Goal: Task Accomplishment & Management: Manage account settings

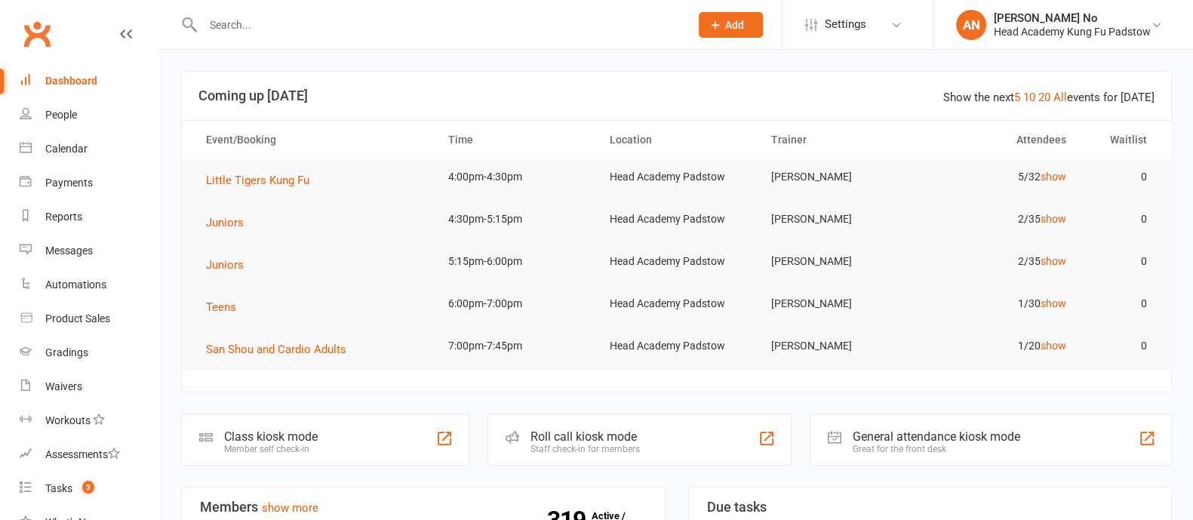
click at [259, 32] on input "text" at bounding box center [438, 24] width 481 height 21
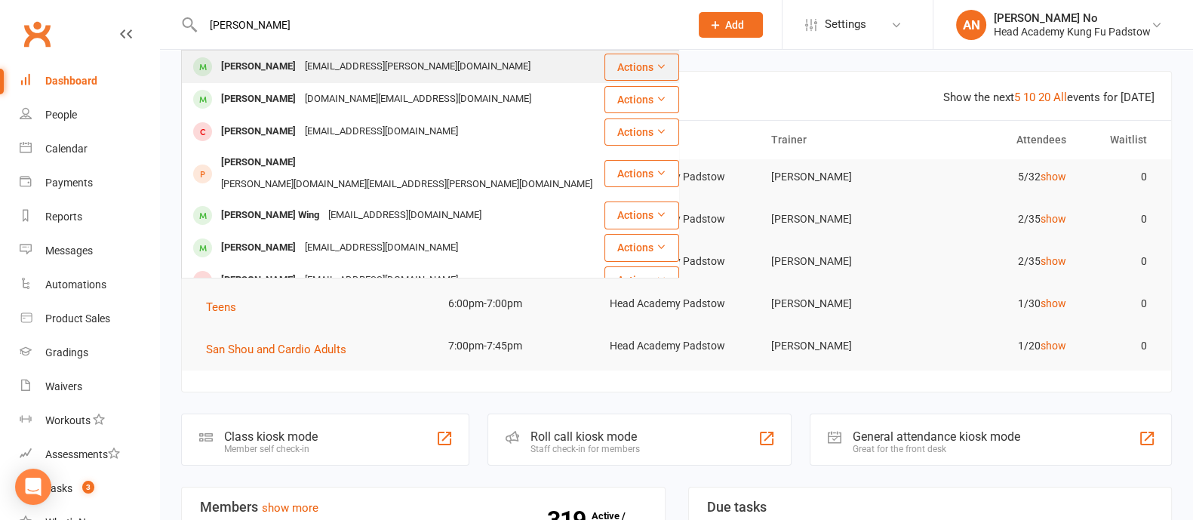
type input "[PERSON_NAME]"
click at [259, 59] on div "[PERSON_NAME]" at bounding box center [259, 67] width 84 height 22
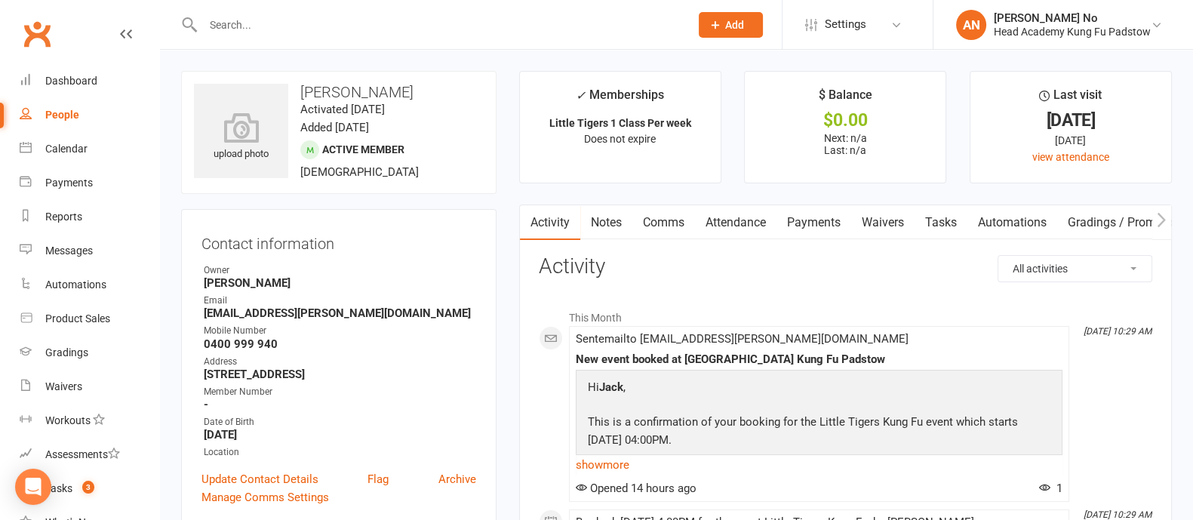
click at [736, 224] on link "Attendance" at bounding box center [735, 222] width 81 height 35
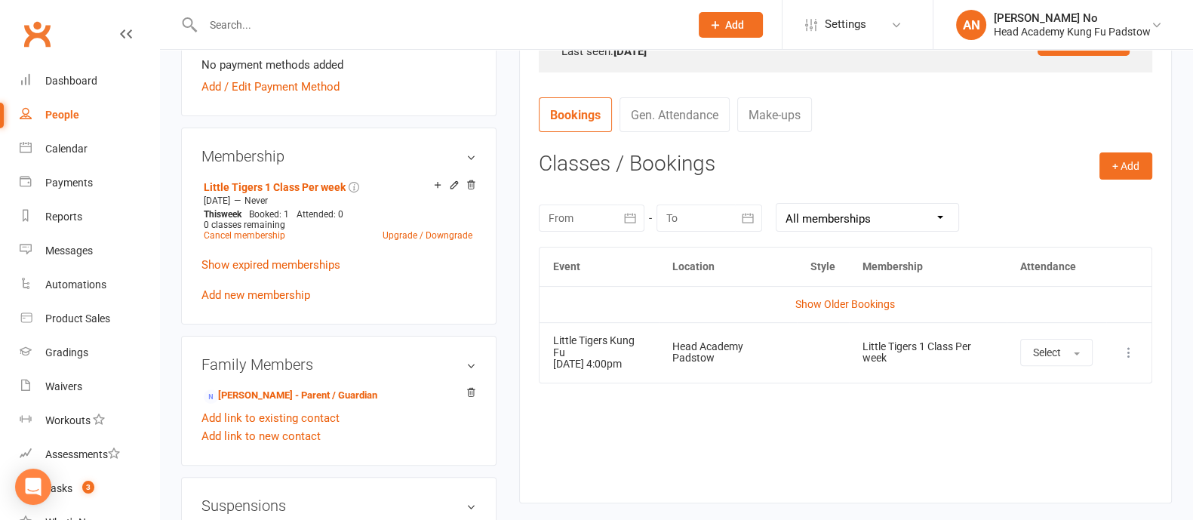
scroll to position [535, 0]
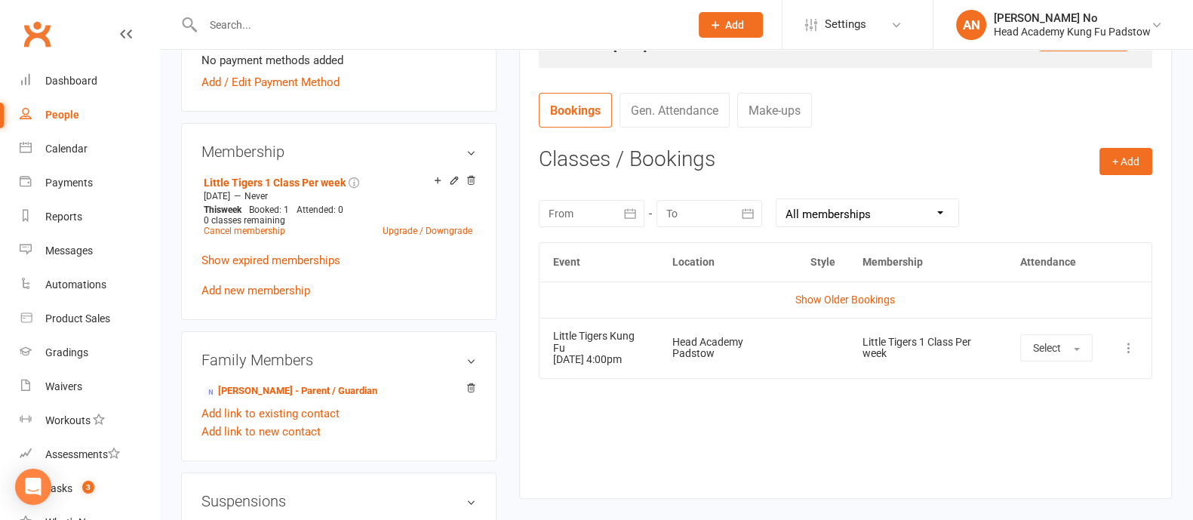
click at [238, 28] on input "text" at bounding box center [438, 24] width 481 height 21
paste input "Olivia Dzheoshvili"
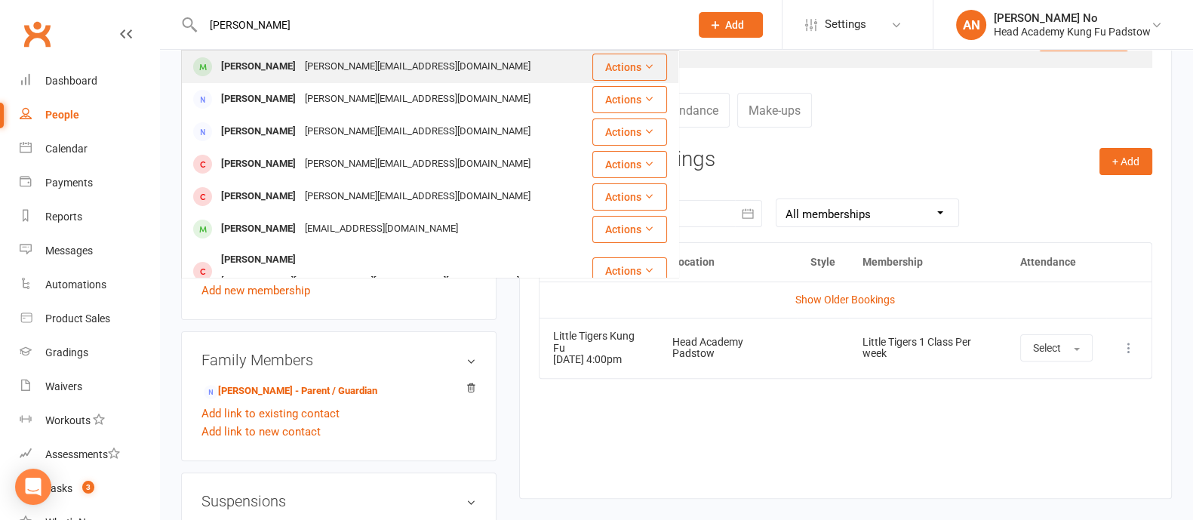
type input "Olivia Dzheoshvili"
click at [306, 65] on div "Georgy@gonza.com.au" at bounding box center [417, 67] width 235 height 22
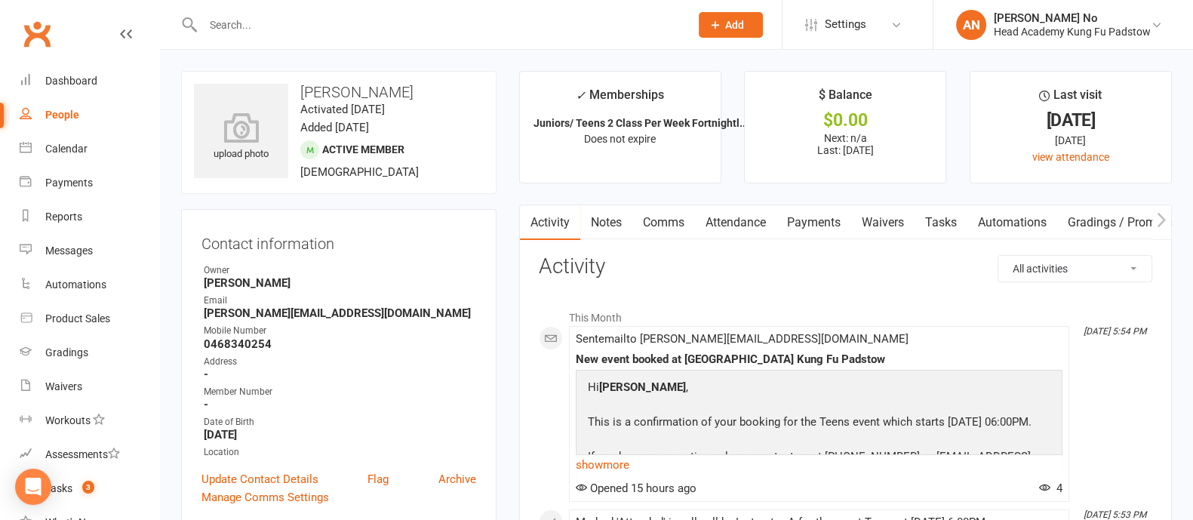
click at [748, 218] on link "Attendance" at bounding box center [735, 222] width 81 height 35
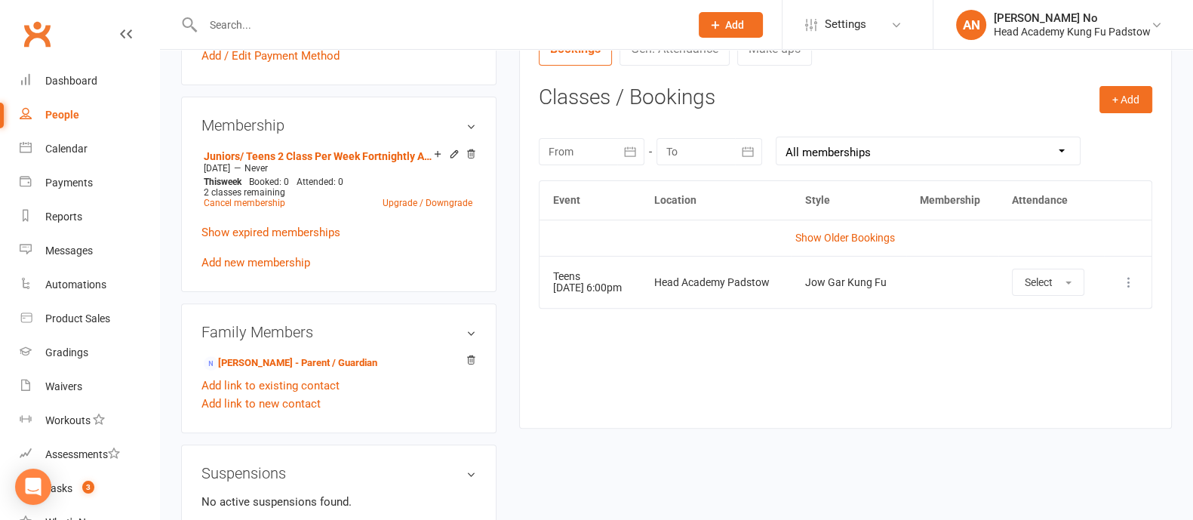
scroll to position [621, 0]
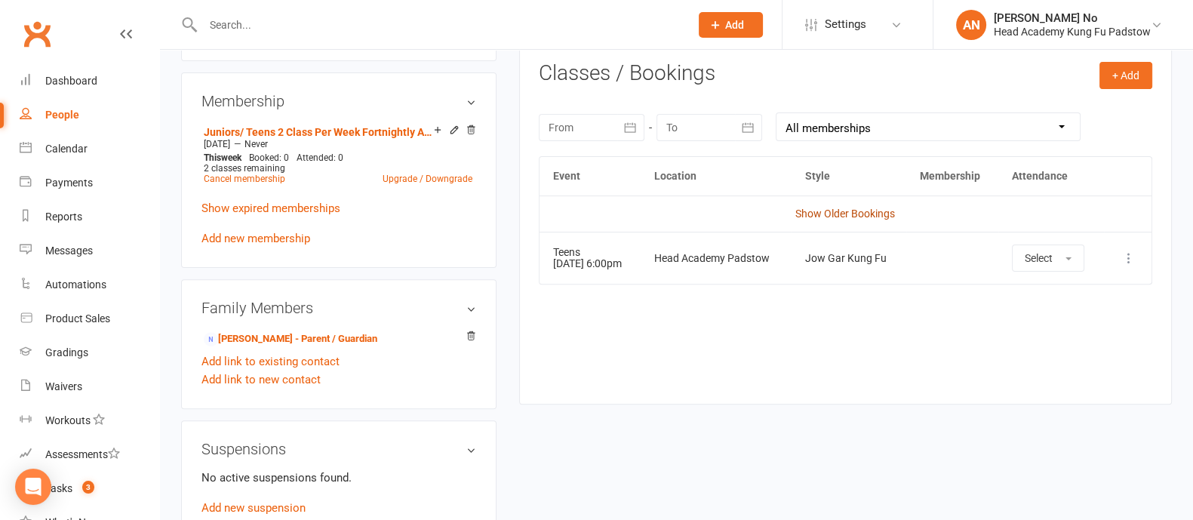
click at [864, 216] on link "Show Older Bookings" at bounding box center [845, 213] width 100 height 12
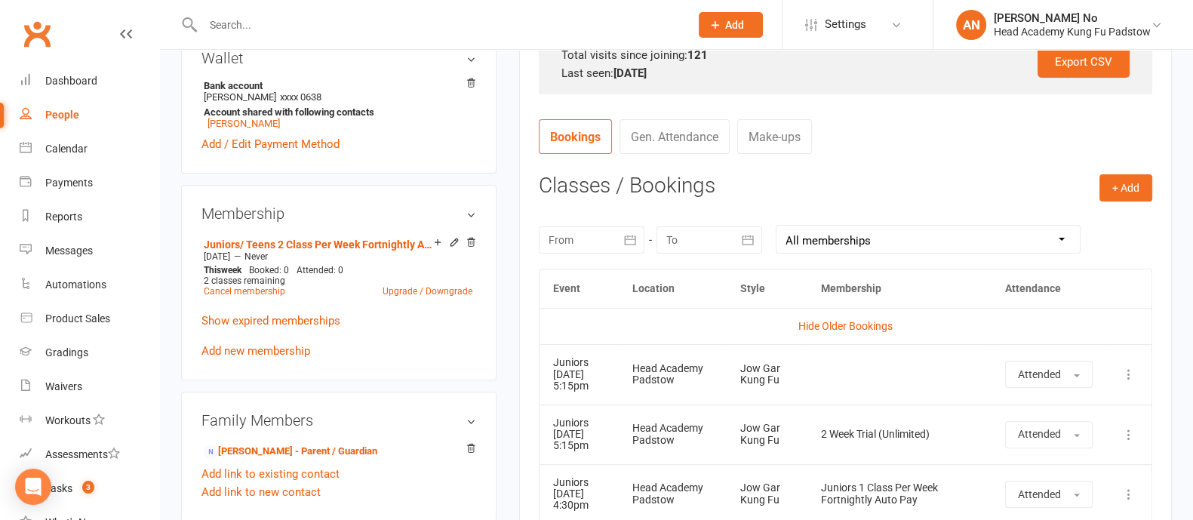
scroll to position [0, 0]
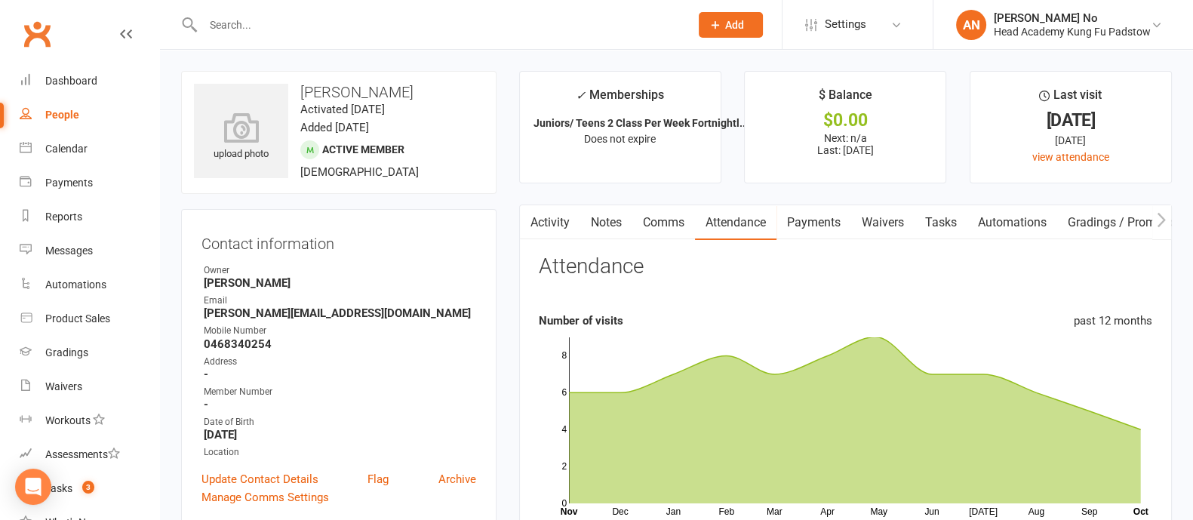
click at [241, 24] on input "text" at bounding box center [438, 24] width 481 height 21
type input "h"
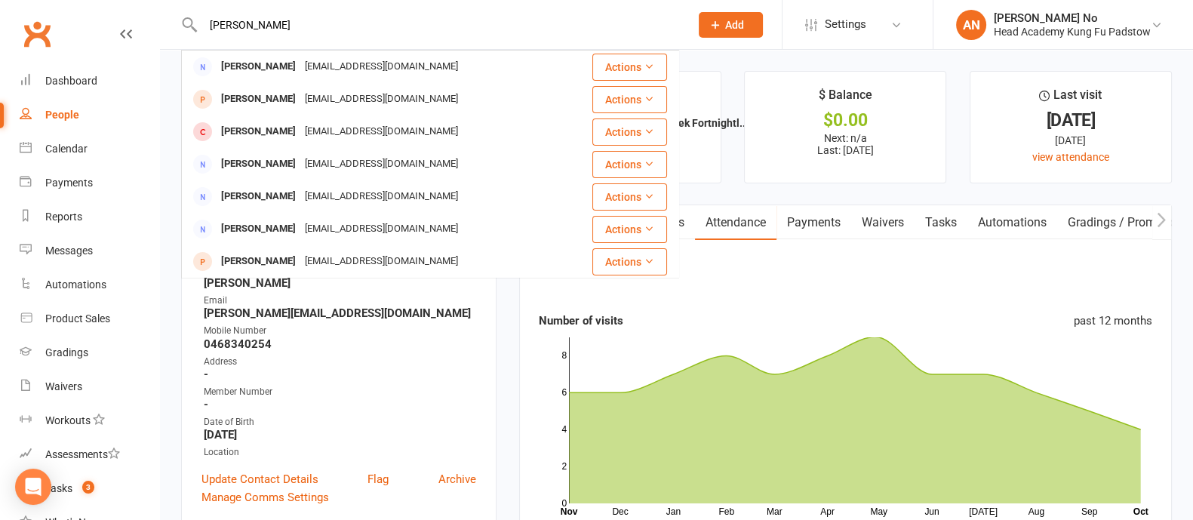
type input "joseph chi"
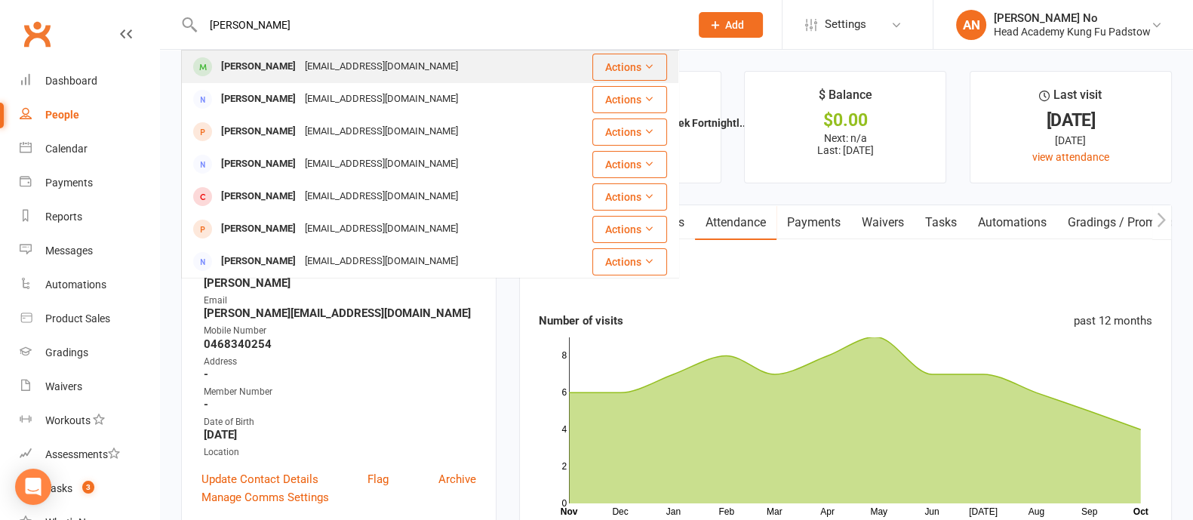
click at [254, 62] on div "Joseph Chidiac" at bounding box center [259, 67] width 84 height 22
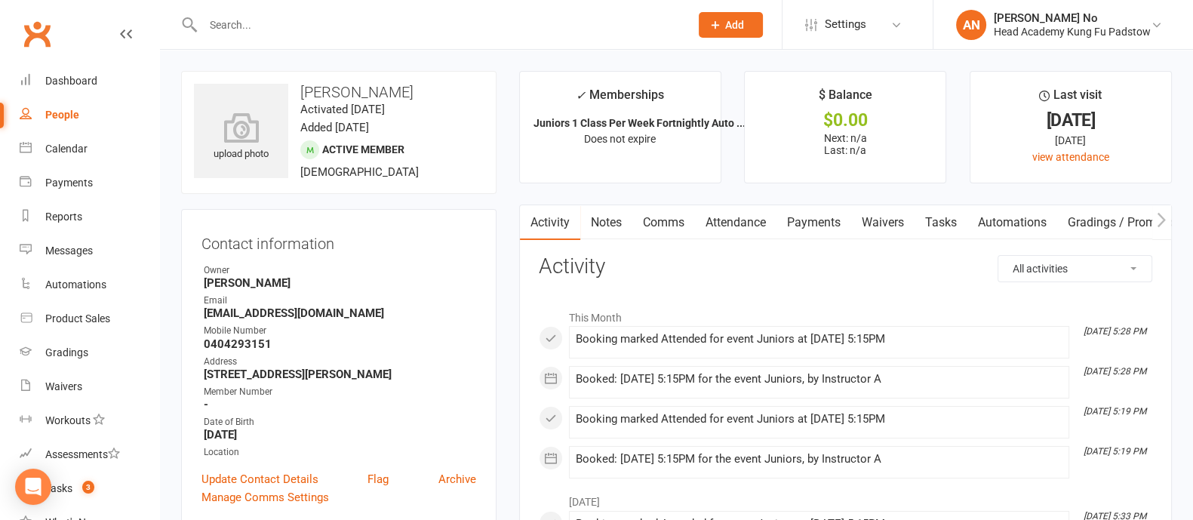
scroll to position [455, 0]
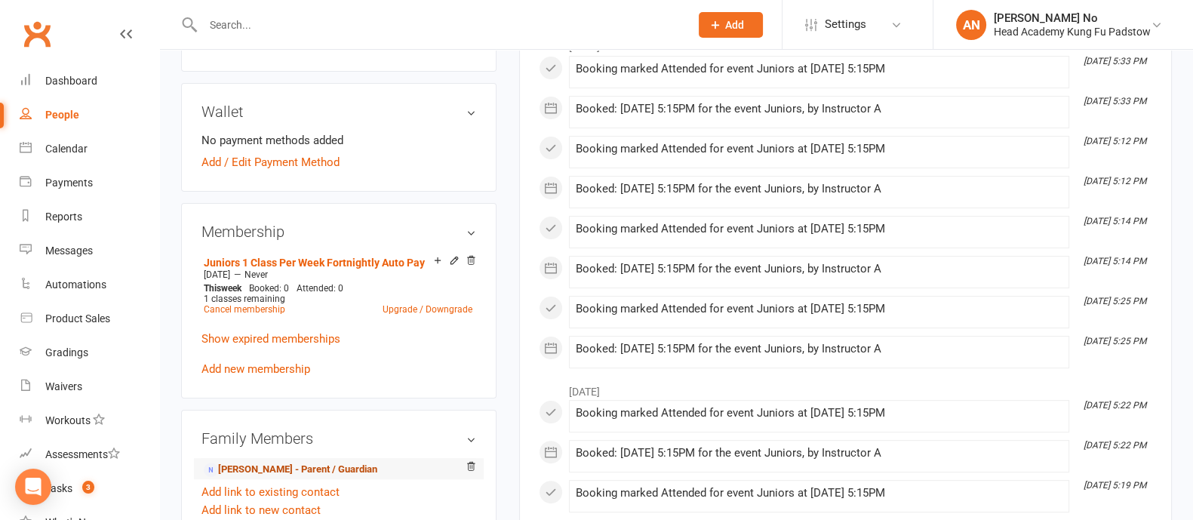
click at [281, 464] on link "Nicole Chidiac - Parent / Guardian" at bounding box center [291, 470] width 174 height 16
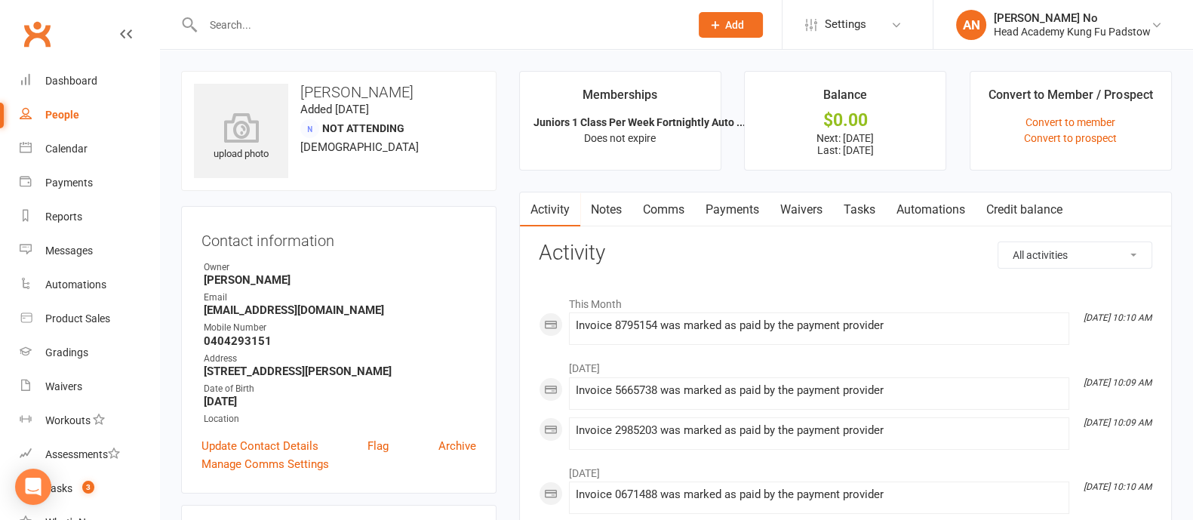
click at [746, 213] on link "Payments" at bounding box center [732, 209] width 75 height 35
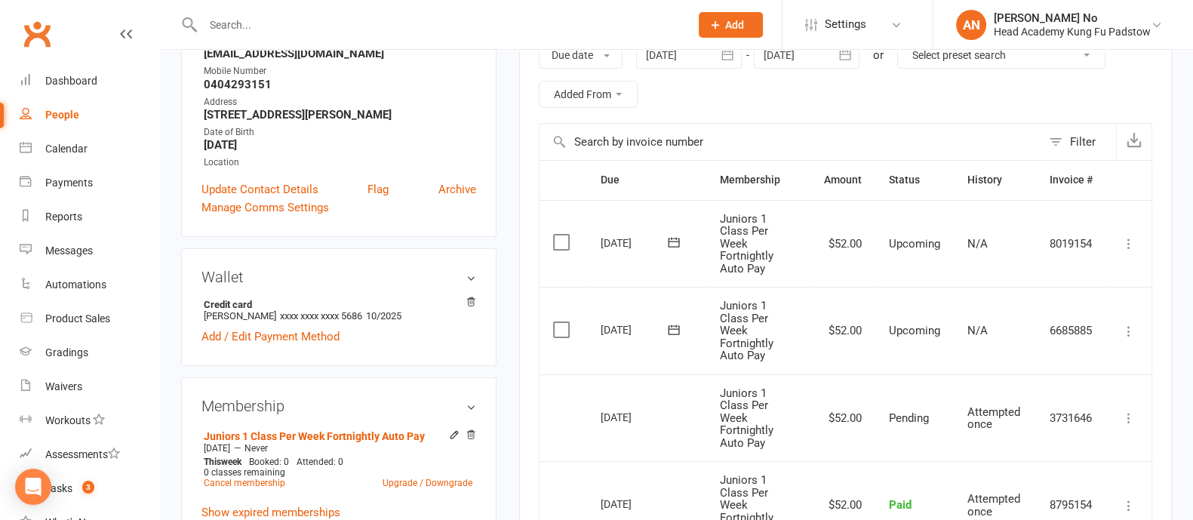
scroll to position [316, 0]
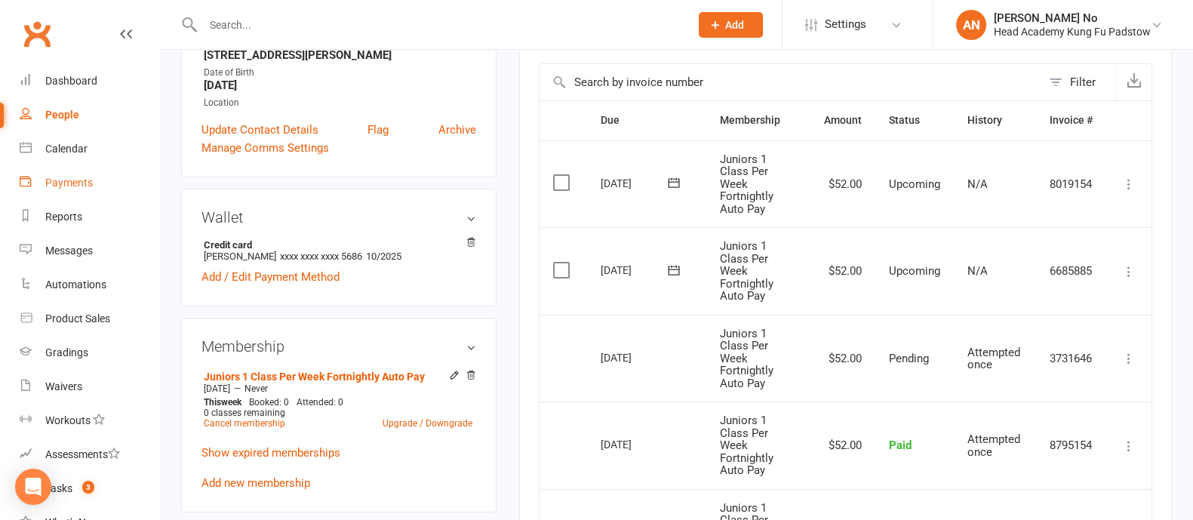
click at [76, 183] on div "Payments" at bounding box center [69, 183] width 48 height 12
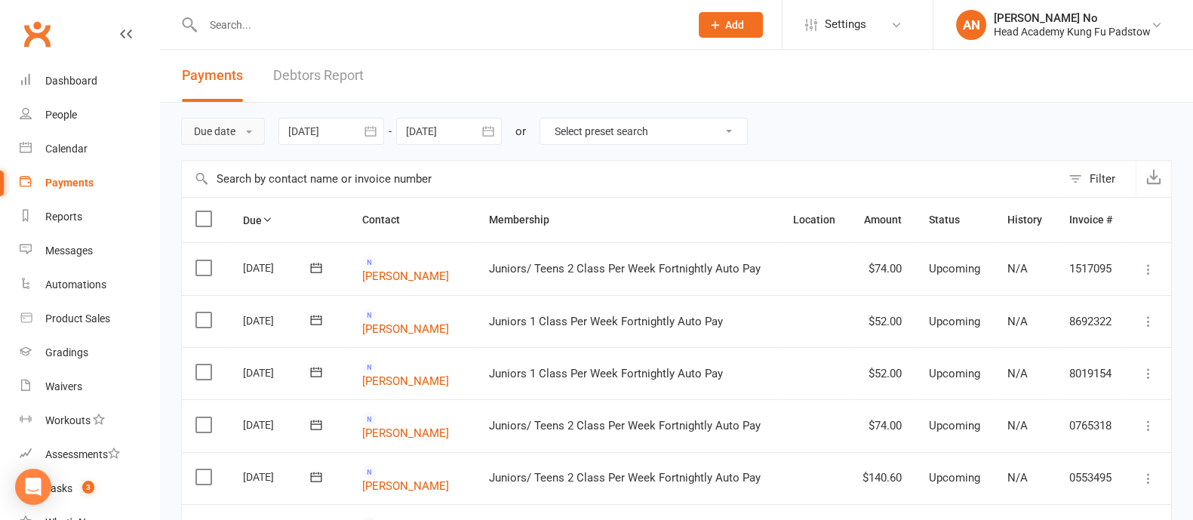
click at [244, 129] on button "Due date" at bounding box center [223, 131] width 84 height 27
click at [214, 224] on link "Date failed" at bounding box center [256, 226] width 149 height 30
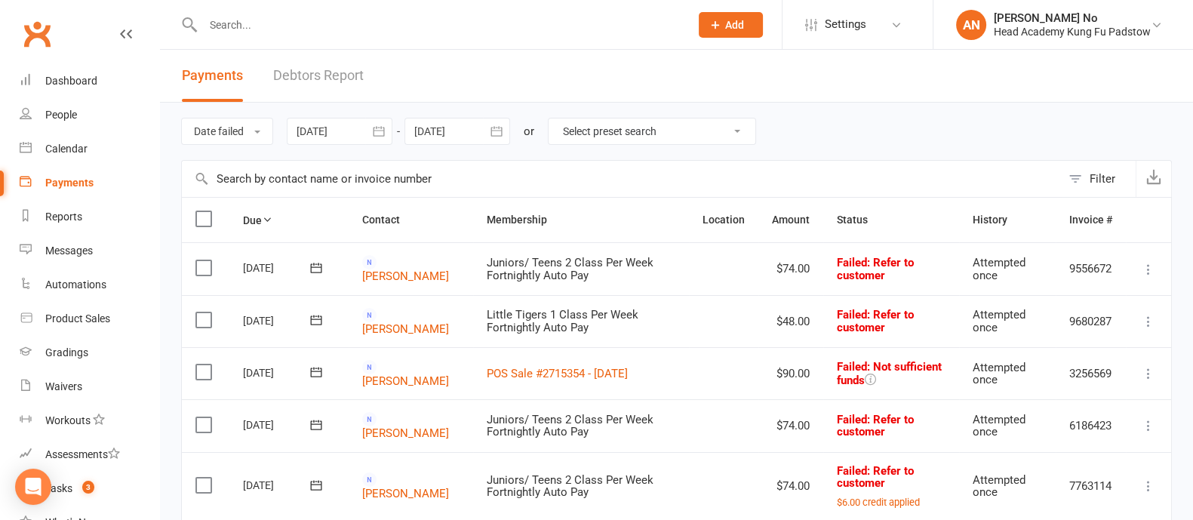
click at [378, 127] on icon "button" at bounding box center [378, 131] width 11 height 10
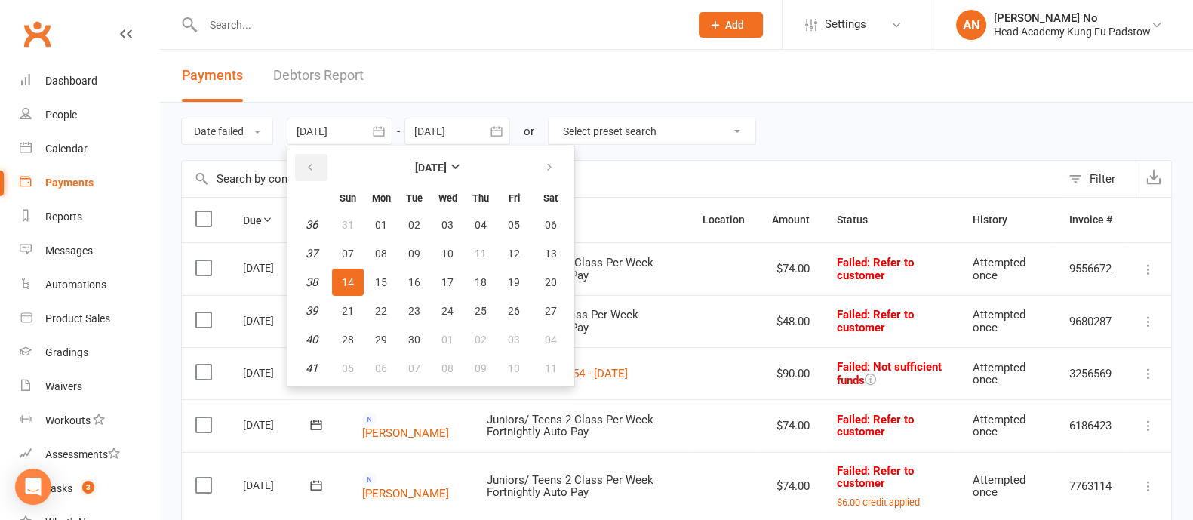
click at [312, 168] on icon "button" at bounding box center [310, 167] width 11 height 12
click at [509, 223] on span "01" at bounding box center [514, 225] width 12 height 12
type input "01 Aug 2025"
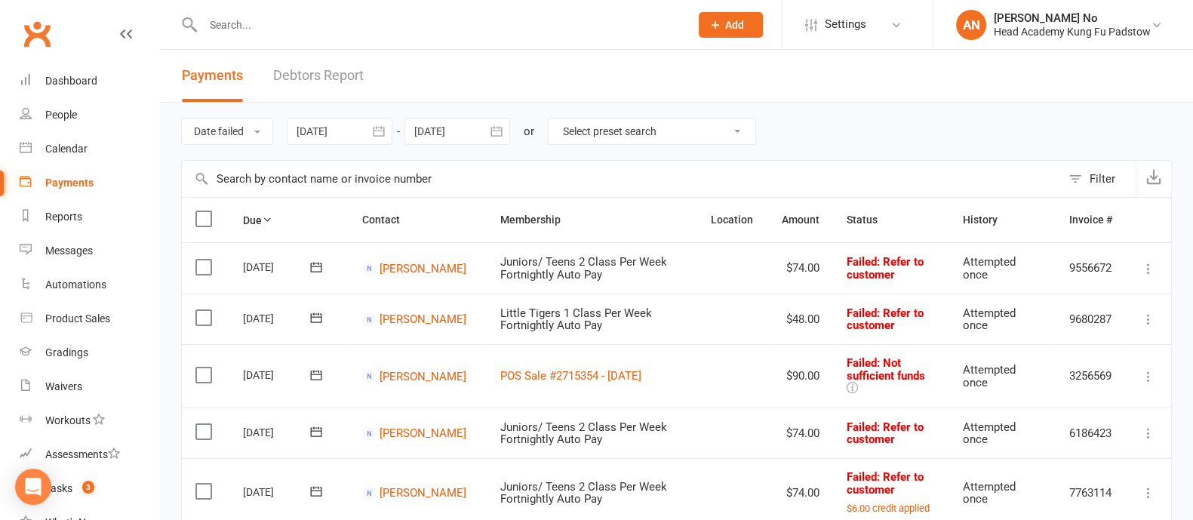
click at [1145, 369] on icon at bounding box center [1148, 376] width 15 height 15
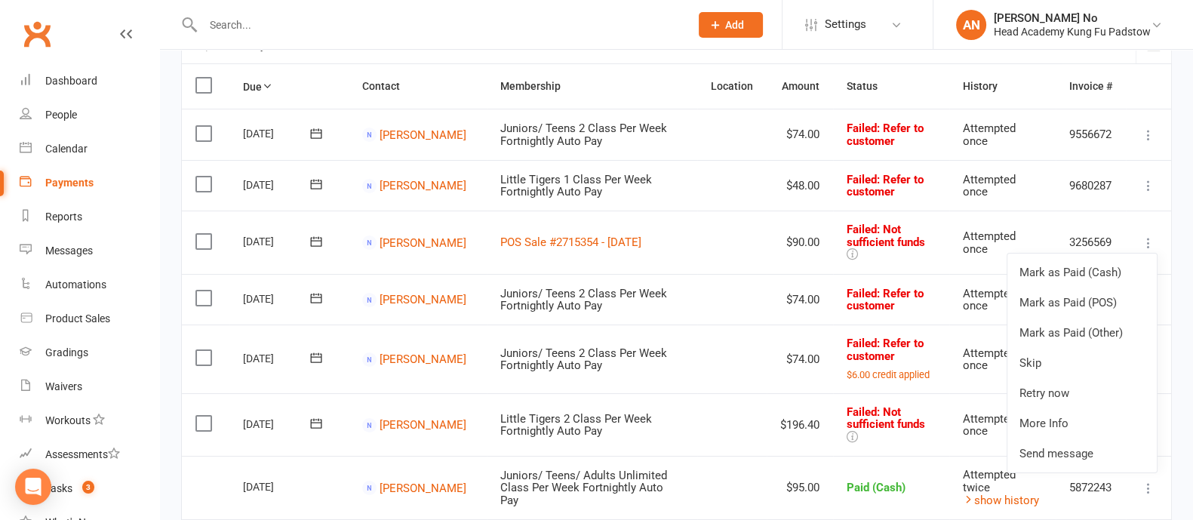
scroll to position [175, 0]
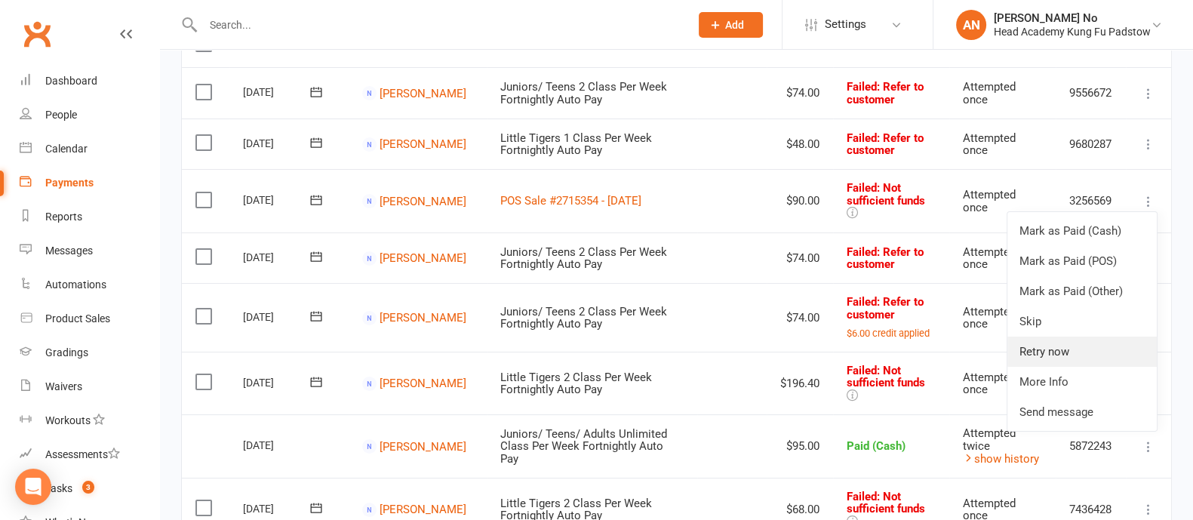
click at [1059, 343] on link "Retry now" at bounding box center [1081, 351] width 149 height 30
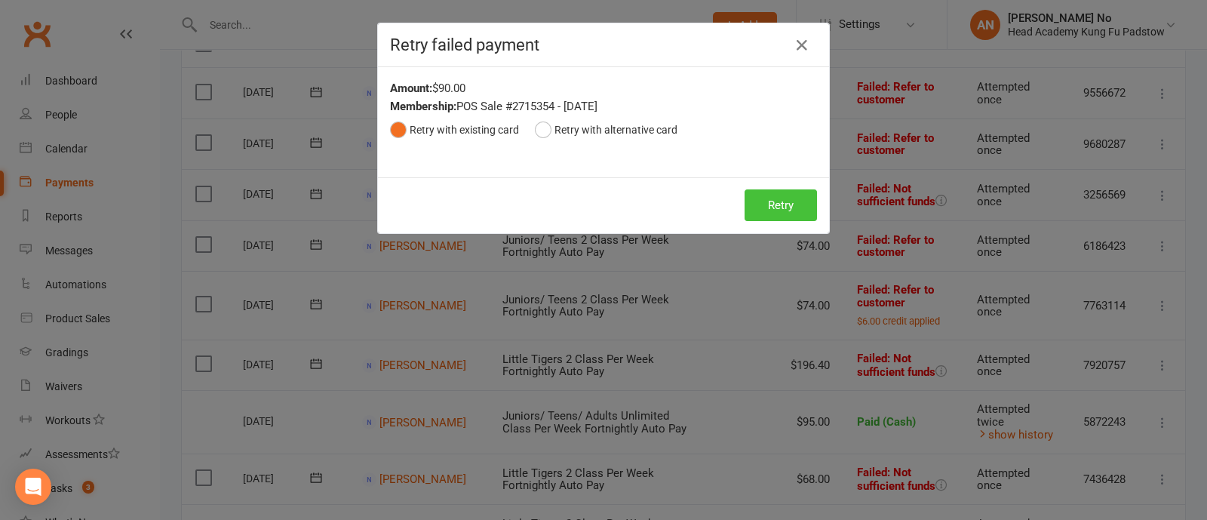
click at [773, 202] on button "Retry" at bounding box center [781, 205] width 72 height 32
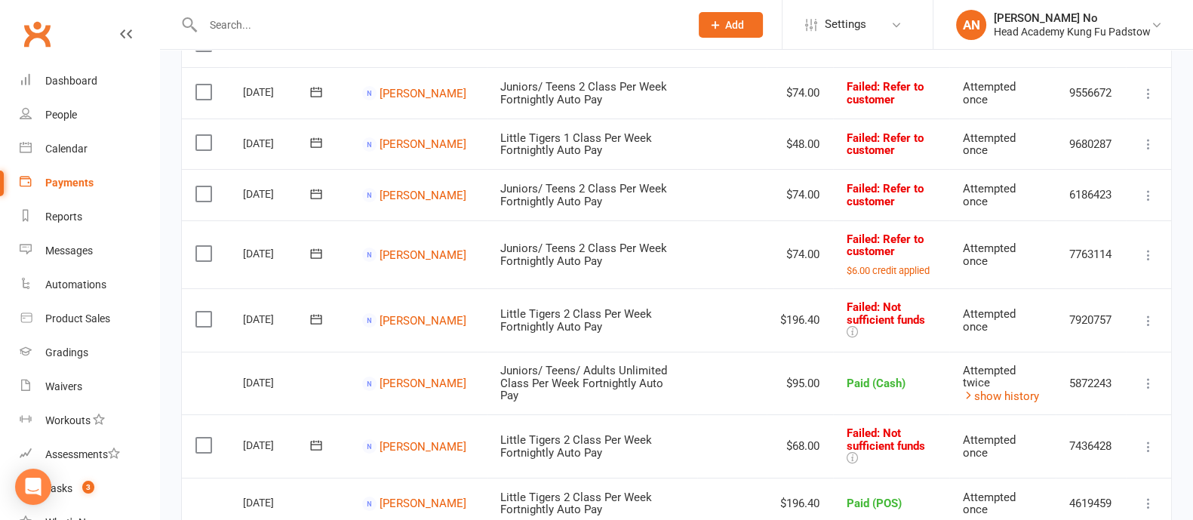
click at [1148, 149] on icon at bounding box center [1148, 144] width 15 height 15
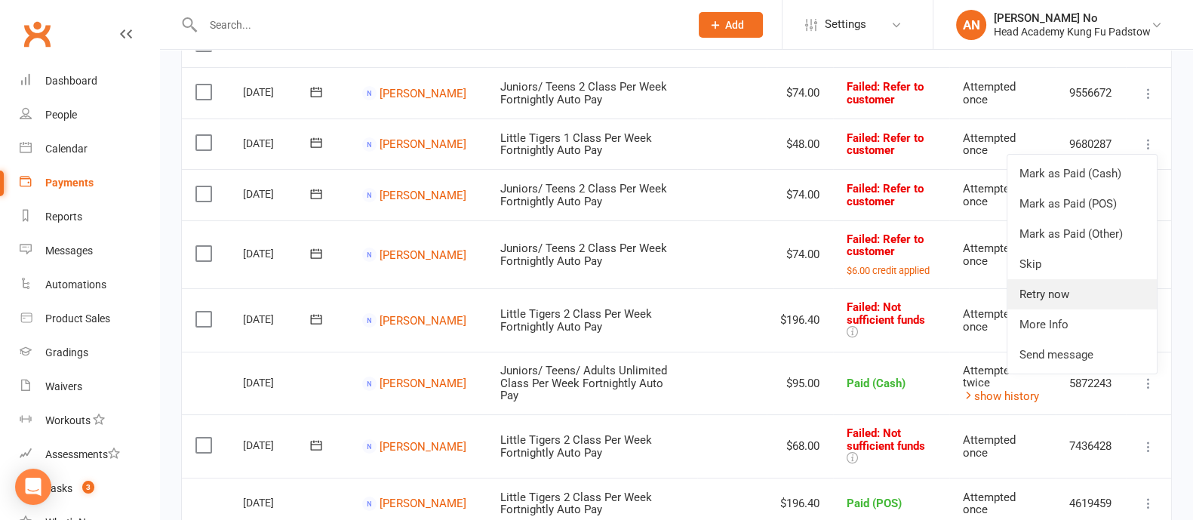
click at [1063, 288] on link "Retry now" at bounding box center [1081, 294] width 149 height 30
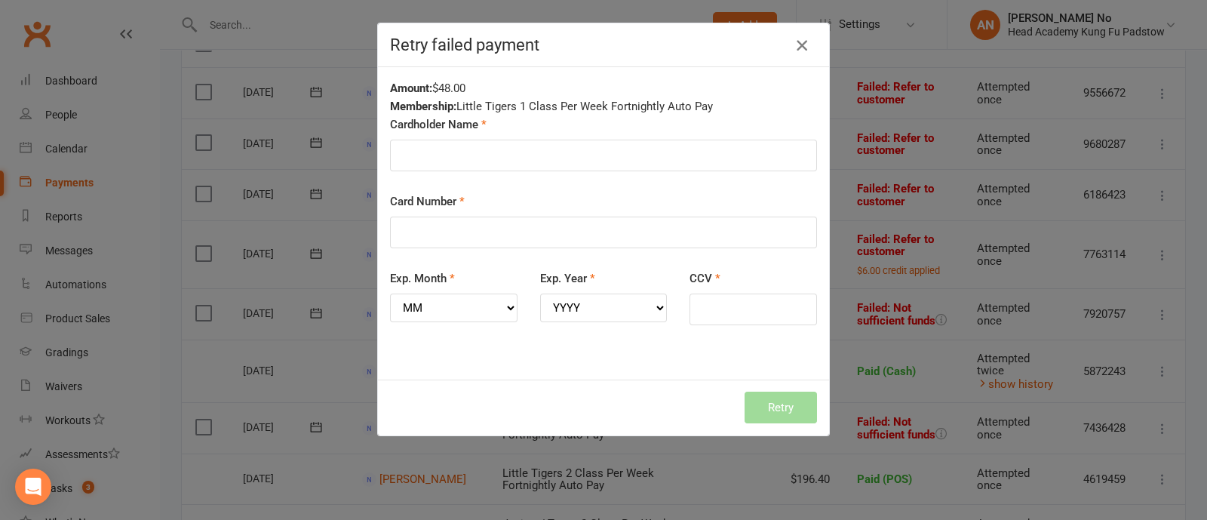
click at [798, 45] on icon "button" at bounding box center [802, 45] width 18 height 18
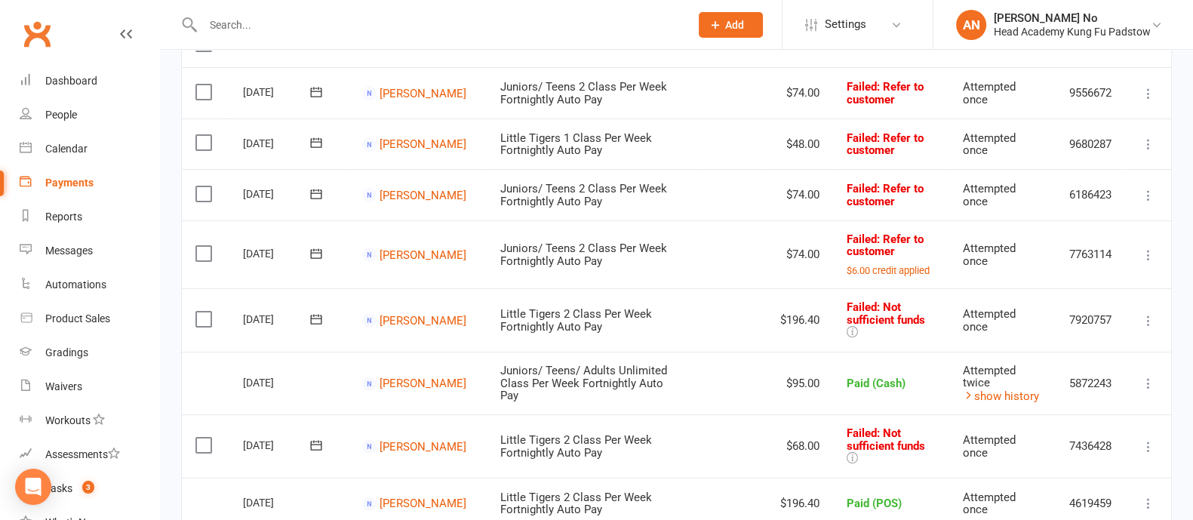
click at [313, 142] on icon at bounding box center [316, 142] width 15 height 15
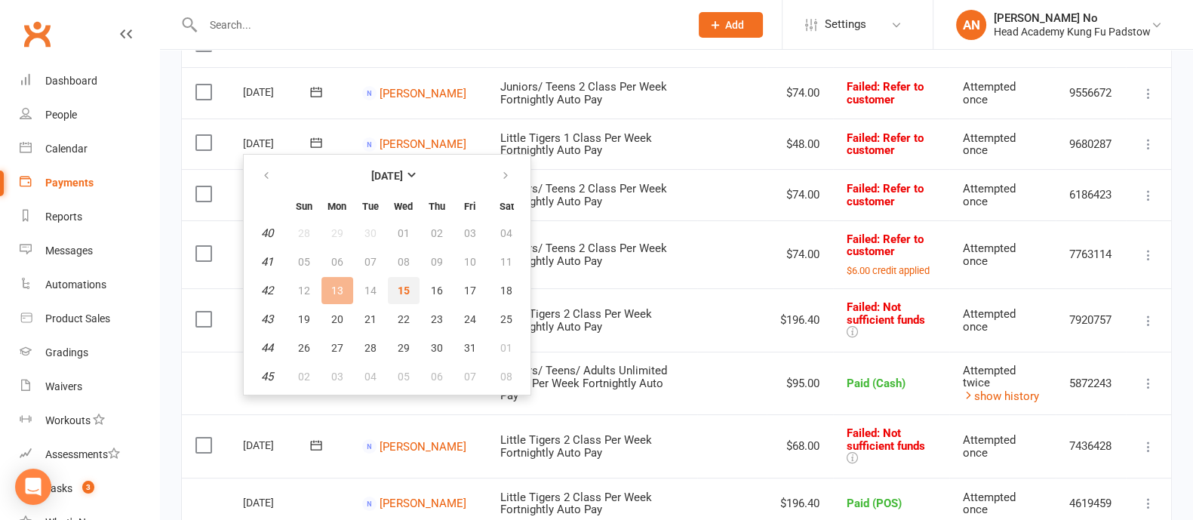
click at [392, 284] on button "15" at bounding box center [404, 290] width 32 height 27
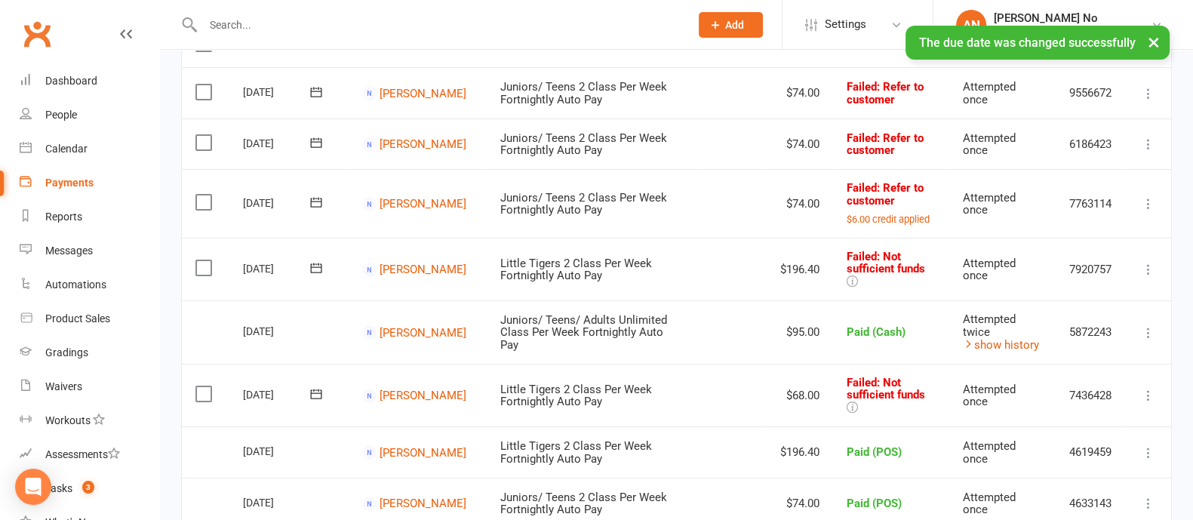
click at [1151, 88] on icon at bounding box center [1148, 93] width 15 height 15
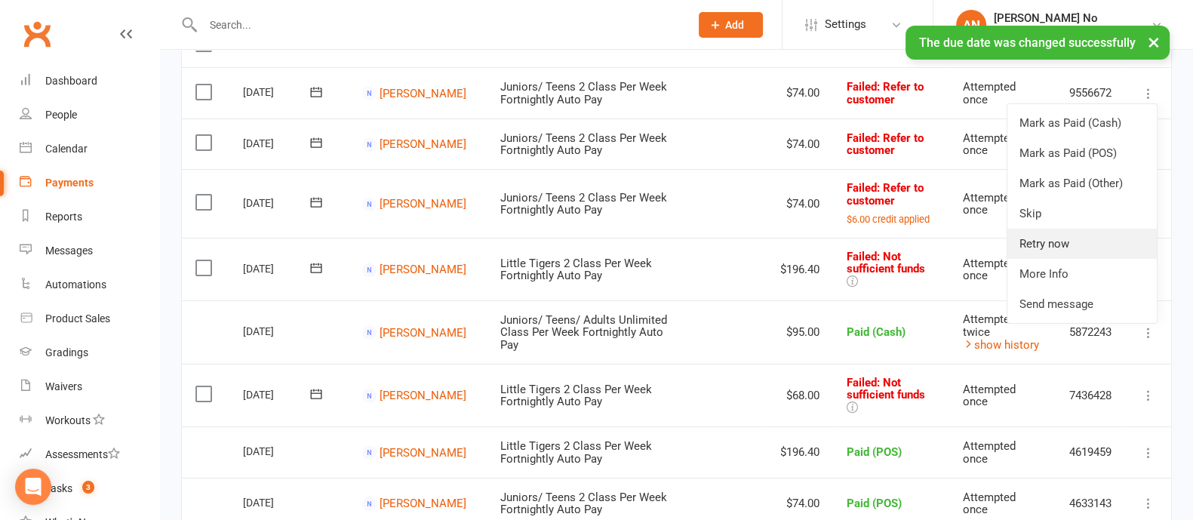
click at [1071, 235] on link "Retry now" at bounding box center [1081, 244] width 149 height 30
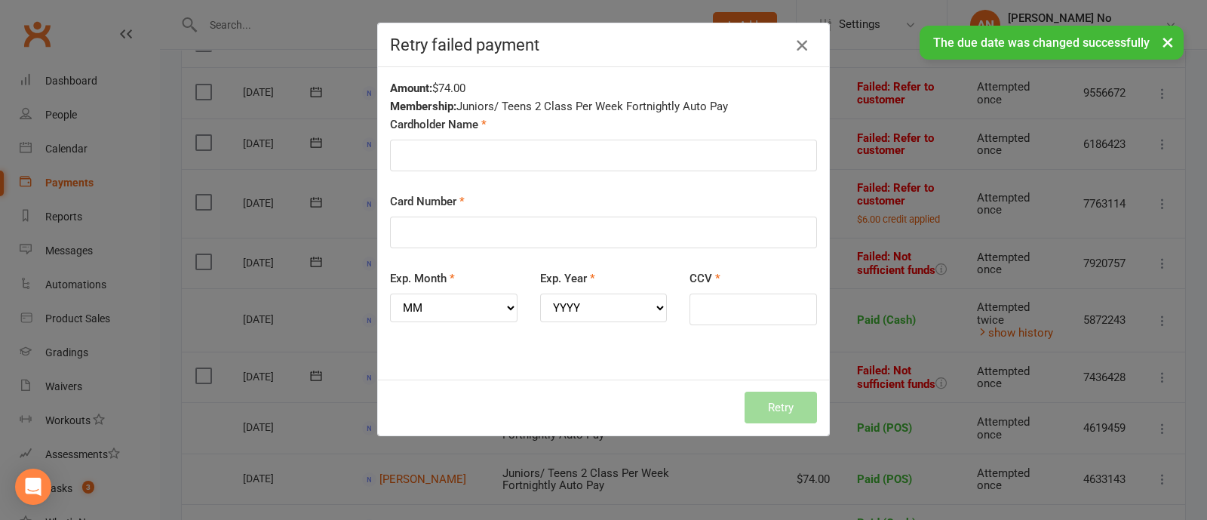
click at [793, 39] on icon "button" at bounding box center [802, 45] width 18 height 18
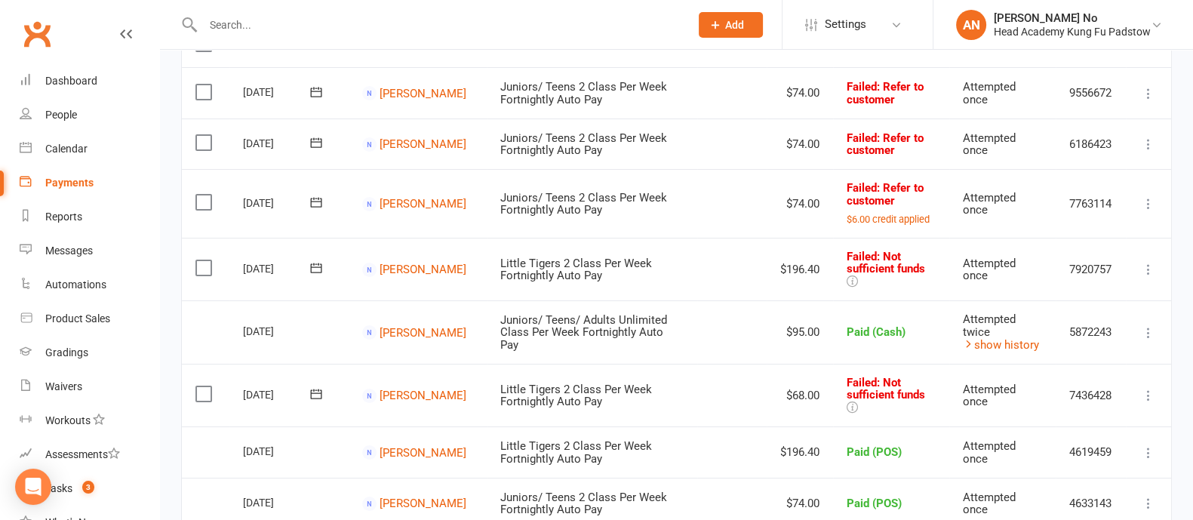
click at [316, 88] on icon at bounding box center [316, 92] width 15 height 15
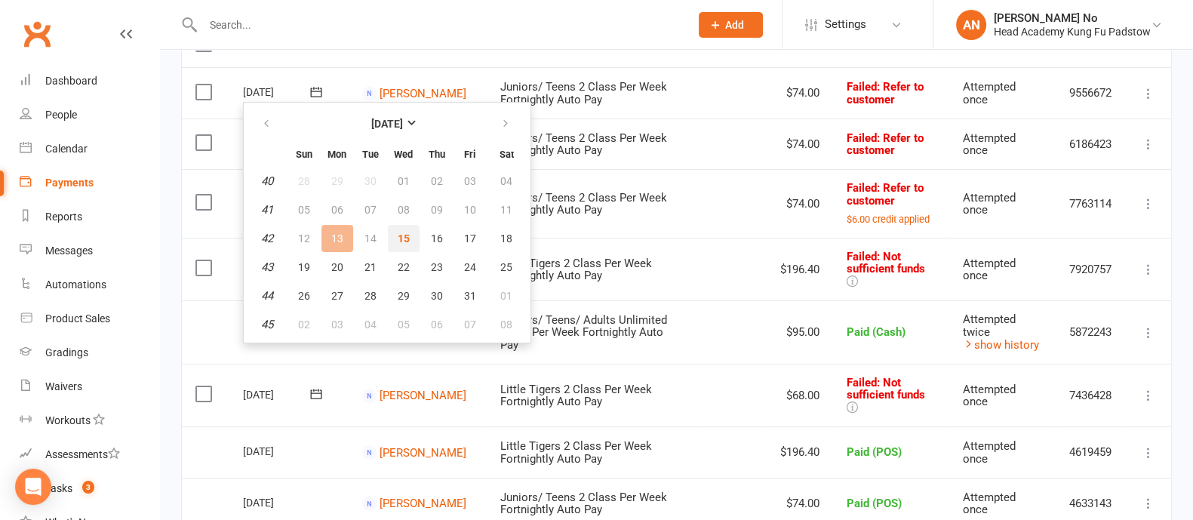
click at [403, 236] on span "15" at bounding box center [404, 238] width 12 height 12
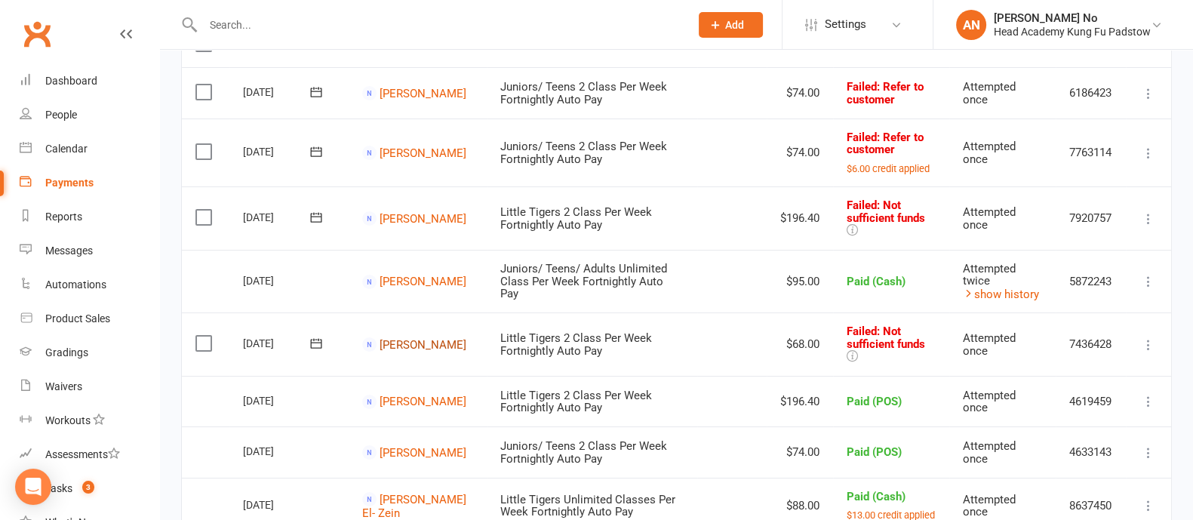
click at [380, 337] on link "Paige Thorley" at bounding box center [423, 344] width 87 height 14
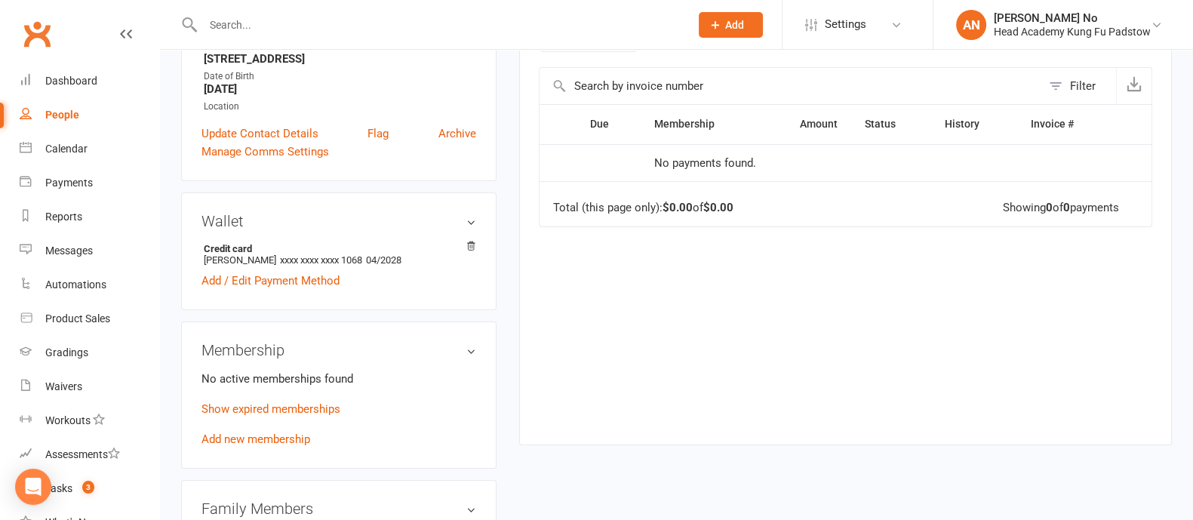
scroll to position [315, 0]
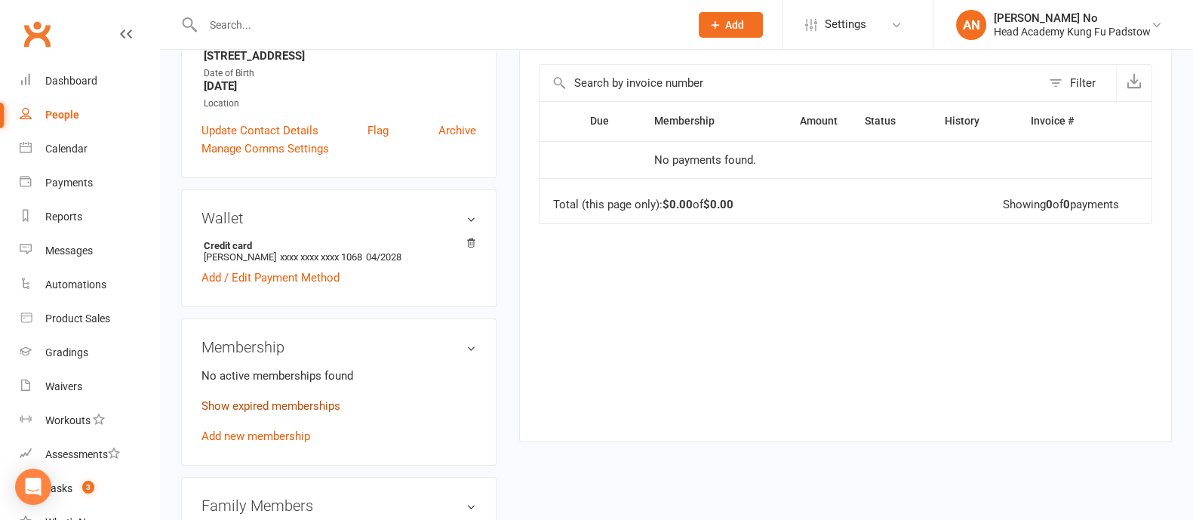
click at [275, 404] on link "Show expired memberships" at bounding box center [270, 406] width 139 height 14
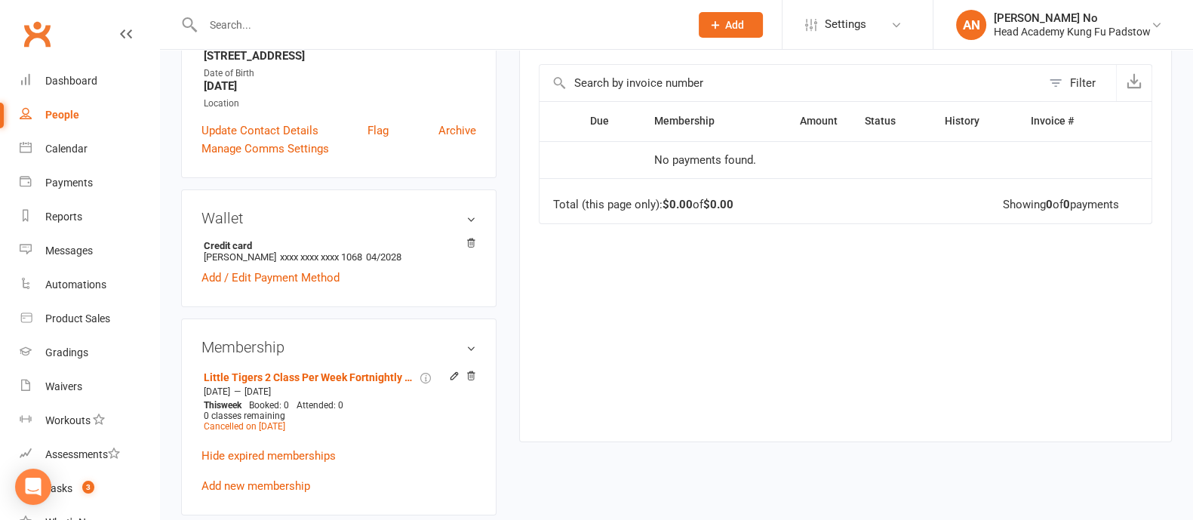
scroll to position [0, 0]
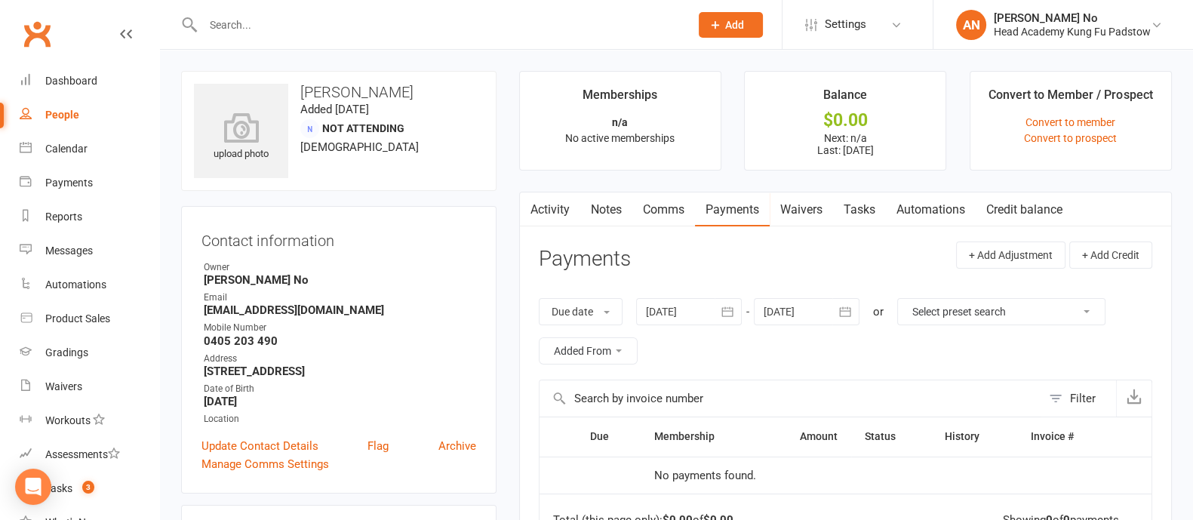
click at [722, 309] on icon "button" at bounding box center [727, 311] width 15 height 15
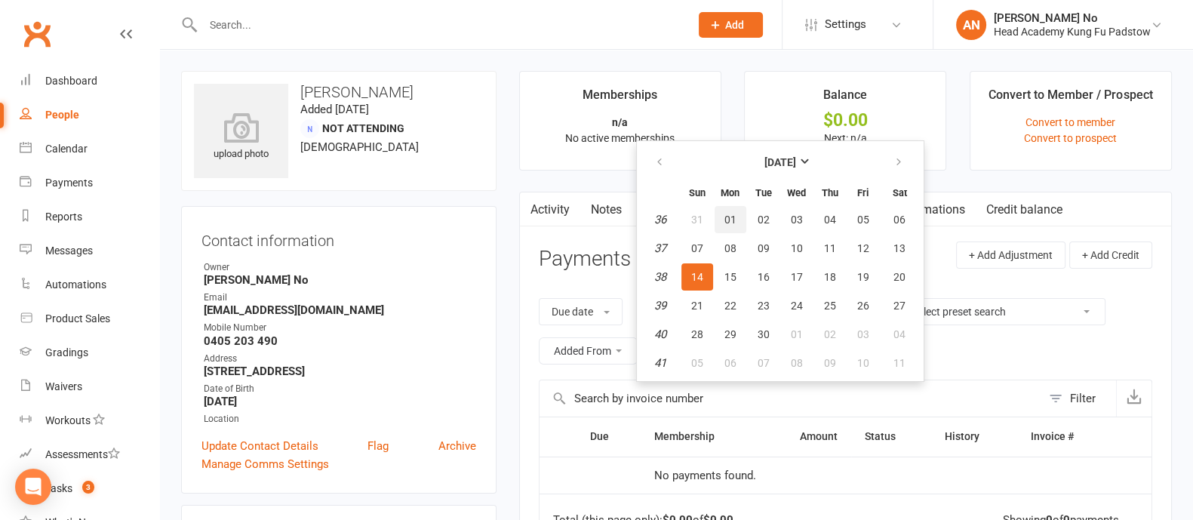
click at [734, 217] on span "01" at bounding box center [730, 220] width 12 height 12
type input "01 Sep 2025"
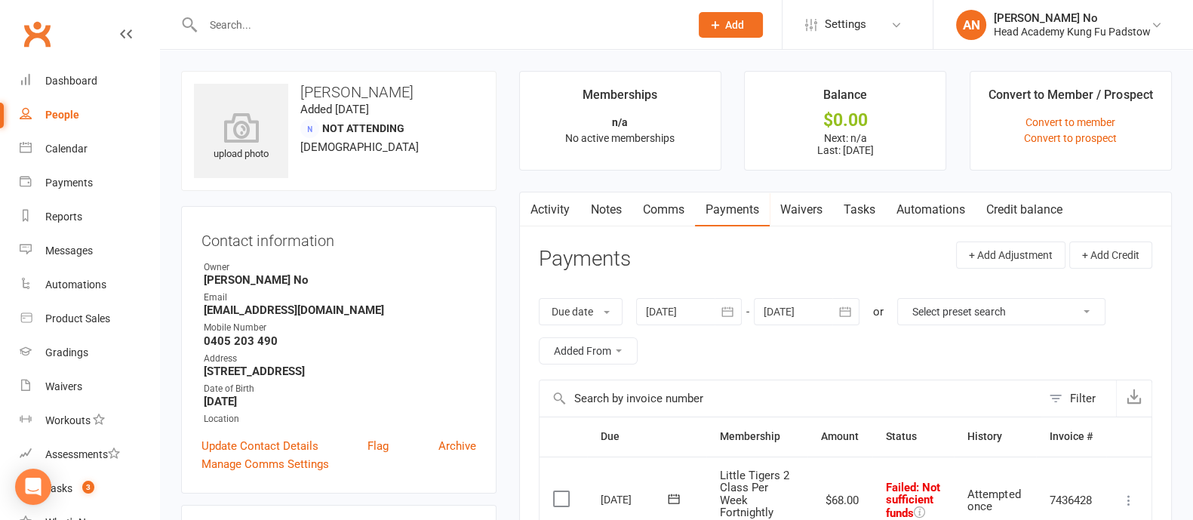
click at [253, 31] on input "text" at bounding box center [438, 24] width 481 height 21
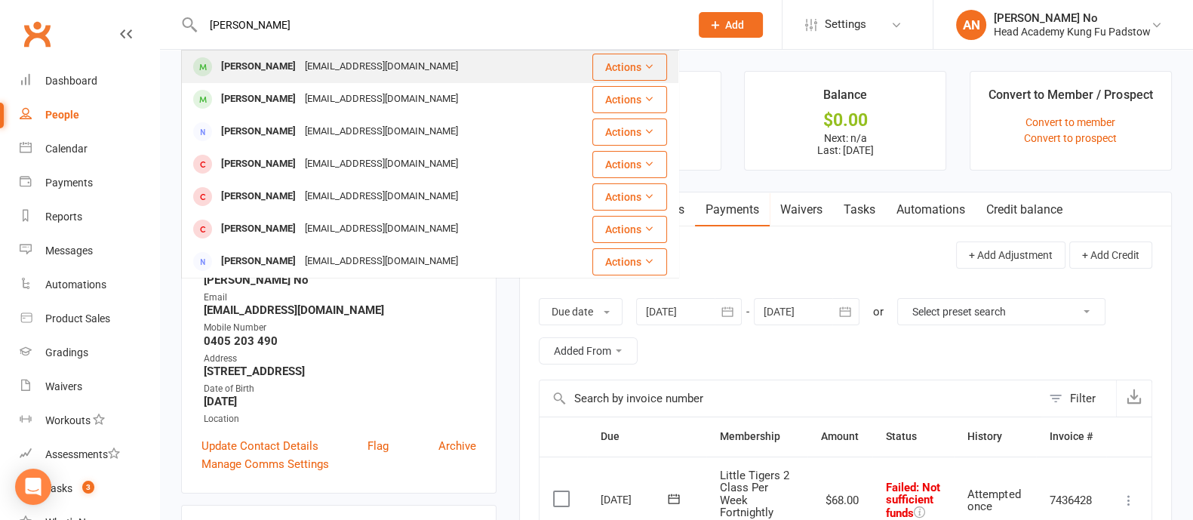
type input "mia louca"
click at [241, 59] on div "Mia Louca" at bounding box center [259, 67] width 84 height 22
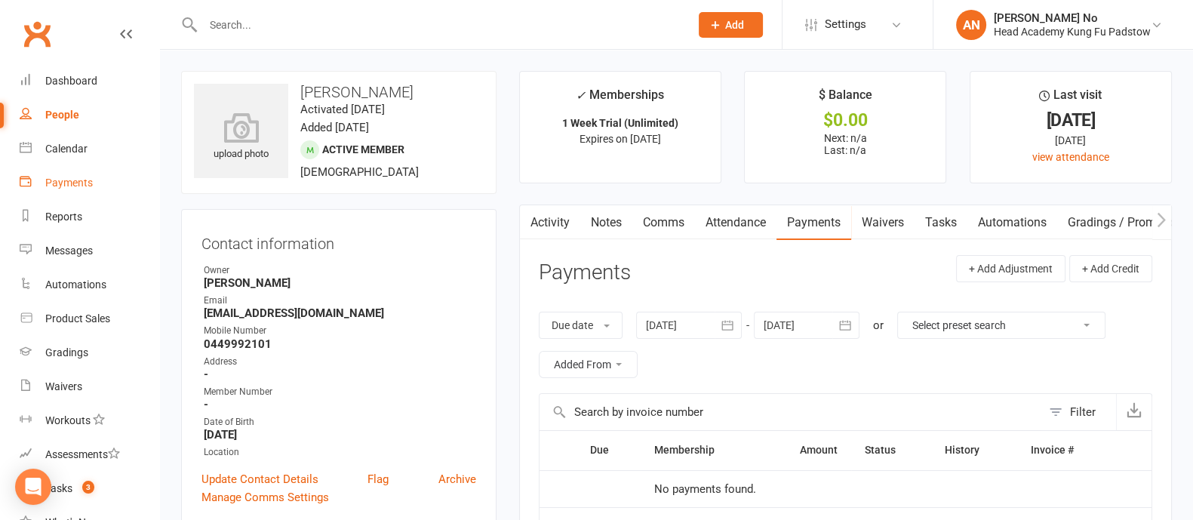
scroll to position [455, 0]
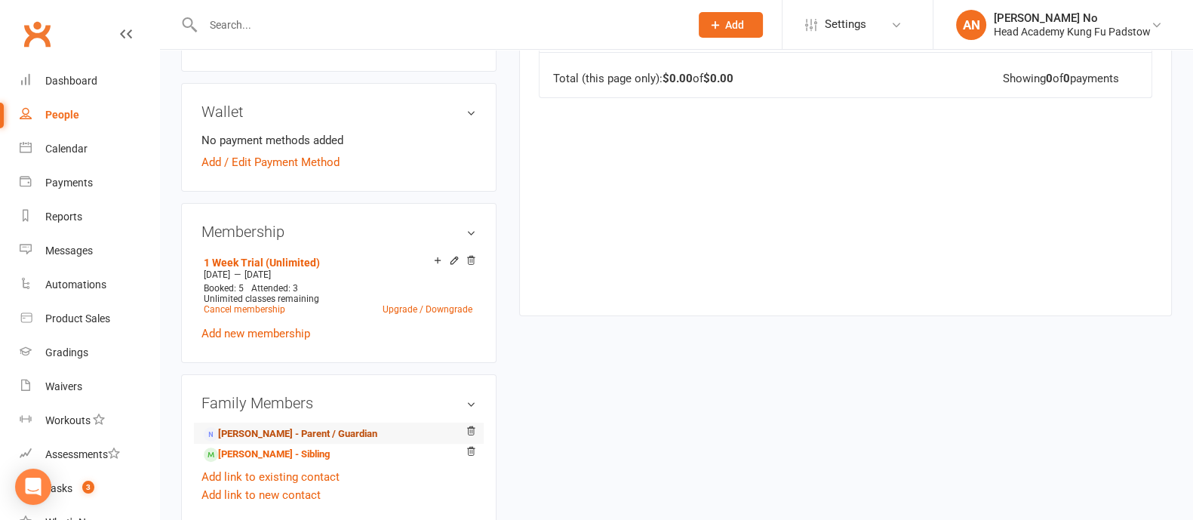
click at [306, 428] on link "Christos Louca - Parent / Guardian" at bounding box center [291, 434] width 174 height 16
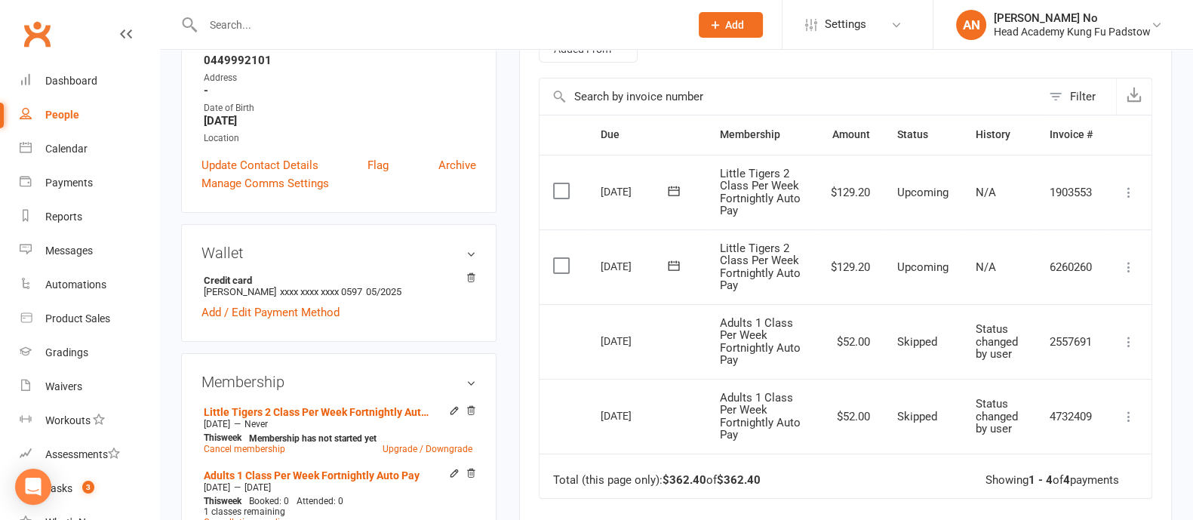
scroll to position [264, 0]
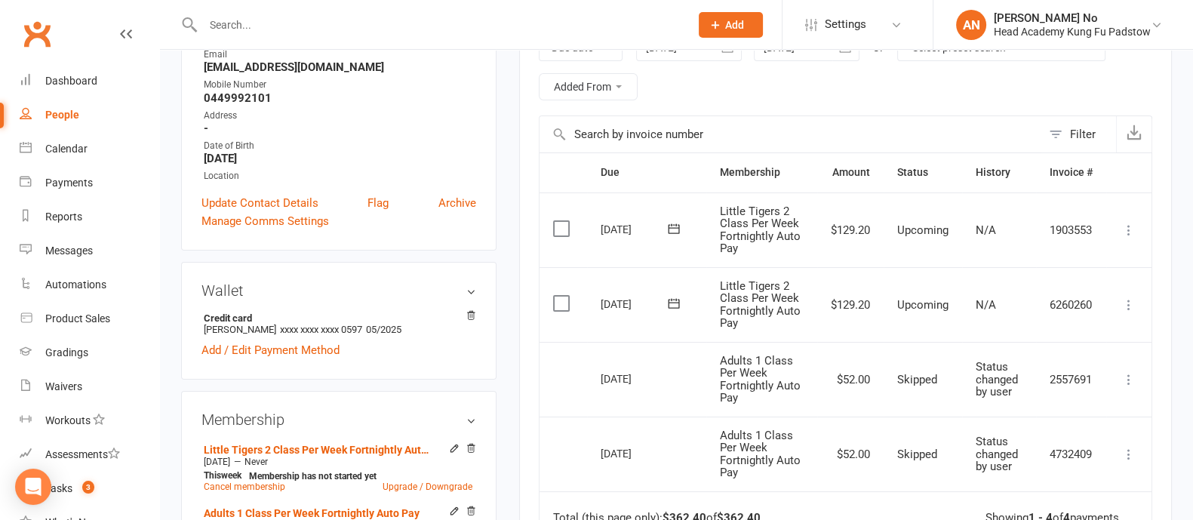
click at [671, 298] on icon at bounding box center [673, 303] width 15 height 15
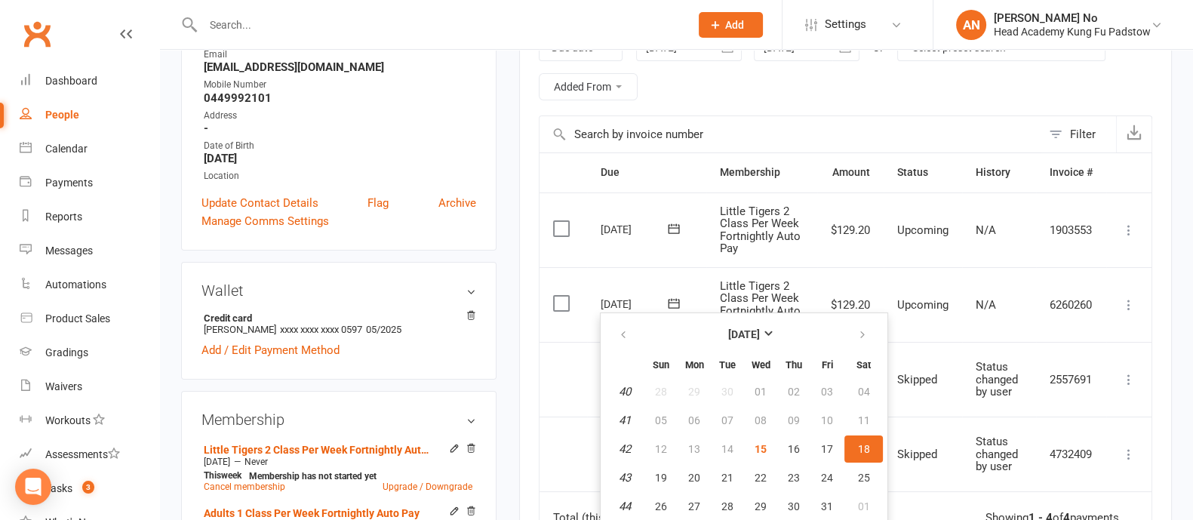
click at [1124, 303] on icon at bounding box center [1128, 304] width 15 height 15
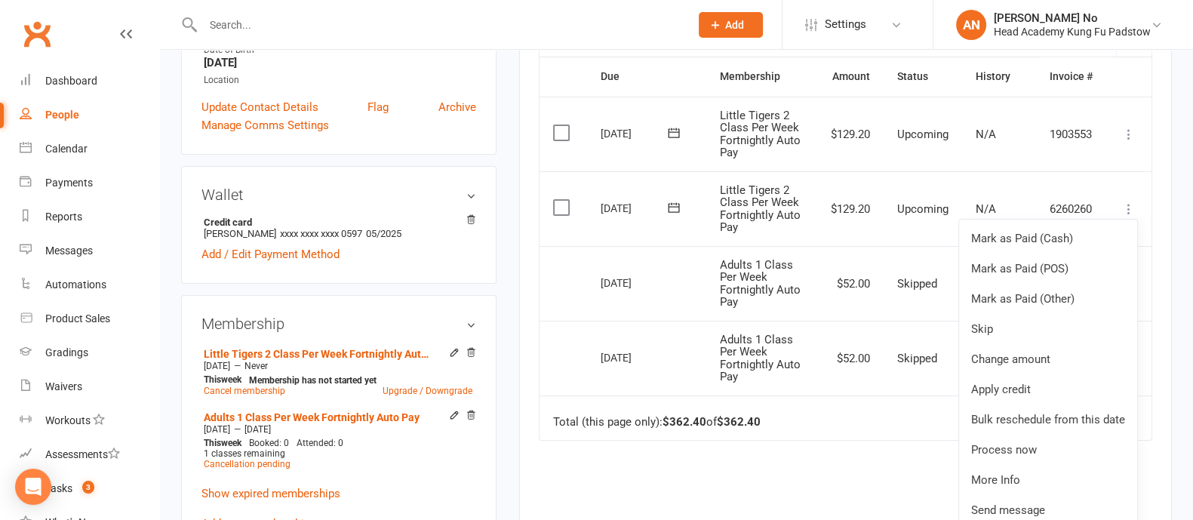
scroll to position [363, 0]
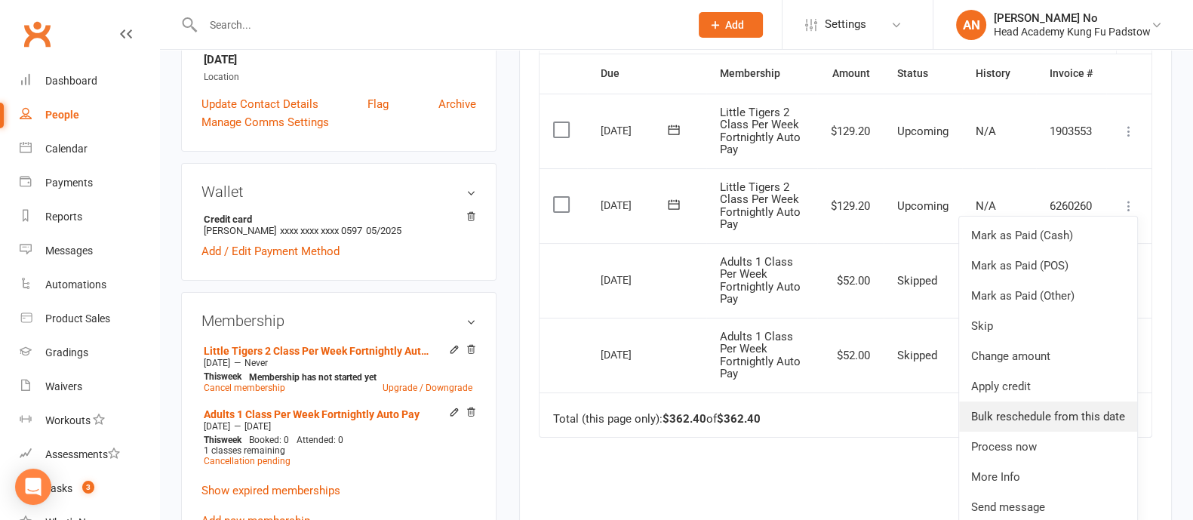
click at [1119, 409] on link "Bulk reschedule from this date" at bounding box center [1048, 416] width 178 height 30
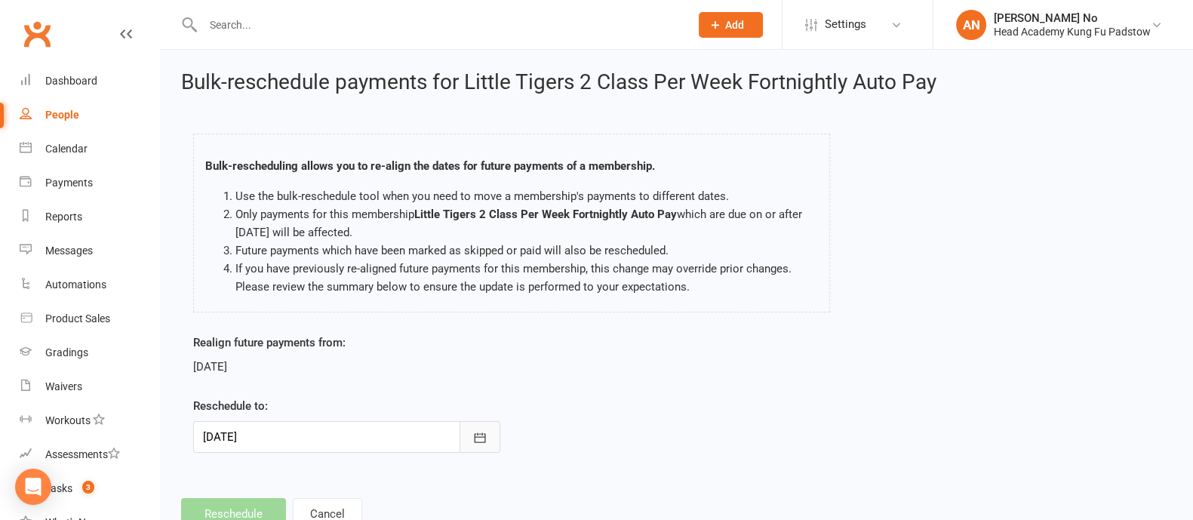
click at [476, 438] on icon "button" at bounding box center [479, 437] width 15 height 15
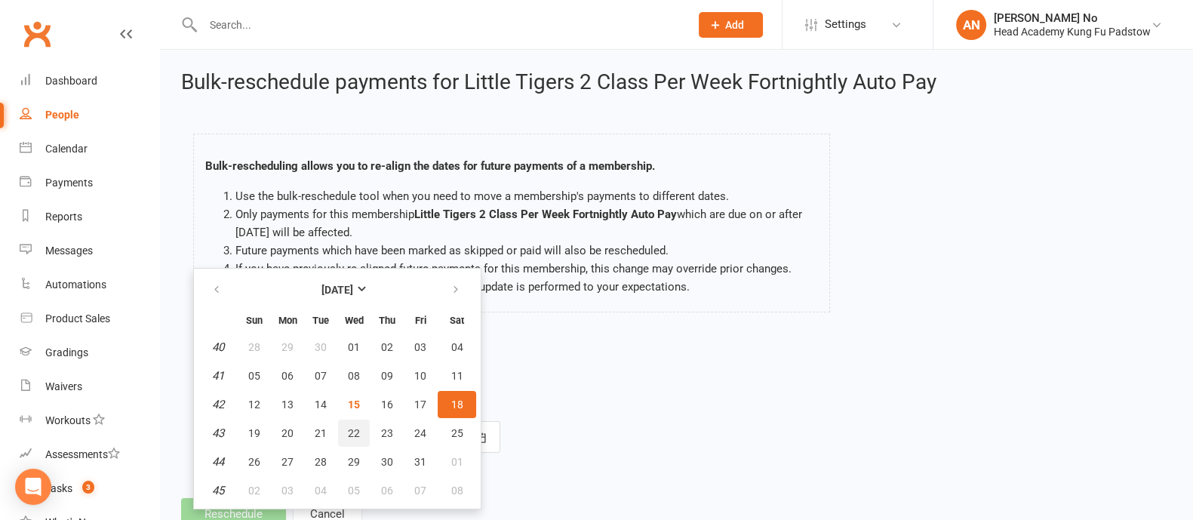
click at [355, 427] on span "22" at bounding box center [354, 433] width 12 height 12
type input "22 Oct 2025"
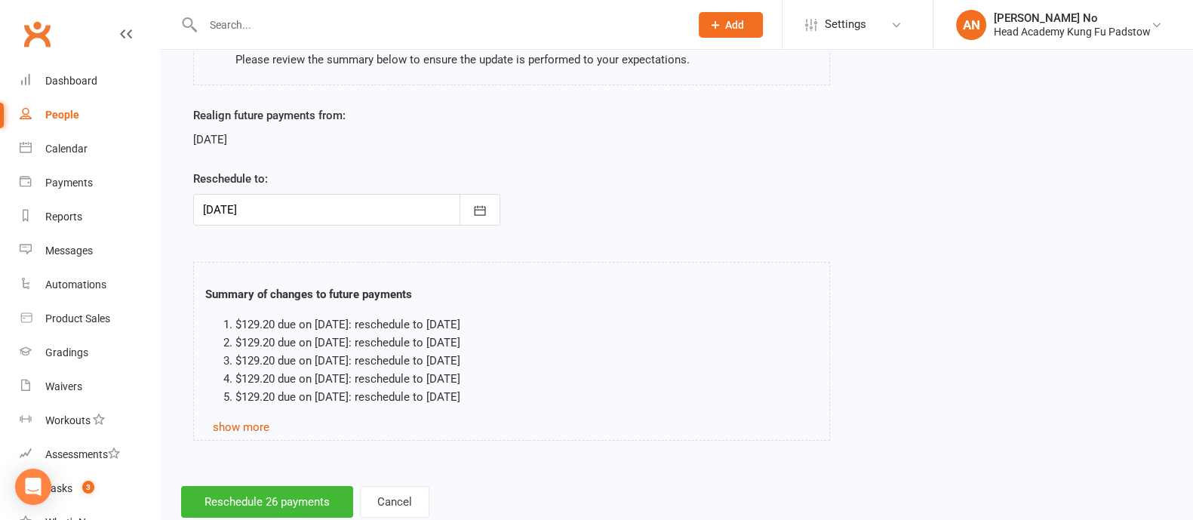
scroll to position [266, 0]
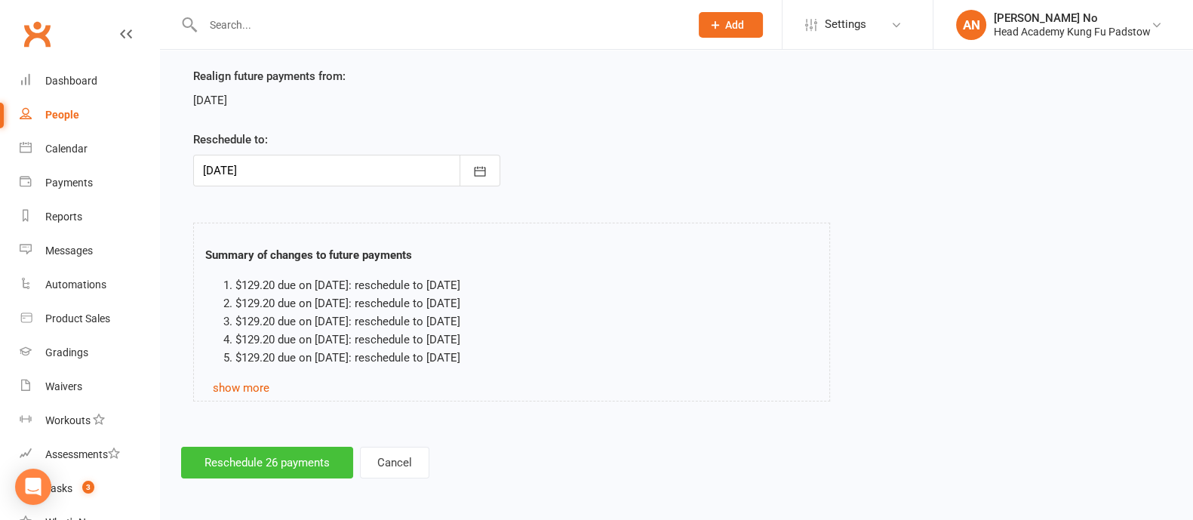
click at [244, 452] on button "Reschedule 26 payments" at bounding box center [267, 463] width 172 height 32
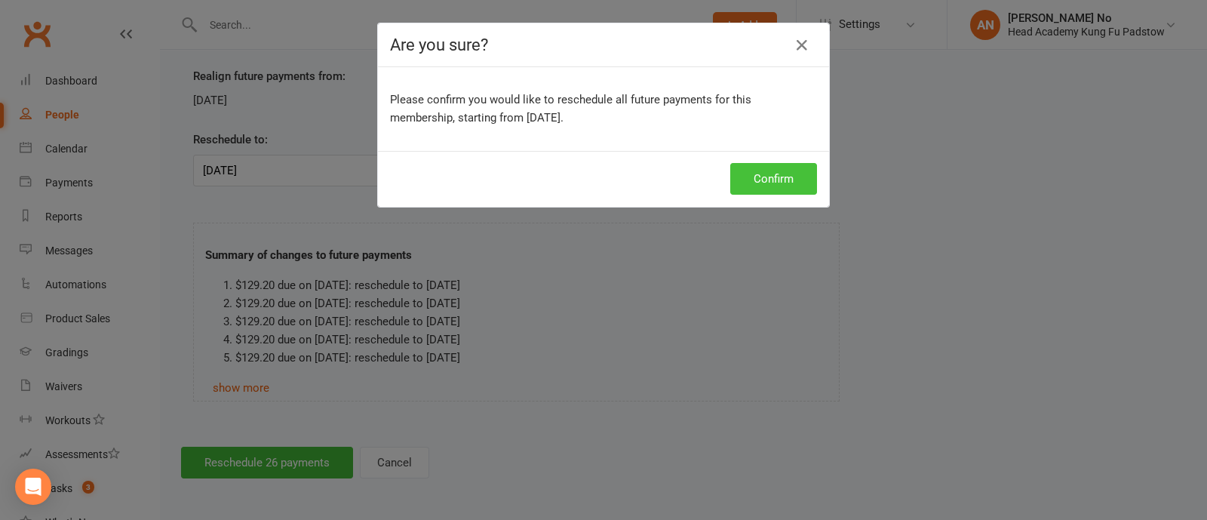
click at [748, 178] on button "Confirm" at bounding box center [773, 179] width 87 height 32
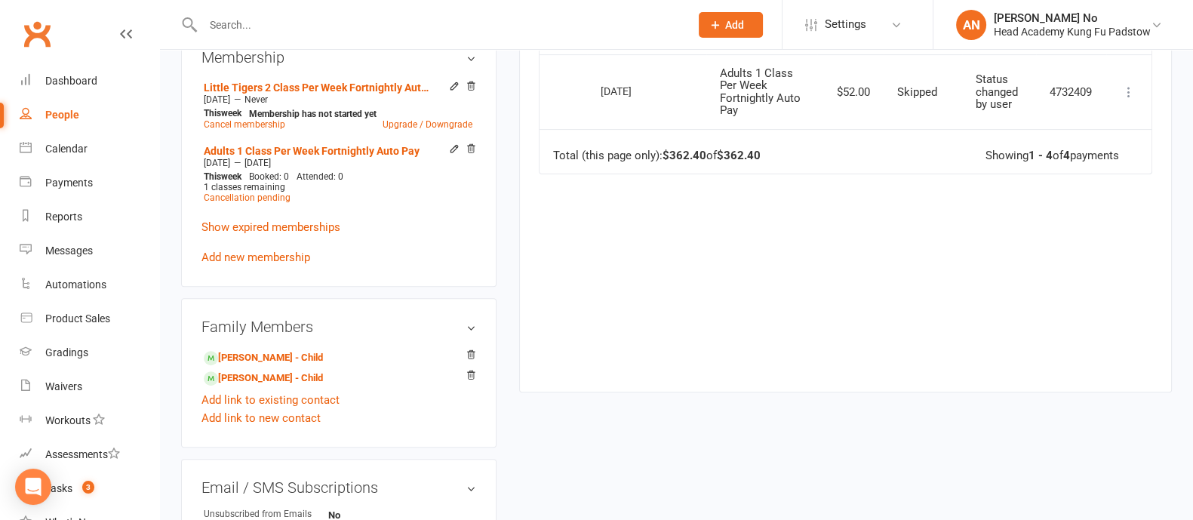
scroll to position [644, 0]
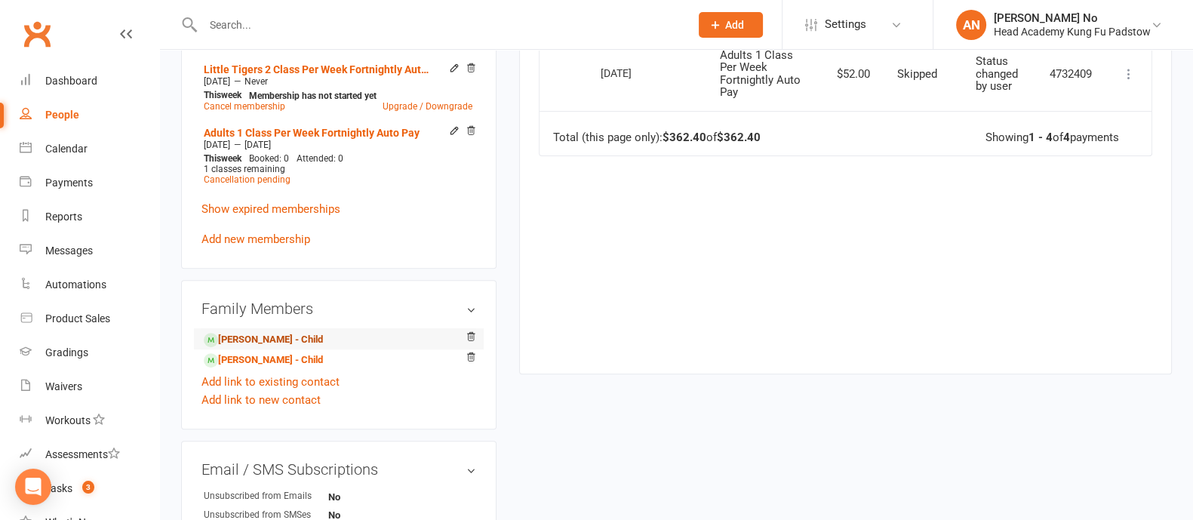
click at [287, 341] on link "Mia Louca - Child" at bounding box center [263, 340] width 119 height 16
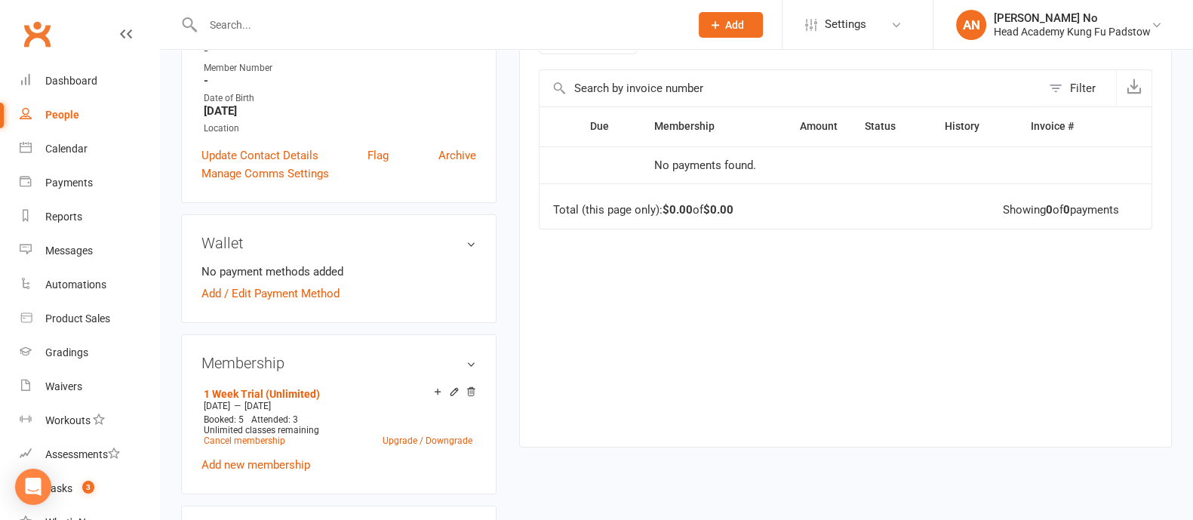
scroll to position [334, 0]
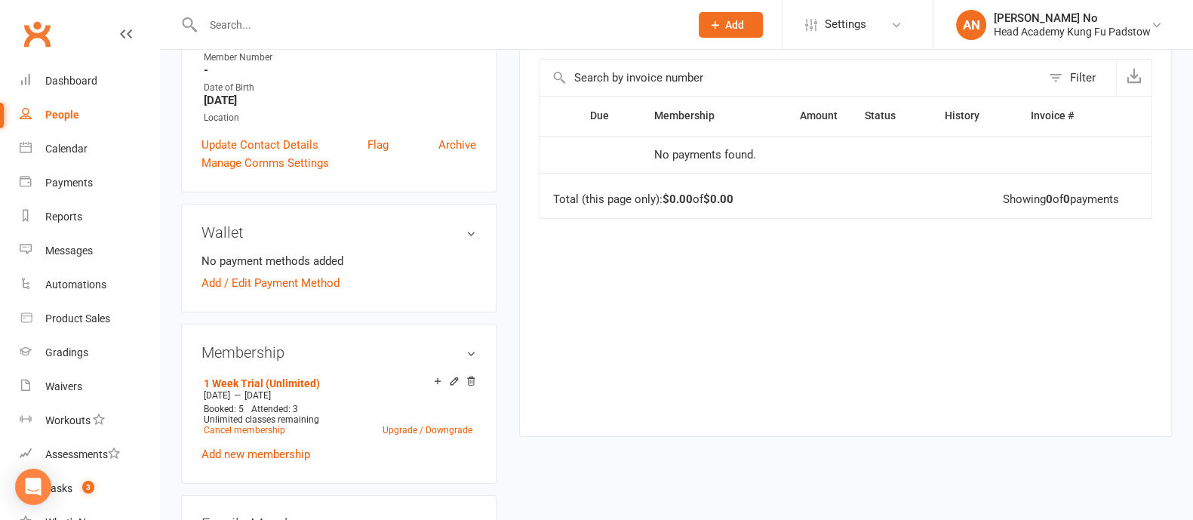
click at [294, 462] on div "1 Week Trial (Unlimited) Oct 10 2025 — Oct 16 2025 Booked: 5 Attended: 3 Unlimi…" at bounding box center [338, 417] width 275 height 91
click at [297, 458] on link "Add new membership" at bounding box center [255, 454] width 109 height 14
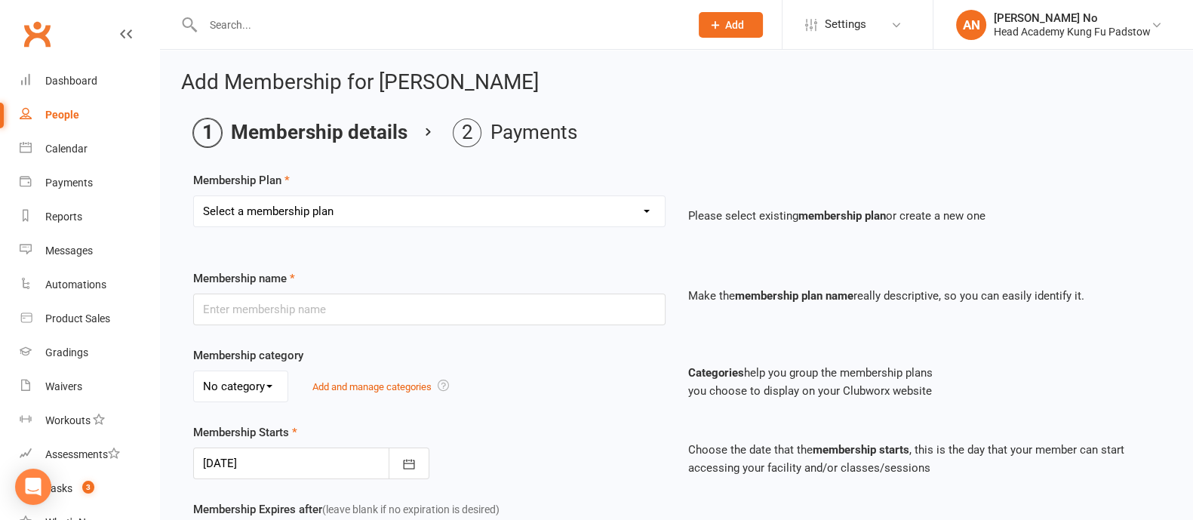
click at [551, 214] on select "Select a membership plan Create new Membership Plan Juniors 1 Class Per Week Fo…" at bounding box center [429, 211] width 471 height 30
select select "5"
click at [194, 196] on select "Select a membership plan Create new Membership Plan Juniors 1 Class Per Week Fo…" at bounding box center [429, 211] width 471 height 30
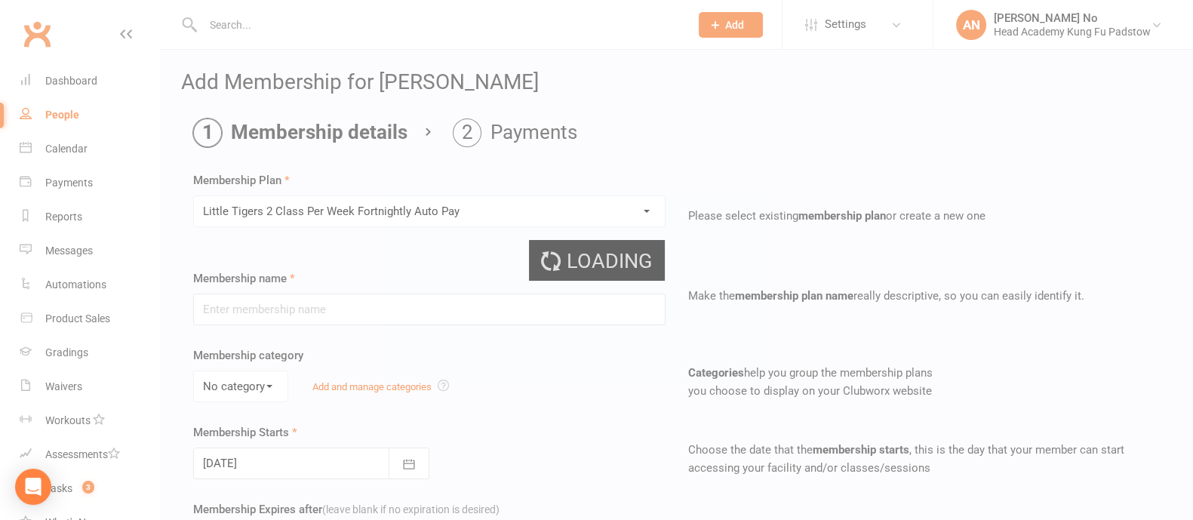
type input "Little Tigers 2 Class Per Week Fortnightly Auto Pay"
type input "0"
type input "2"
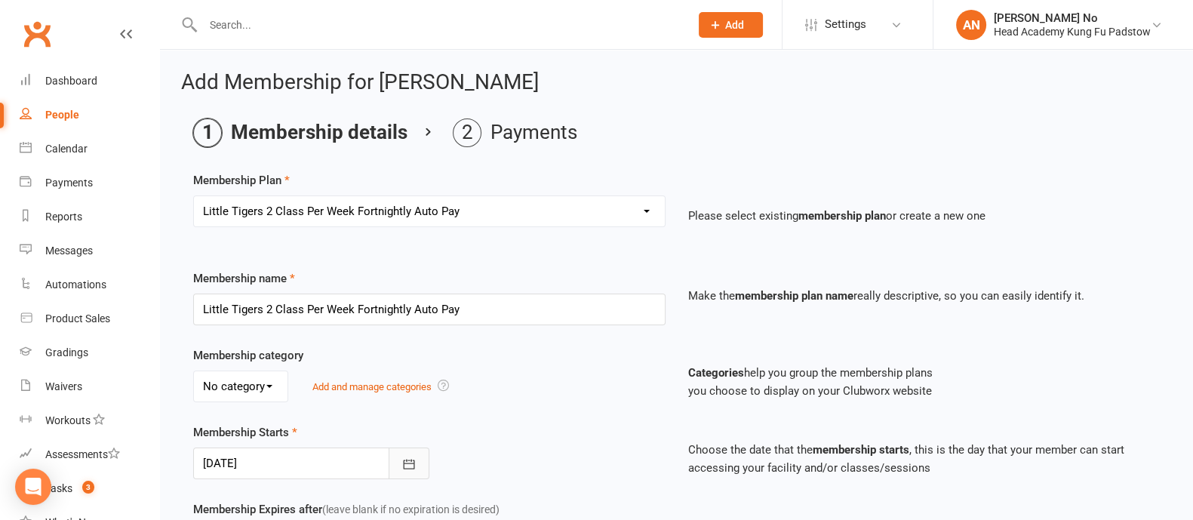
click at [425, 456] on button "button" at bounding box center [409, 463] width 41 height 32
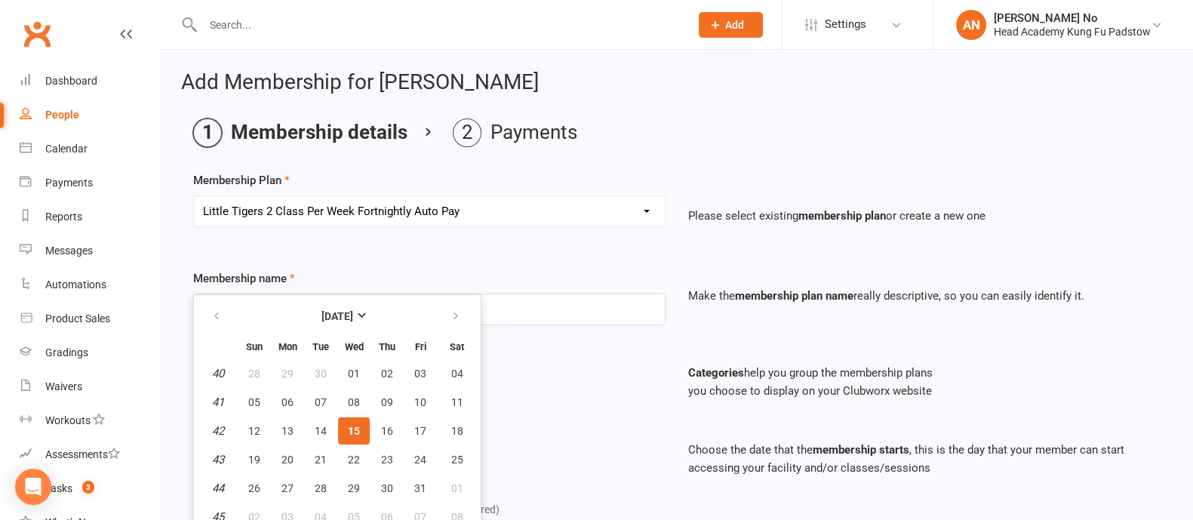
scroll to position [8, 0]
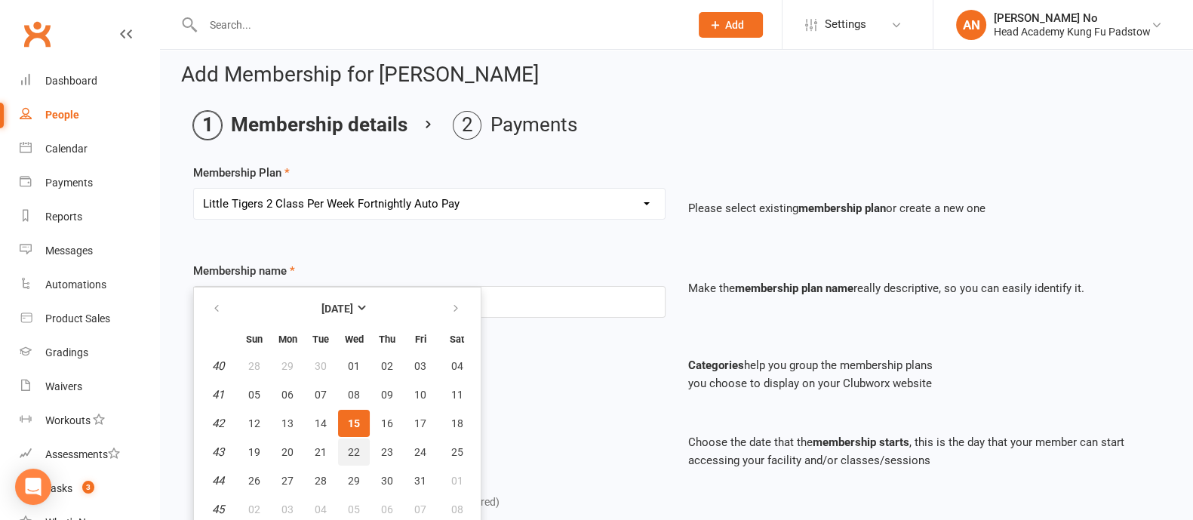
click at [357, 448] on span "22" at bounding box center [354, 452] width 12 height 12
type input "22 Oct 2025"
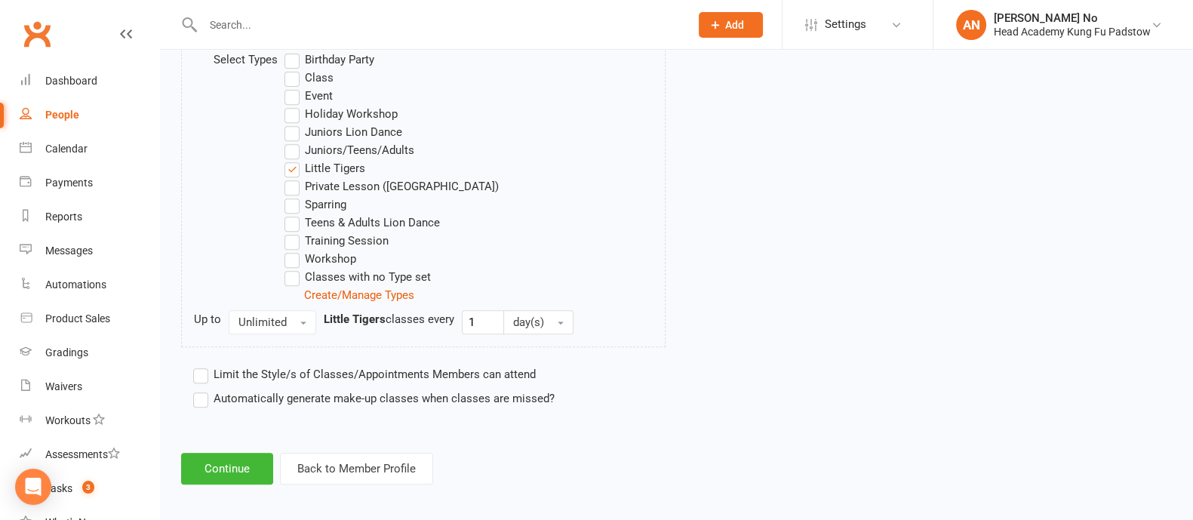
scroll to position [796, 0]
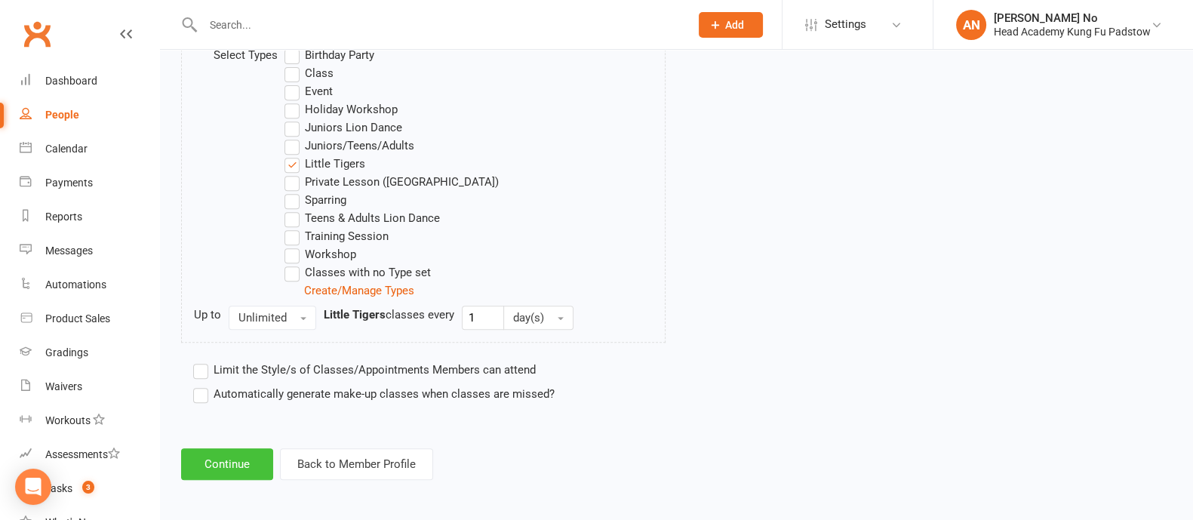
click at [232, 466] on button "Continue" at bounding box center [227, 464] width 92 height 32
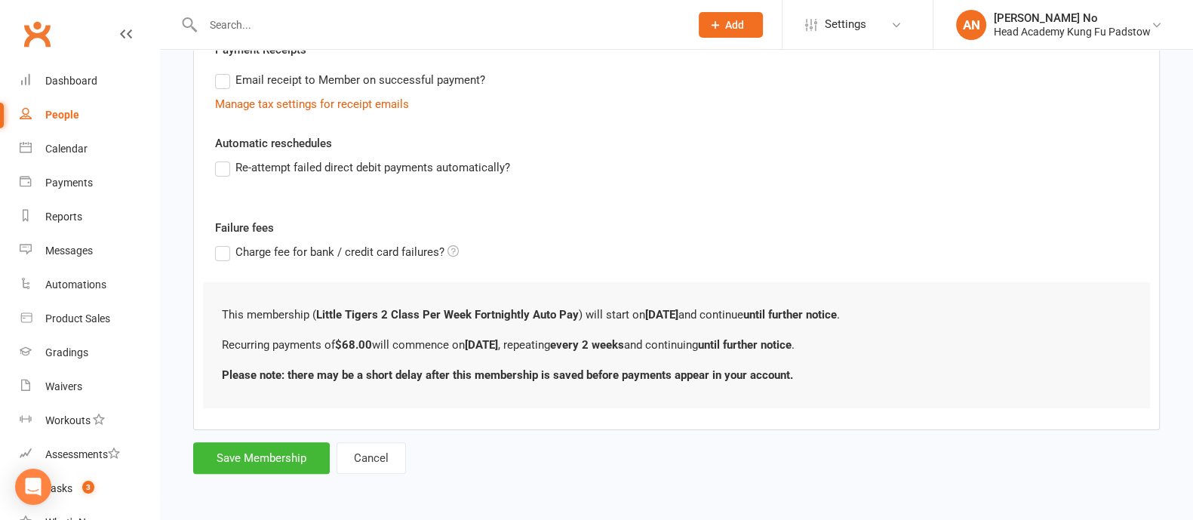
scroll to position [0, 0]
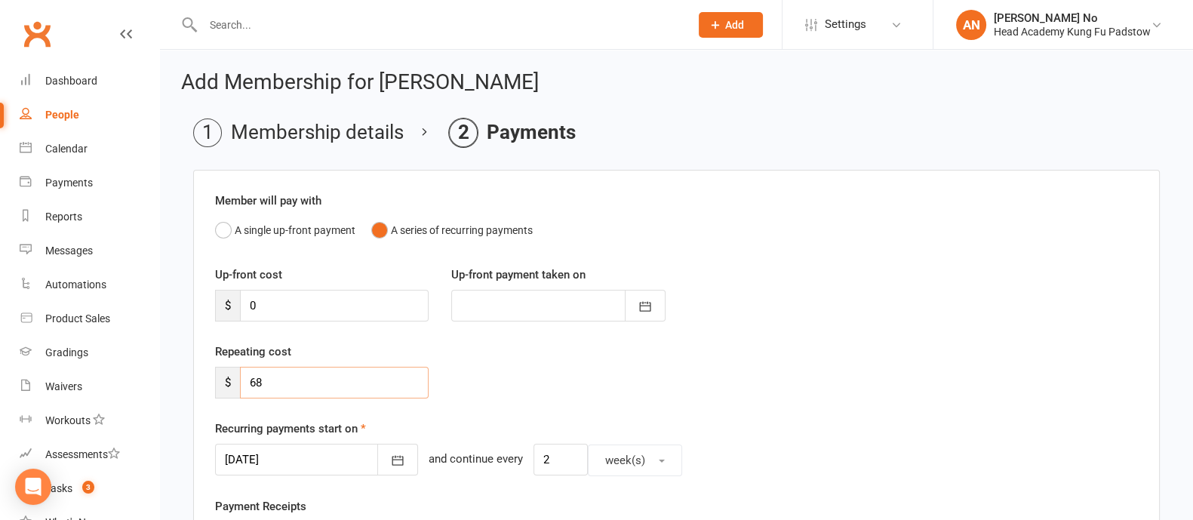
click at [316, 388] on input "68" at bounding box center [334, 383] width 189 height 32
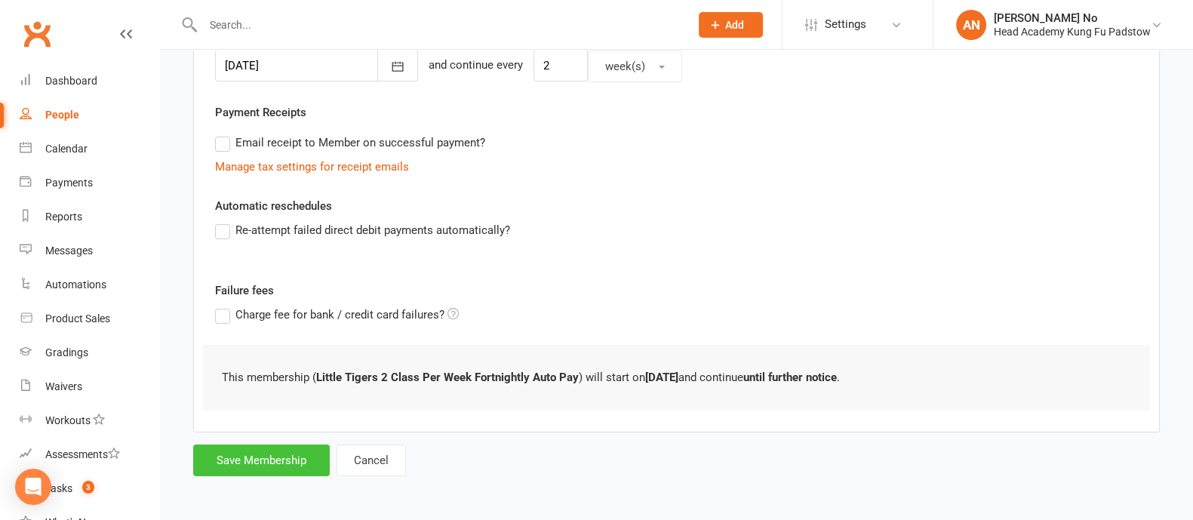
type input "0"
click at [272, 454] on button "Save Membership" at bounding box center [261, 460] width 137 height 32
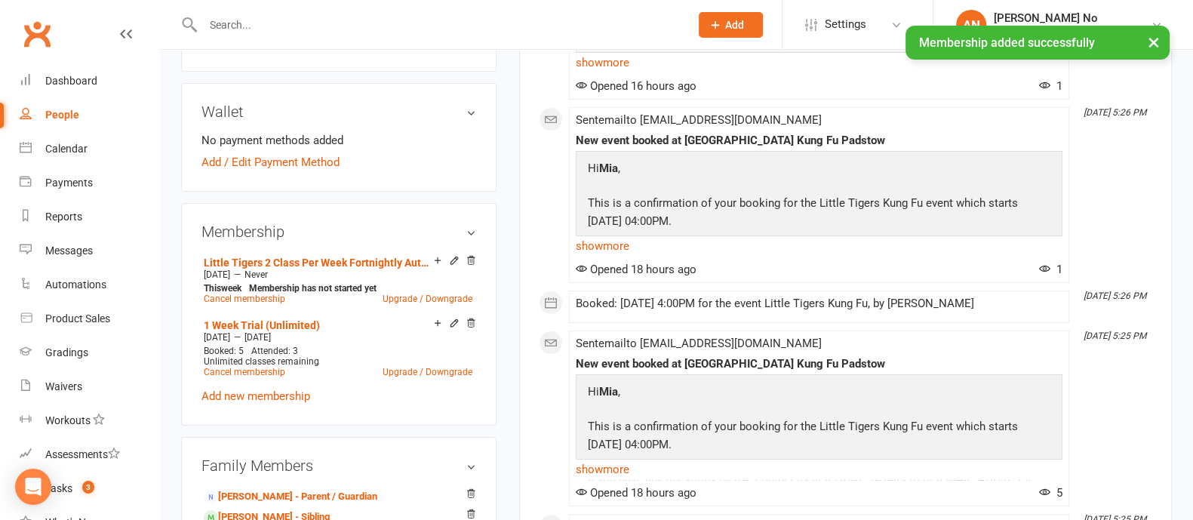
scroll to position [909, 0]
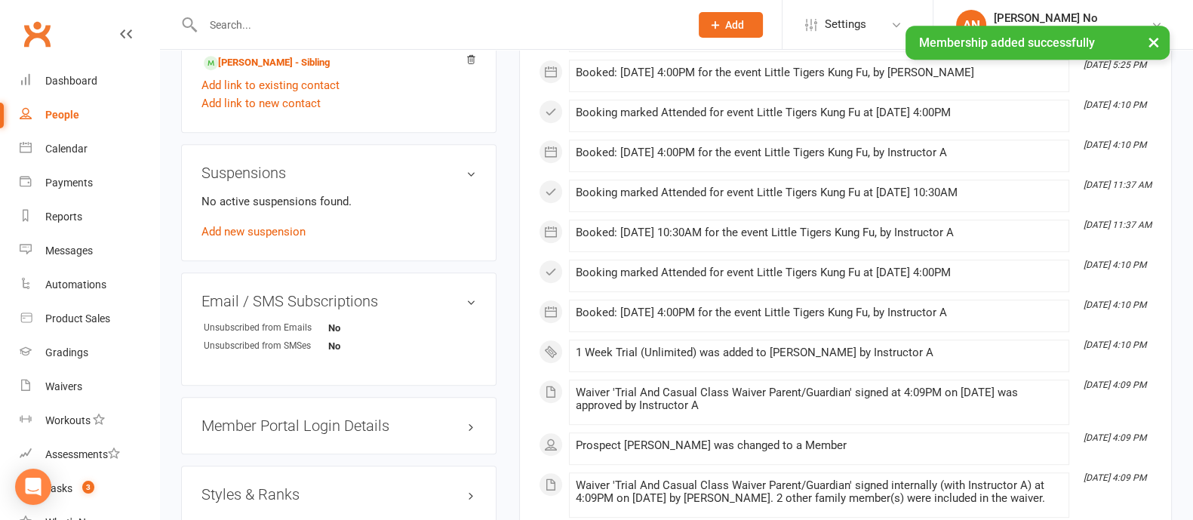
click at [261, 26] on div "× Membership added successfully" at bounding box center [586, 26] width 1173 height 0
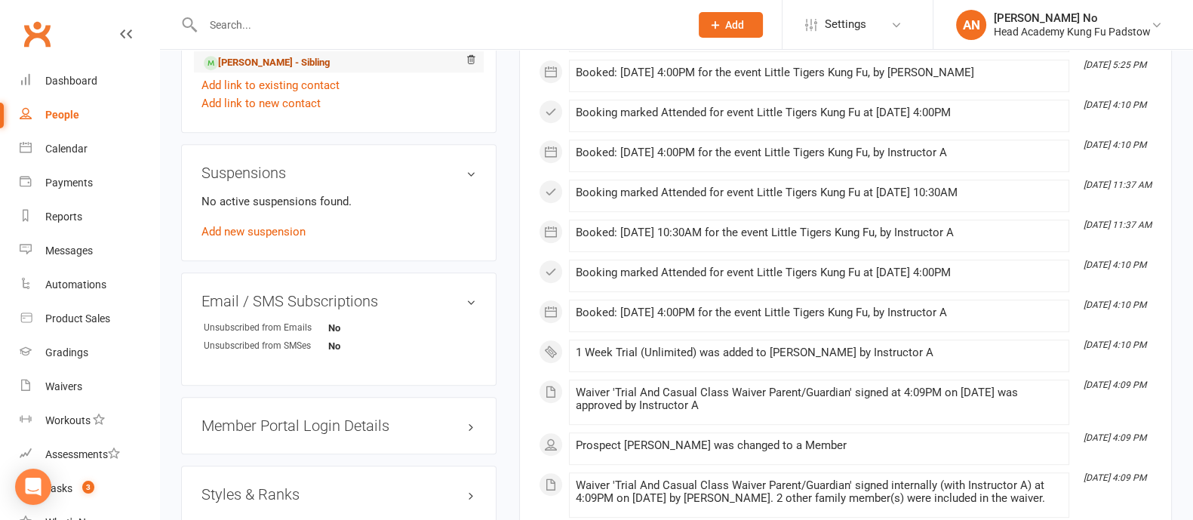
click at [270, 61] on link "Matteo Louca - Sibling" at bounding box center [267, 63] width 126 height 16
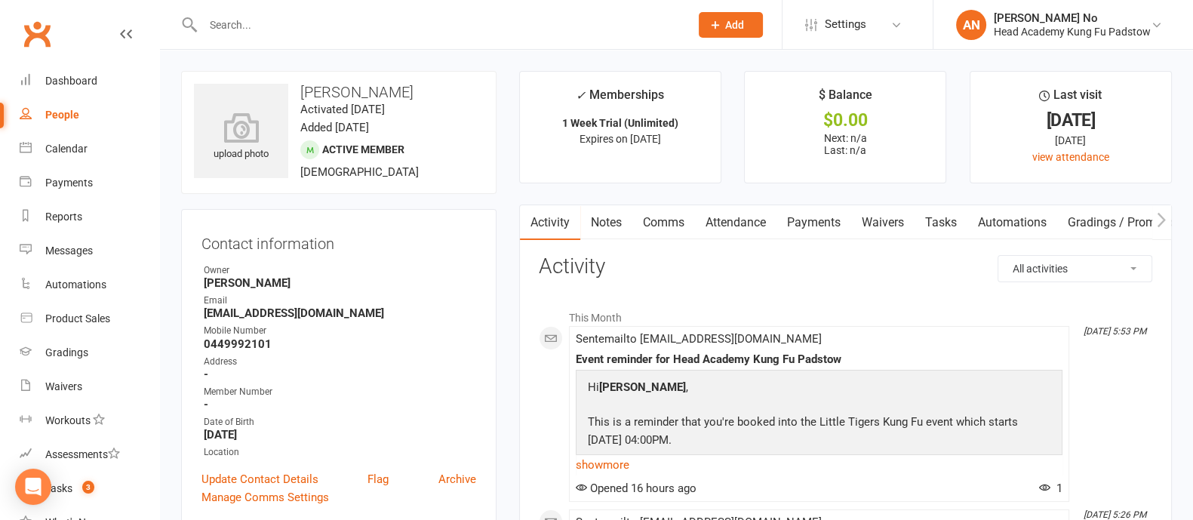
scroll to position [455, 0]
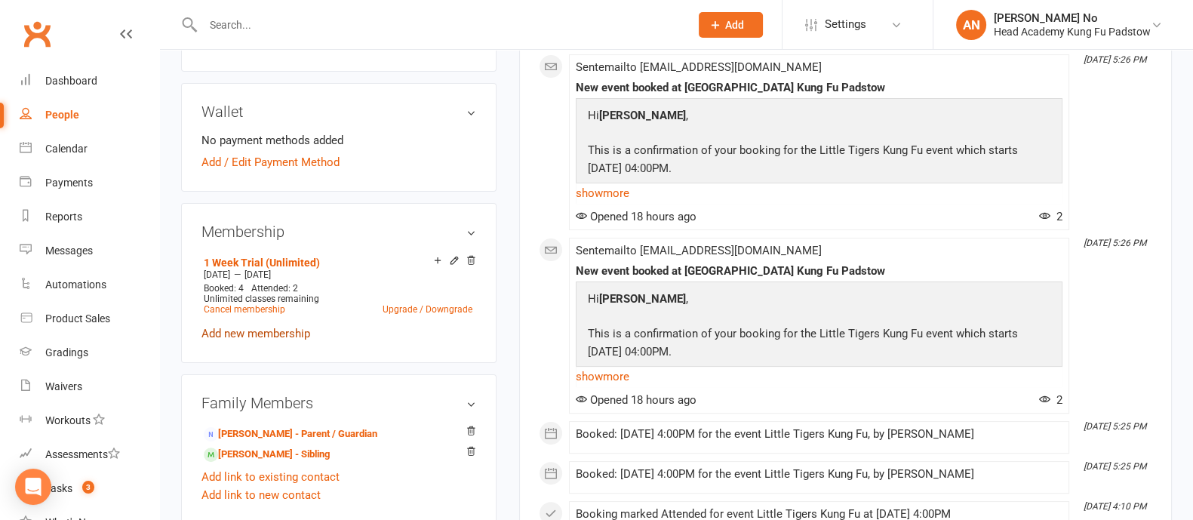
click at [260, 334] on link "Add new membership" at bounding box center [255, 334] width 109 height 14
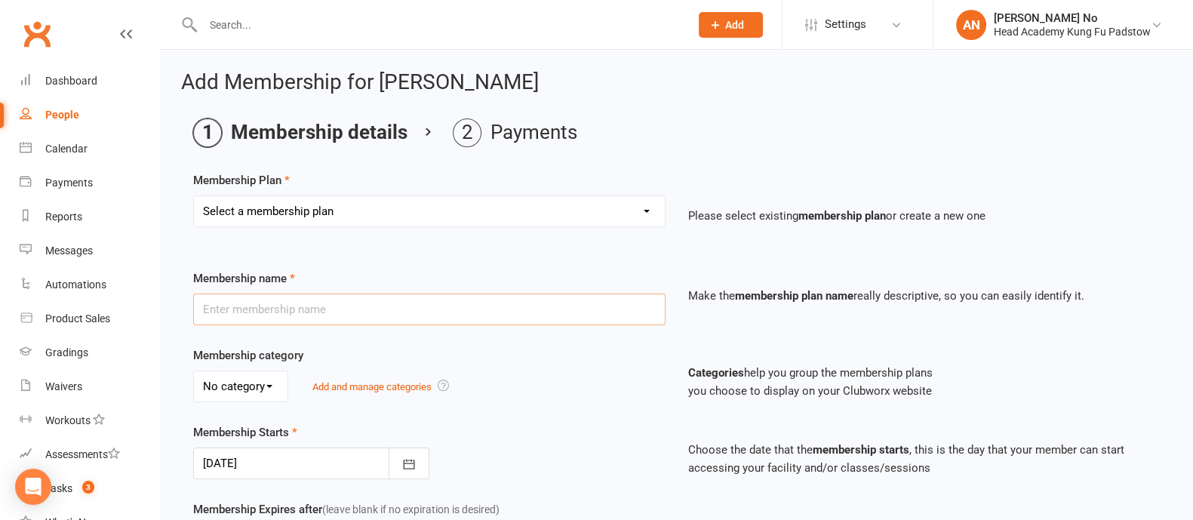
click at [359, 308] on input "text" at bounding box center [429, 309] width 472 height 32
click at [548, 308] on input "text" at bounding box center [429, 309] width 472 height 32
click at [509, 202] on select "Select a membership plan Create new Membership Plan Juniors 1 Class Per Week Fo…" at bounding box center [429, 211] width 471 height 30
select select "5"
click at [194, 196] on select "Select a membership plan Create new Membership Plan Juniors 1 Class Per Week Fo…" at bounding box center [429, 211] width 471 height 30
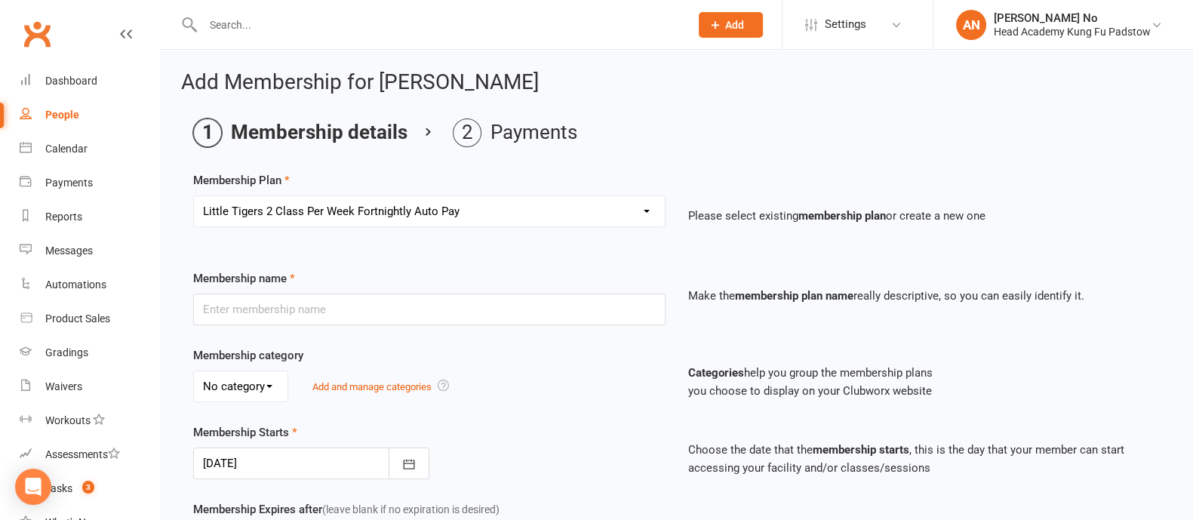
type input "Little Tigers 2 Class Per Week Fortnightly Auto Pay"
type input "0"
type input "2"
click at [408, 459] on icon "button" at bounding box center [408, 463] width 15 height 15
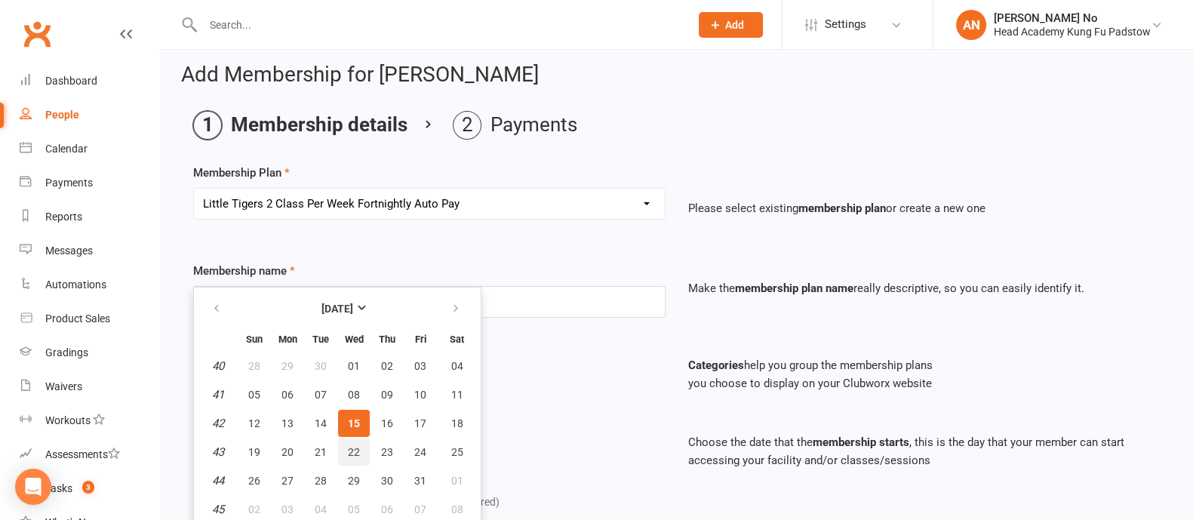
click at [348, 450] on span "22" at bounding box center [354, 452] width 12 height 12
type input "22 Oct 2025"
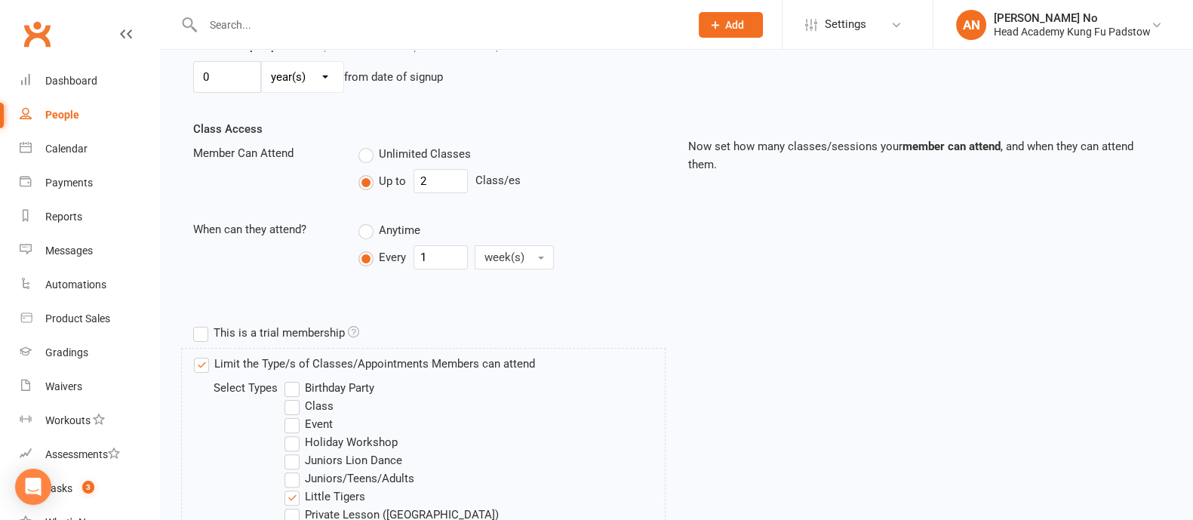
scroll to position [796, 0]
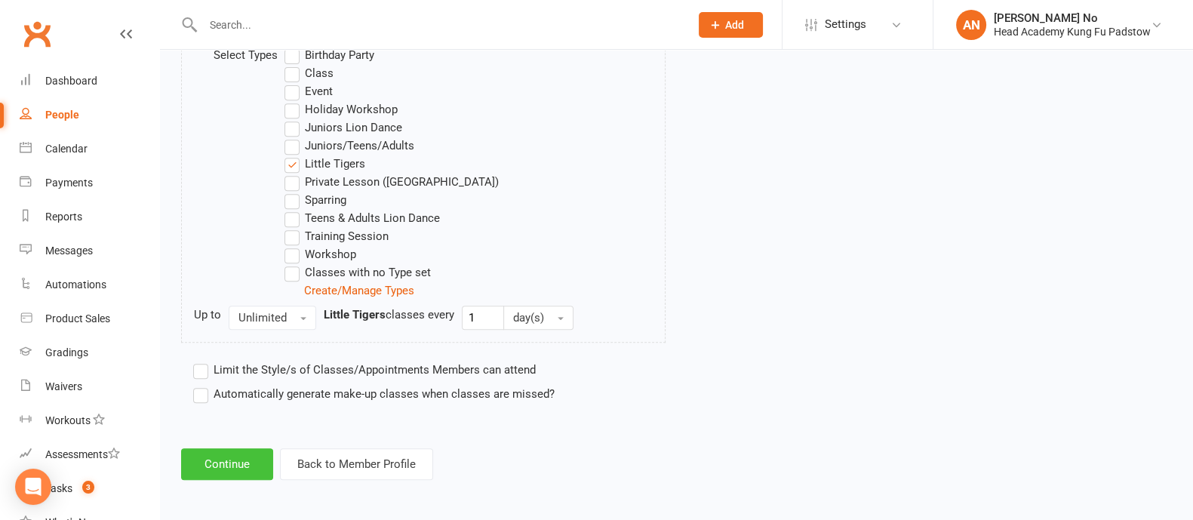
click at [219, 454] on button "Continue" at bounding box center [227, 464] width 92 height 32
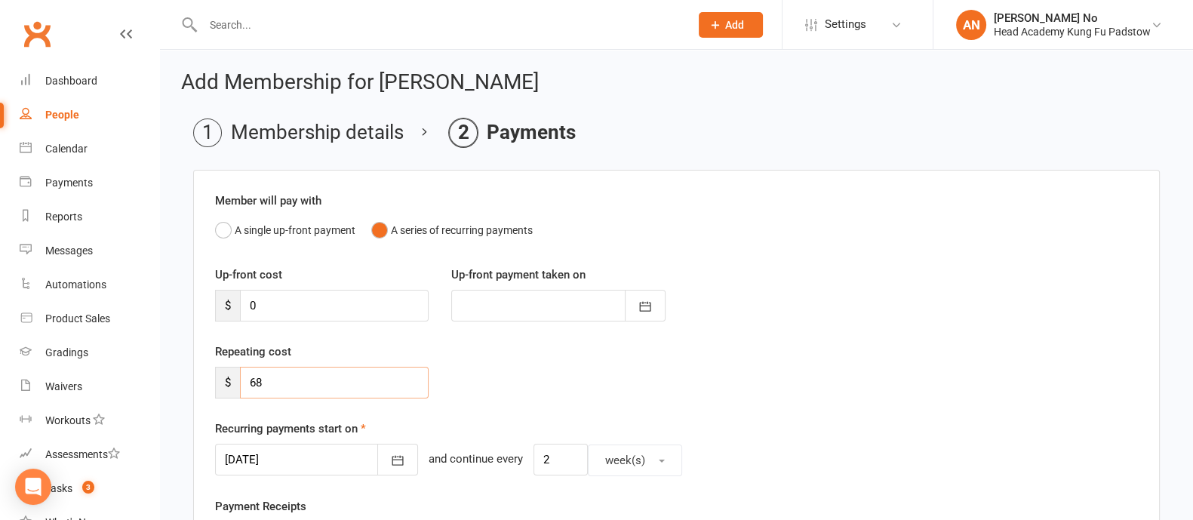
click at [309, 390] on input "68" at bounding box center [334, 383] width 189 height 32
type input "0"
click at [588, 400] on div "Repeating cost $ 0" at bounding box center [676, 381] width 945 height 77
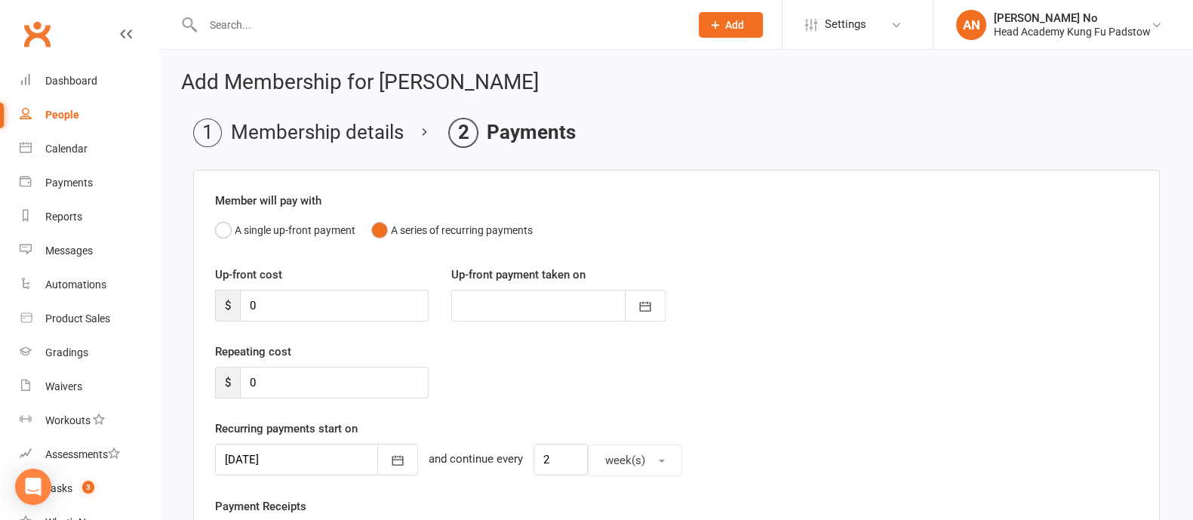
scroll to position [394, 0]
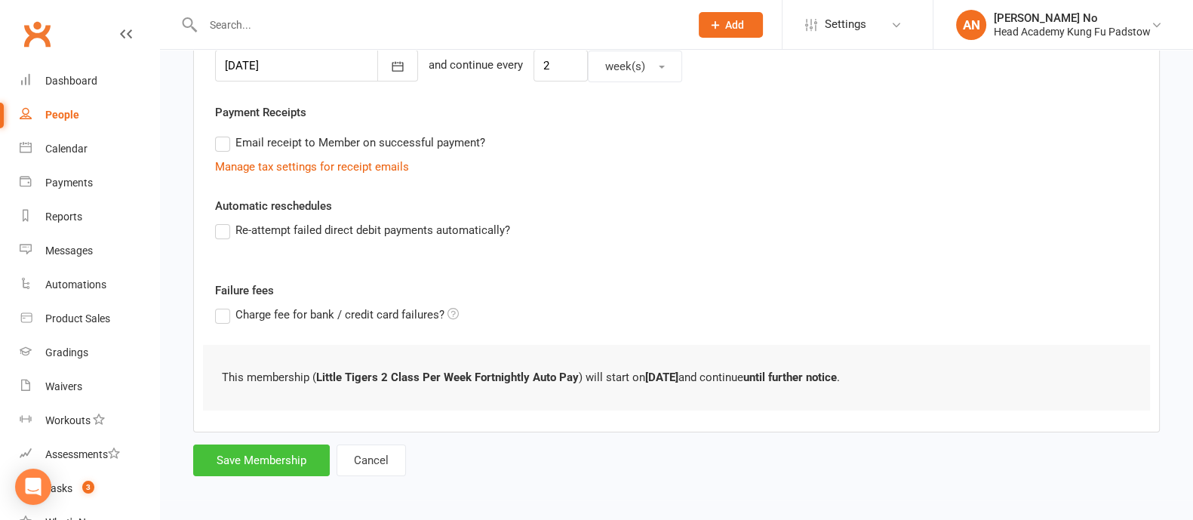
click at [269, 450] on button "Save Membership" at bounding box center [261, 460] width 137 height 32
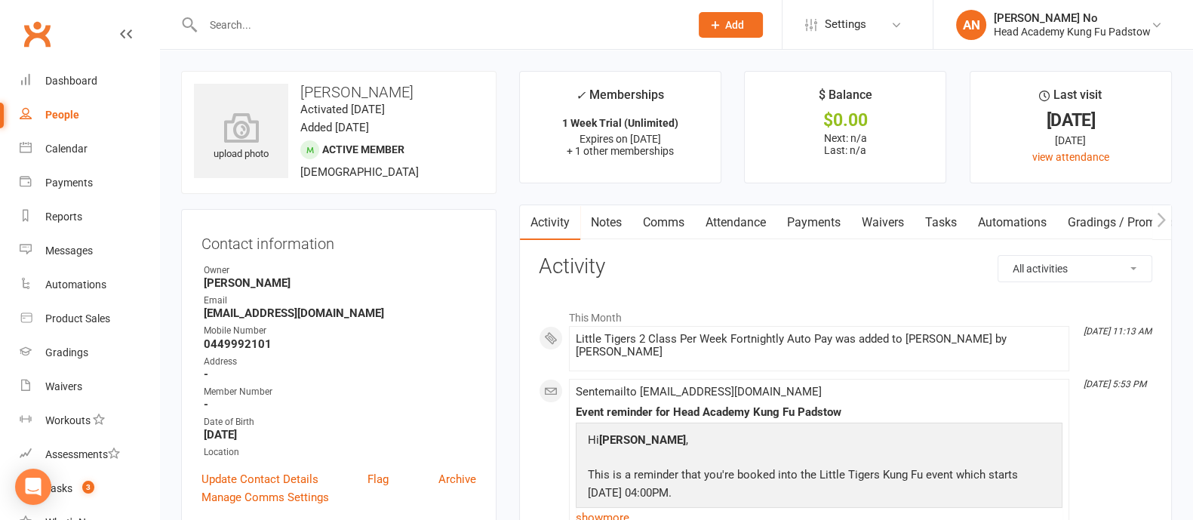
click at [324, 23] on input "text" at bounding box center [438, 24] width 481 height 21
type input "teresa"
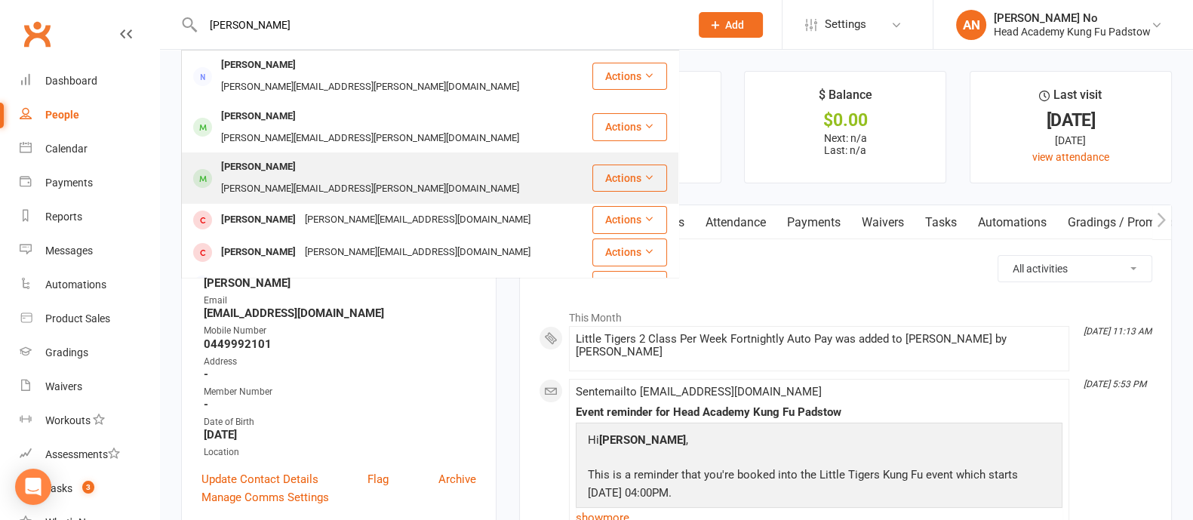
click at [309, 178] on div "marie.marco@ymail.com" at bounding box center [370, 189] width 307 height 22
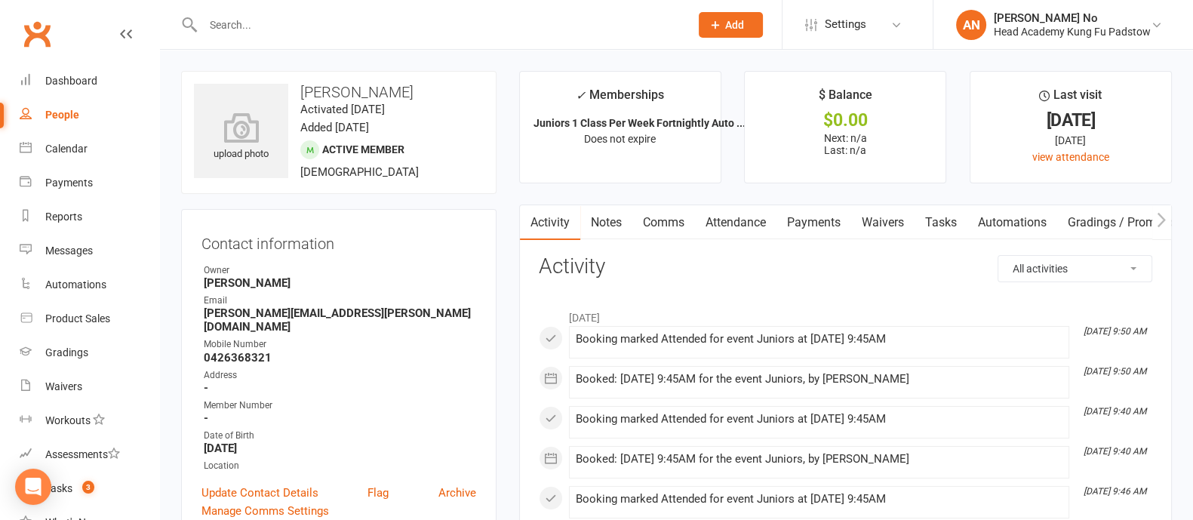
scroll to position [455, 0]
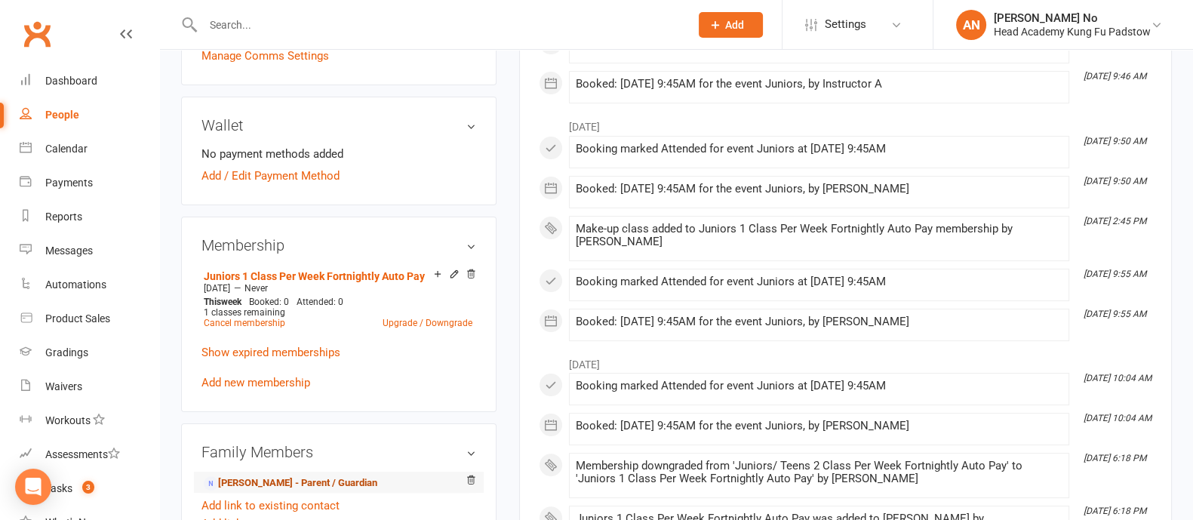
click at [292, 475] on link "Marie Topasi - Parent / Guardian" at bounding box center [291, 483] width 174 height 16
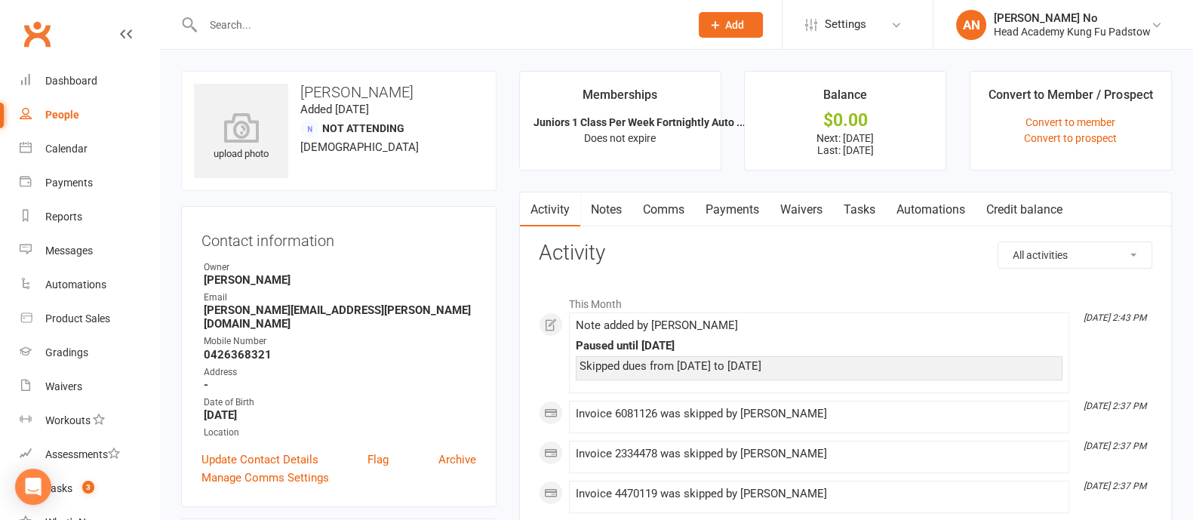
click at [742, 211] on link "Payments" at bounding box center [732, 209] width 75 height 35
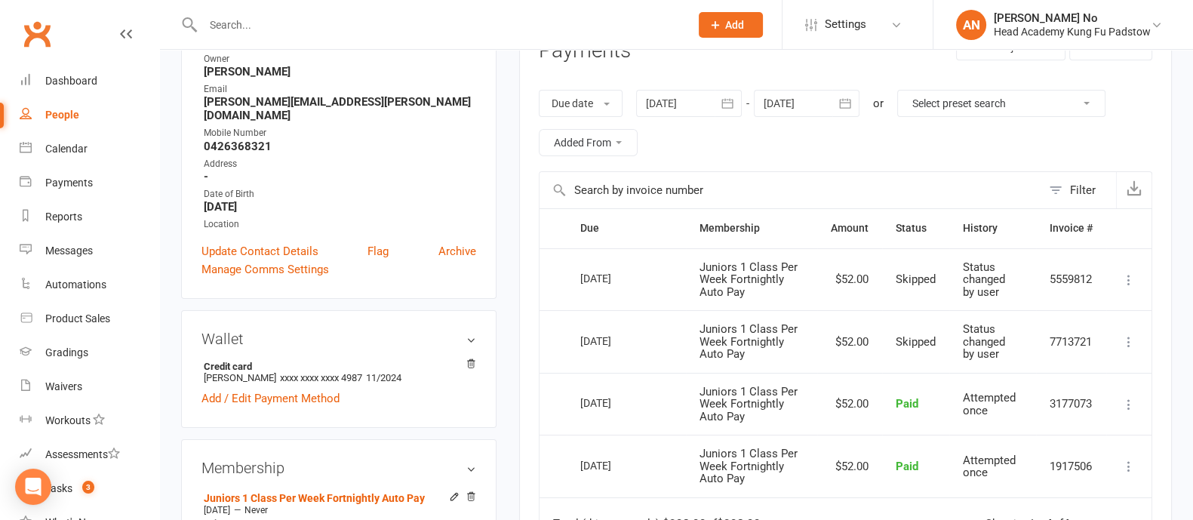
scroll to position [211, 0]
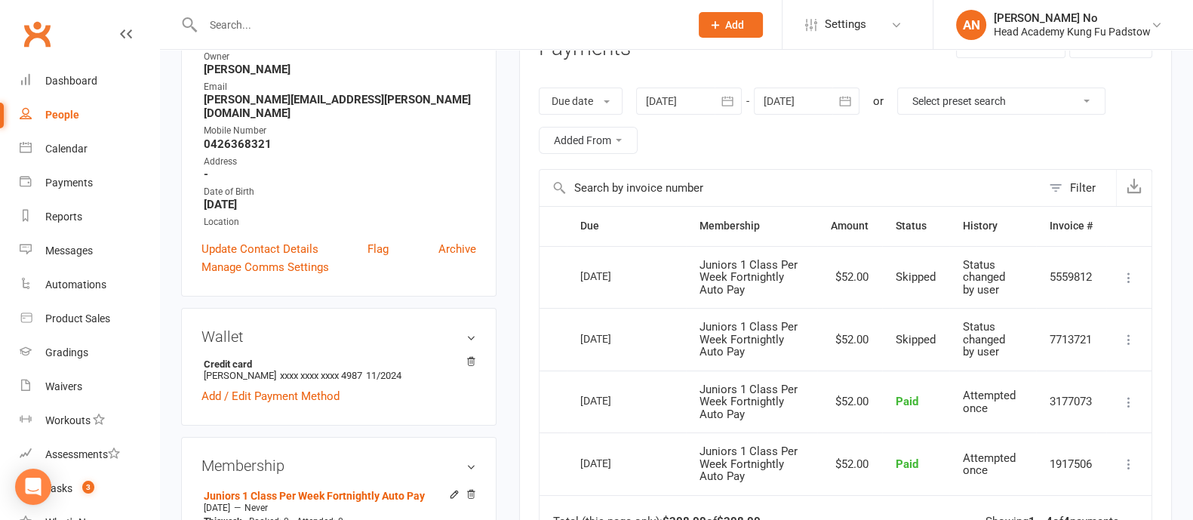
click at [846, 102] on icon "button" at bounding box center [844, 101] width 15 height 15
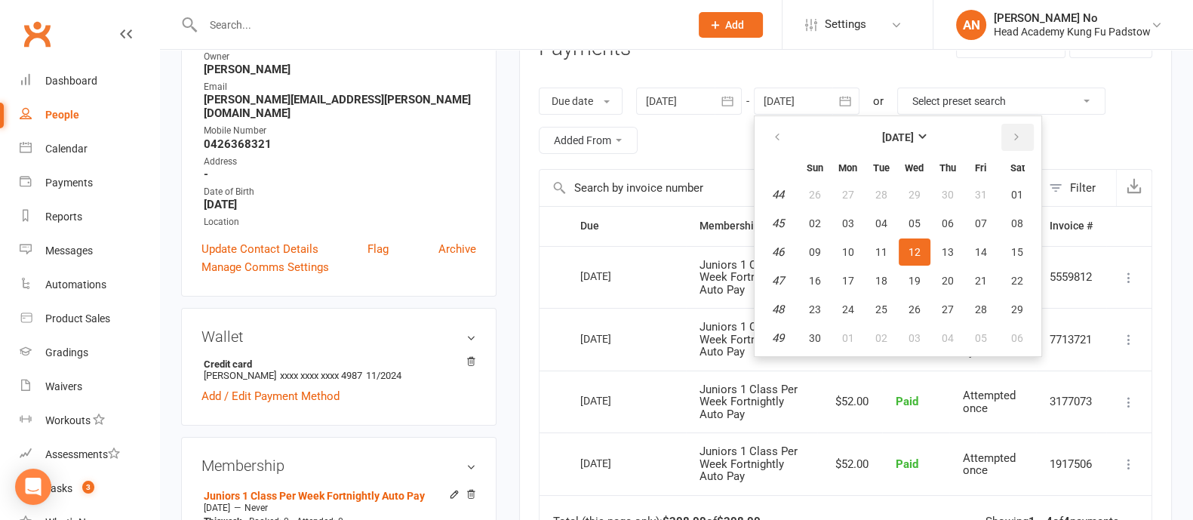
click at [1011, 137] on icon "button" at bounding box center [1016, 137] width 11 height 12
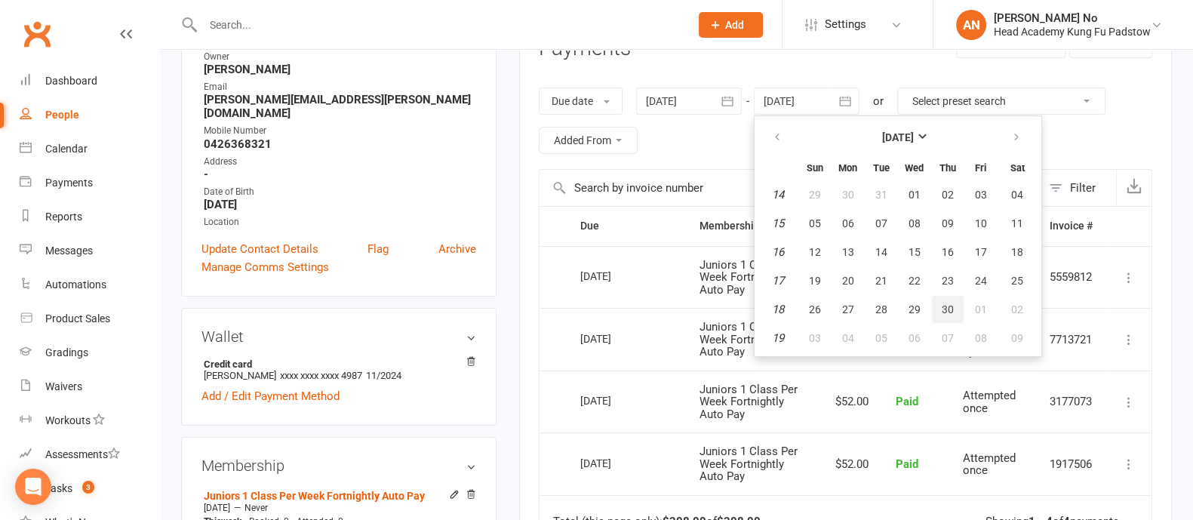
click at [951, 308] on span "30" at bounding box center [948, 309] width 12 height 12
type input "30 Apr 2026"
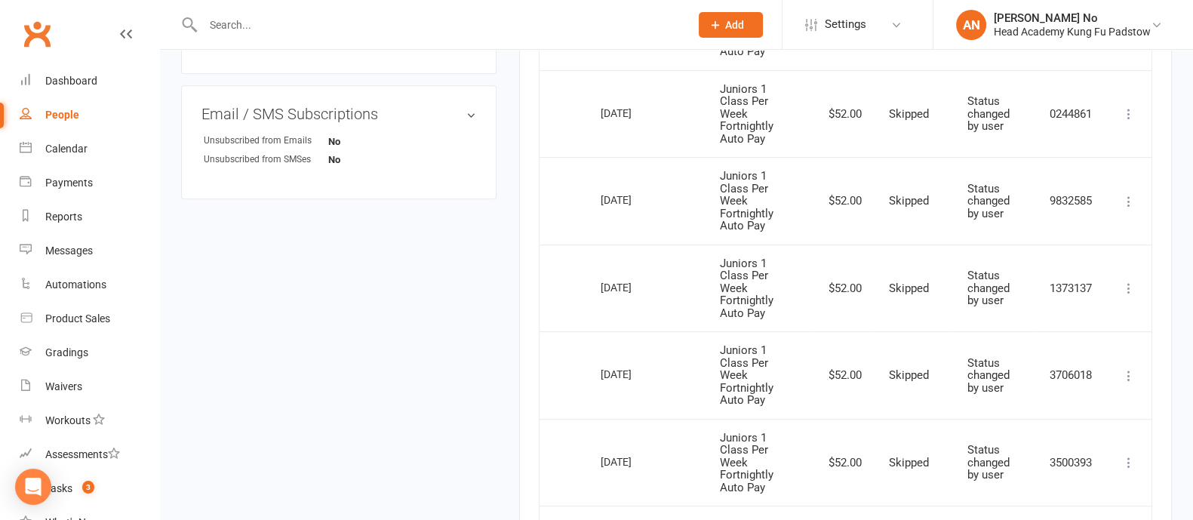
scroll to position [455, 0]
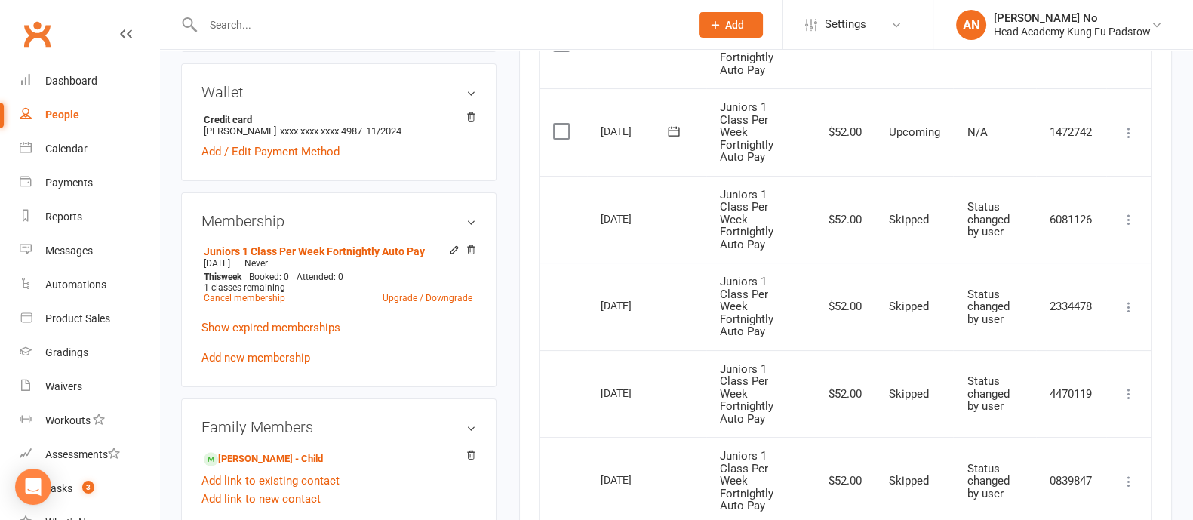
click at [259, 28] on input "text" at bounding box center [438, 24] width 481 height 21
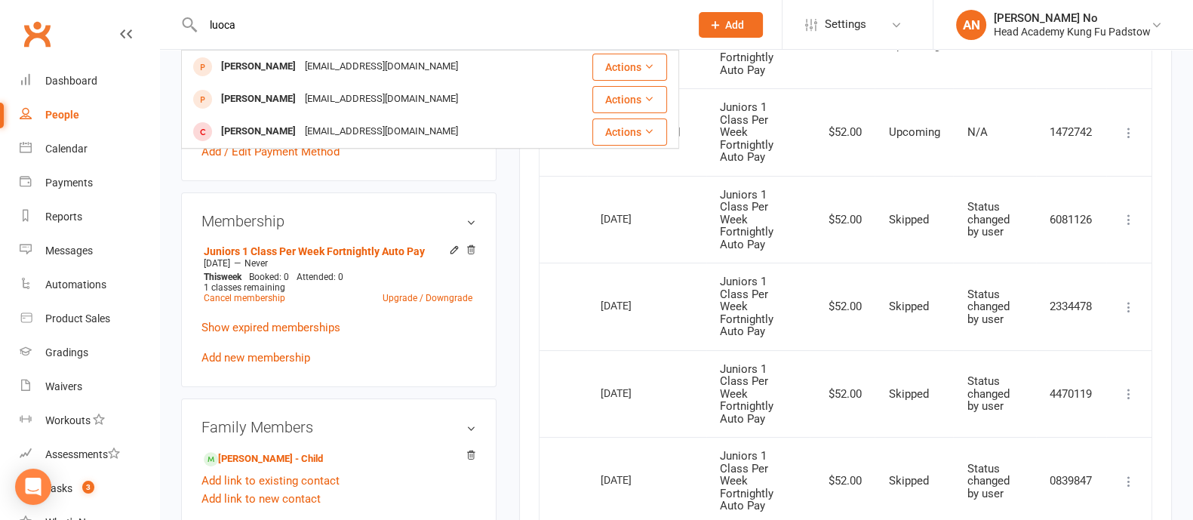
click at [259, 28] on input "luoca" at bounding box center [438, 24] width 481 height 21
type input "mia"
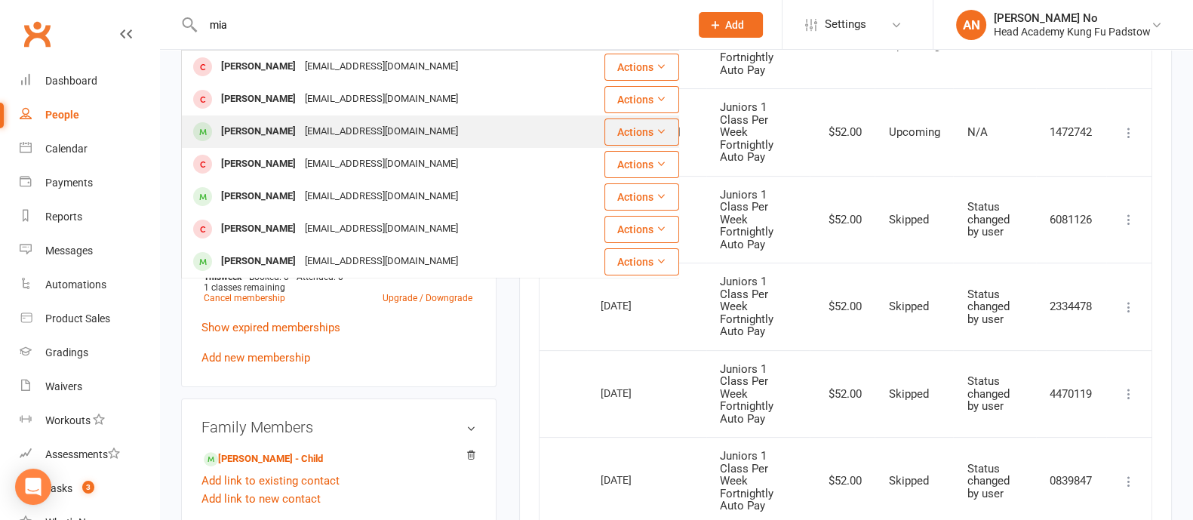
click at [300, 140] on div "christoslouc@gmail.com" at bounding box center [381, 132] width 162 height 22
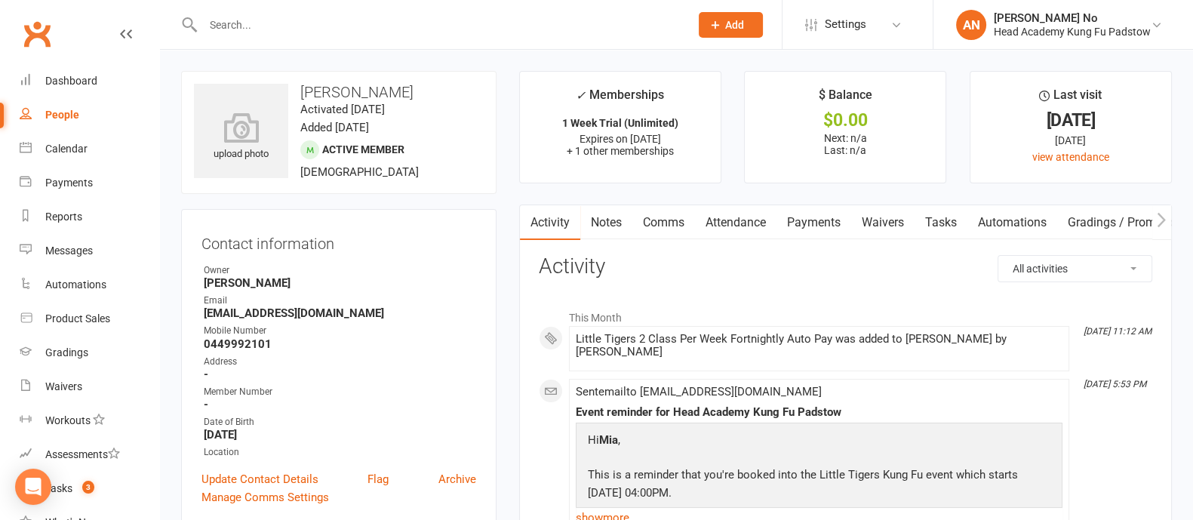
scroll to position [455, 0]
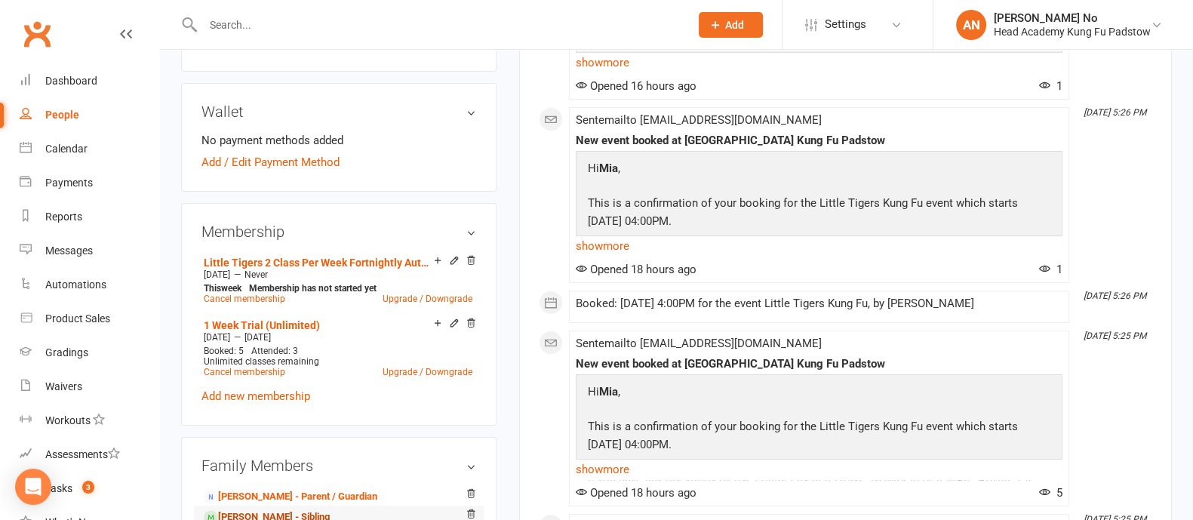
click at [284, 515] on link "Matteo Louca - Sibling" at bounding box center [267, 517] width 126 height 16
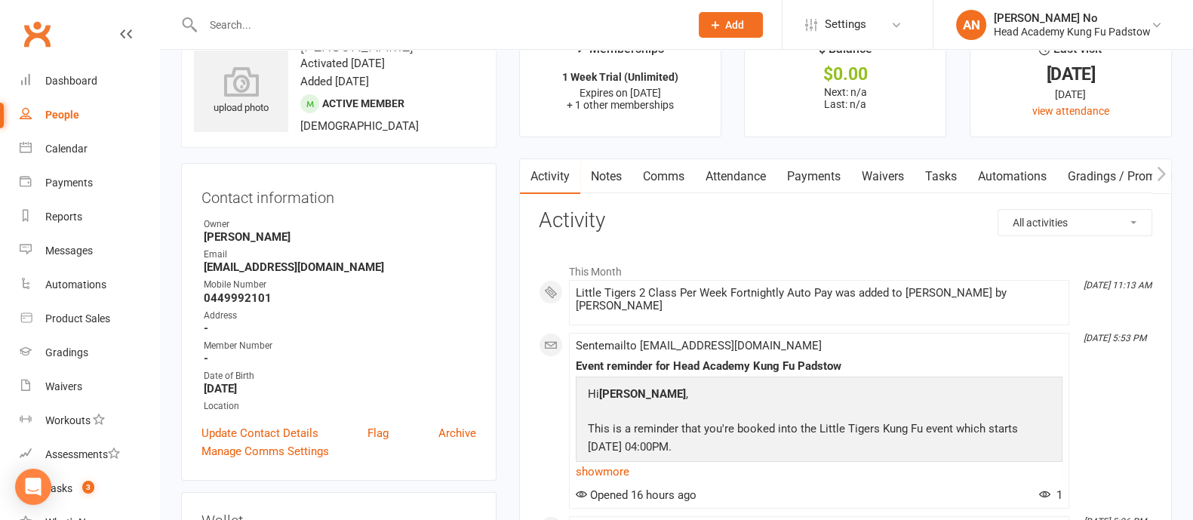
scroll to position [1, 0]
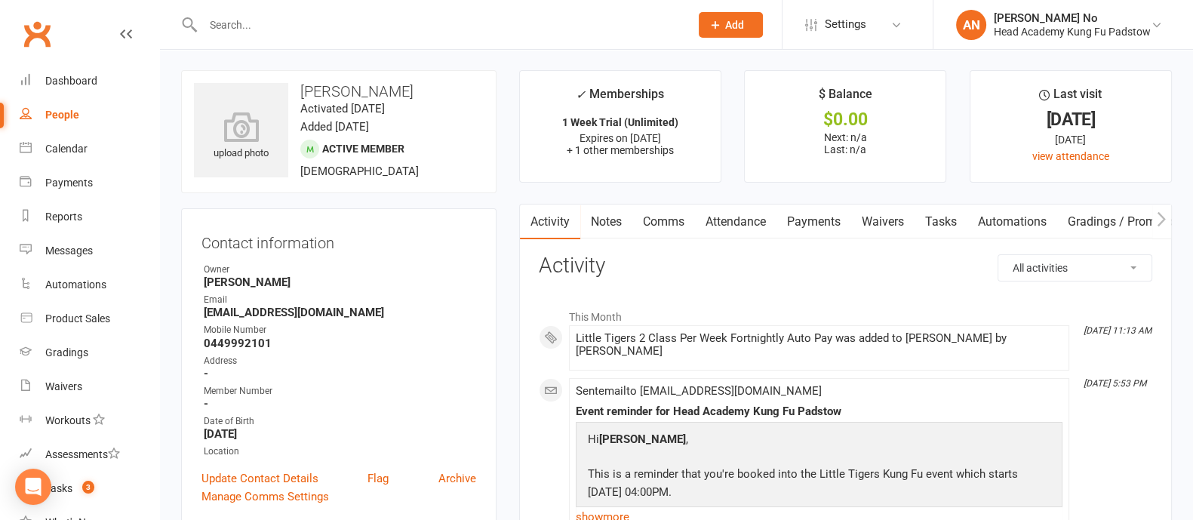
click at [738, 227] on link "Attendance" at bounding box center [735, 221] width 81 height 35
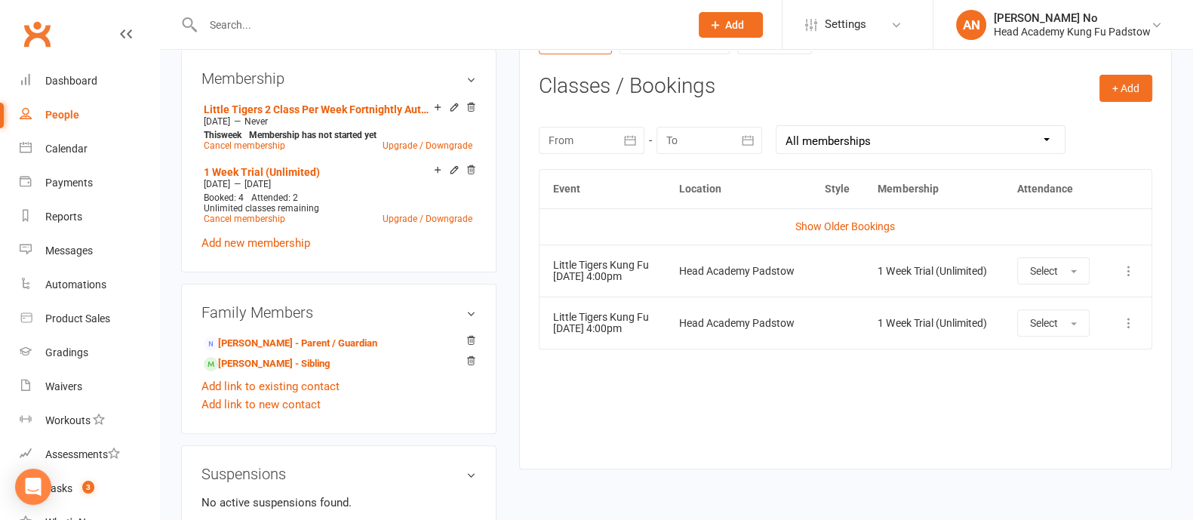
scroll to position [592, 0]
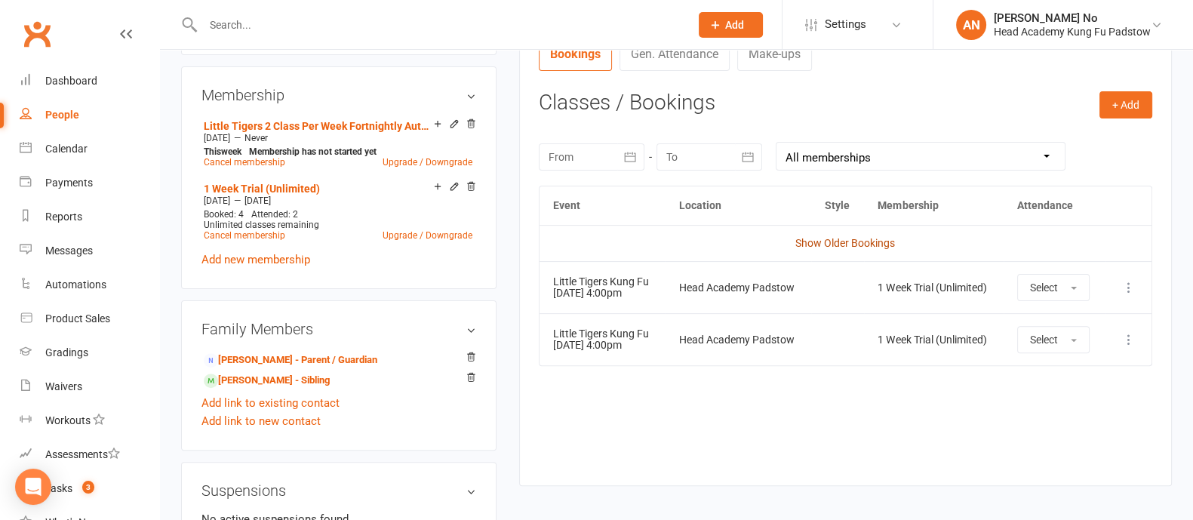
click at [858, 238] on link "Show Older Bookings" at bounding box center [845, 243] width 100 height 12
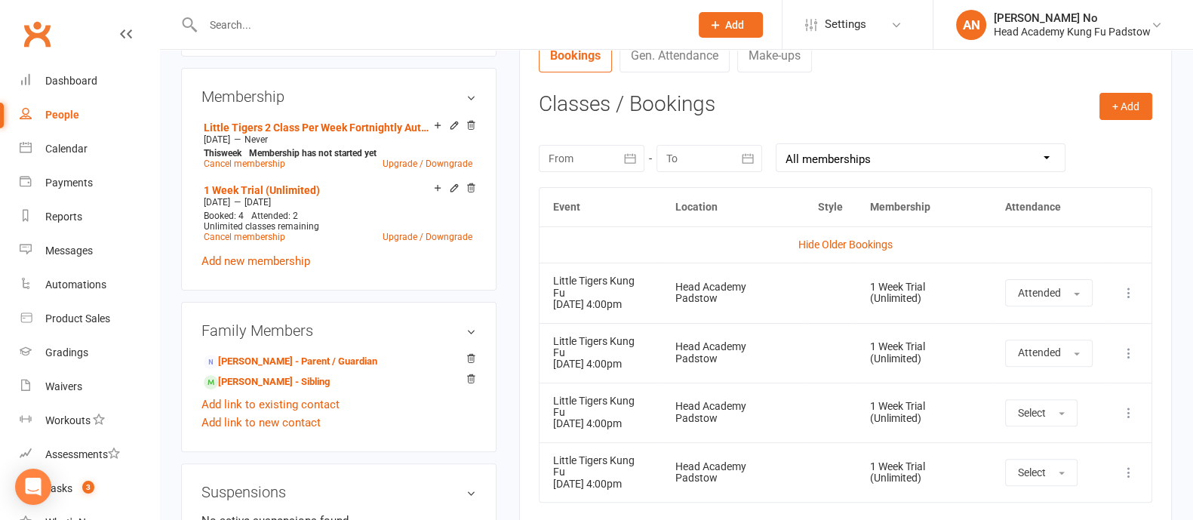
scroll to position [655, 0]
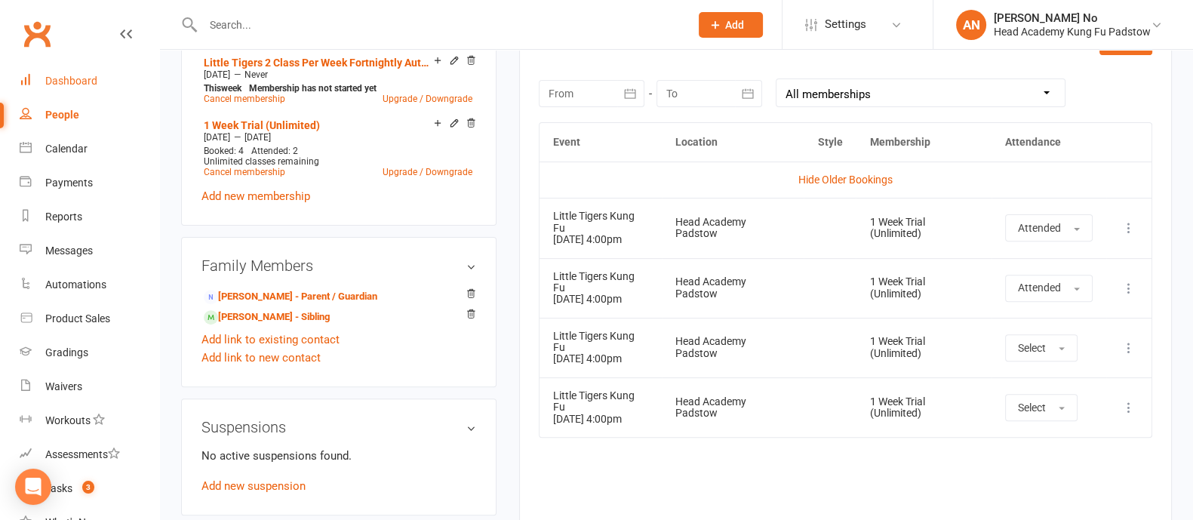
click at [82, 82] on div "Dashboard" at bounding box center [71, 81] width 52 height 12
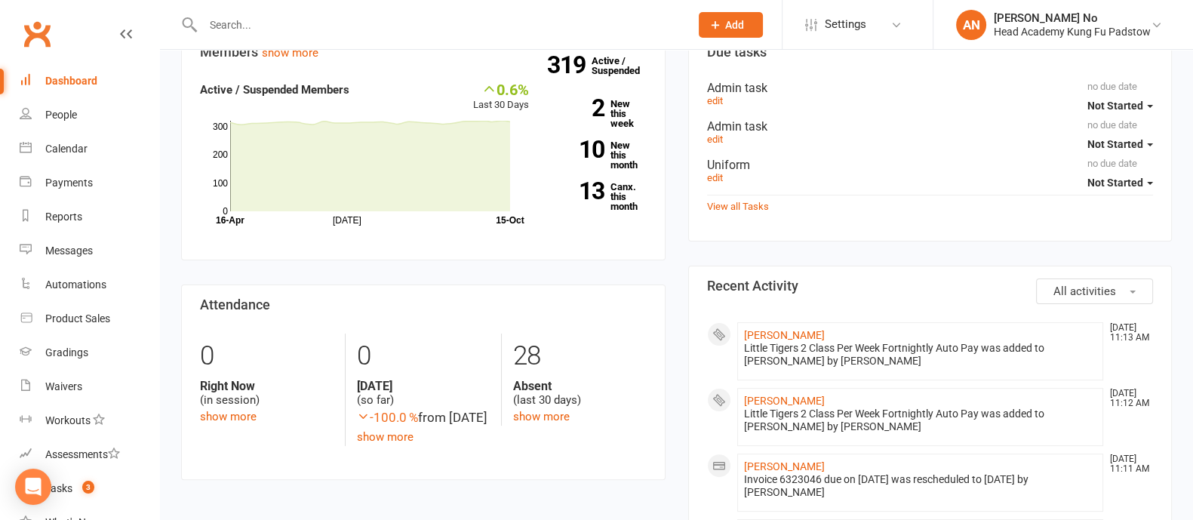
scroll to position [909, 0]
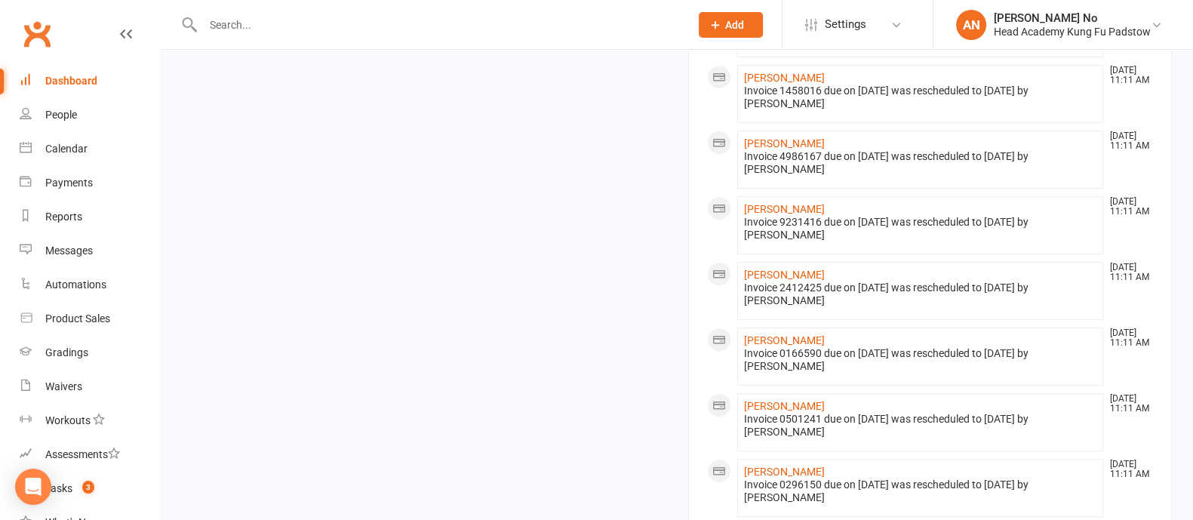
click at [253, 24] on input "text" at bounding box center [438, 24] width 481 height 21
paste input "Zoe Malak"
type input "Zoe Malak"
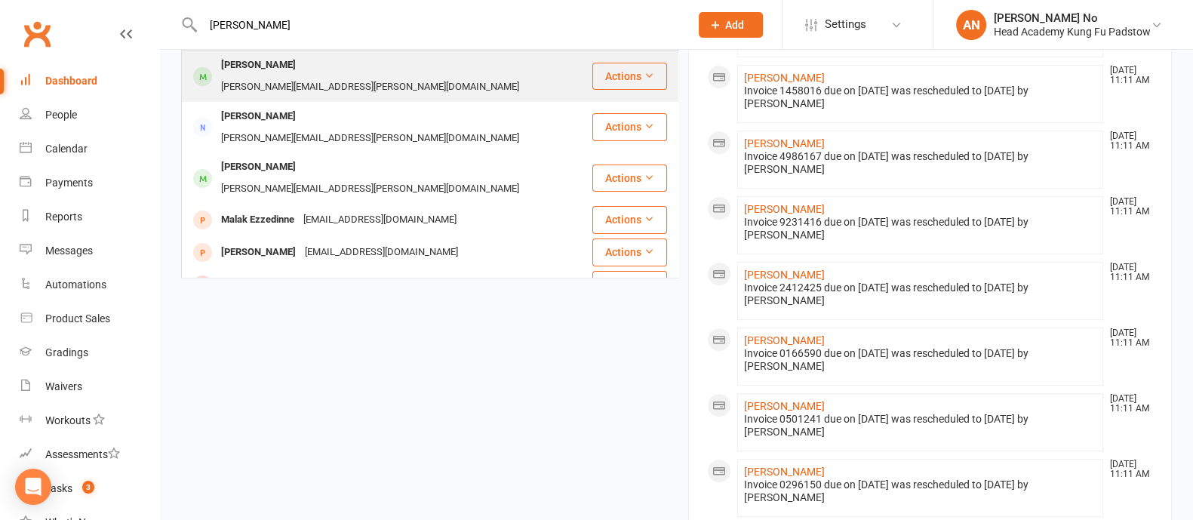
click at [246, 67] on div "Zoe Malak" at bounding box center [259, 65] width 84 height 22
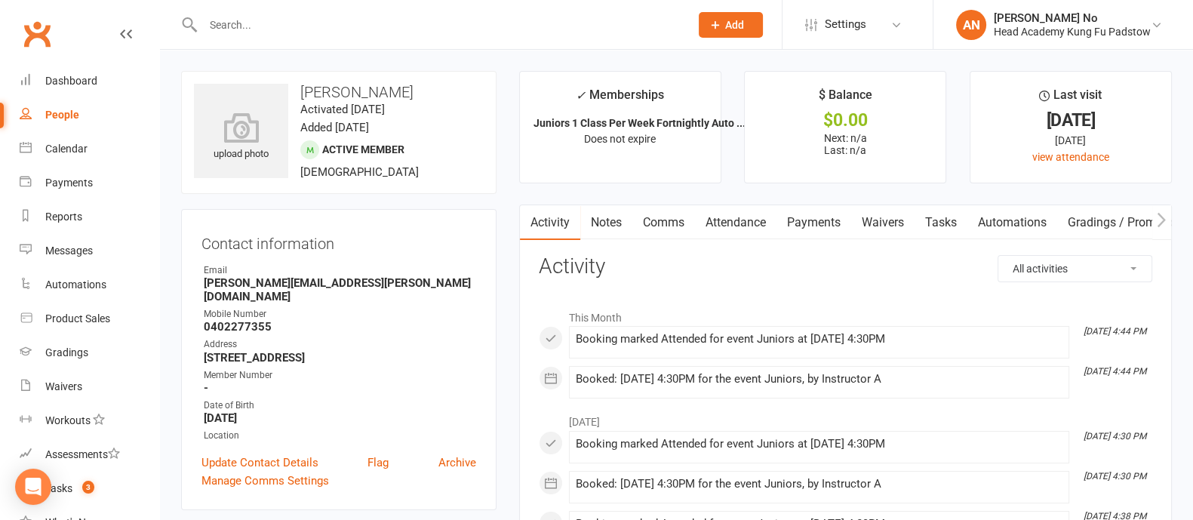
scroll to position [455, 0]
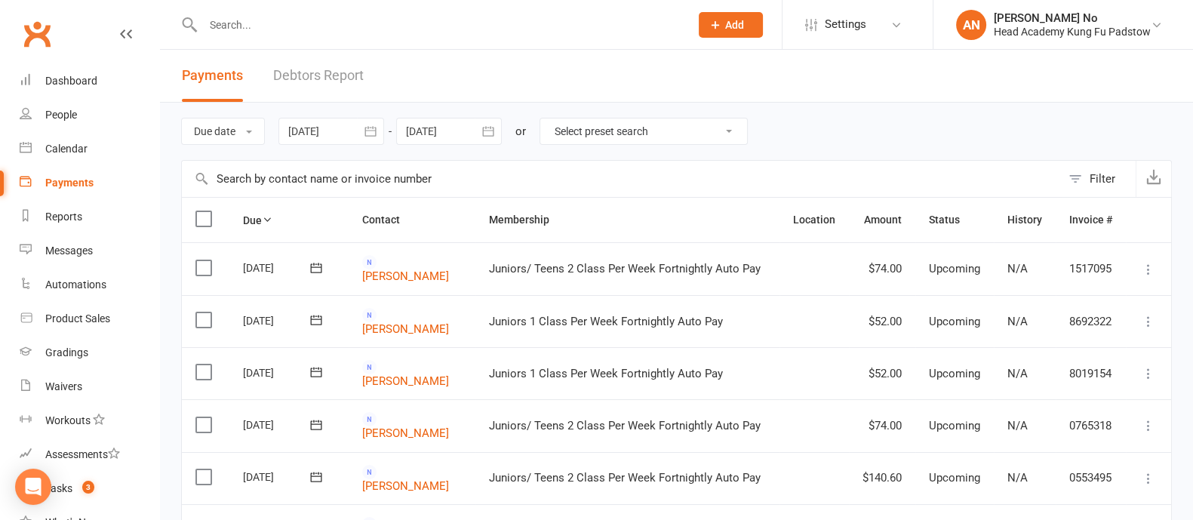
click at [256, 16] on input "text" at bounding box center [438, 24] width 481 height 21
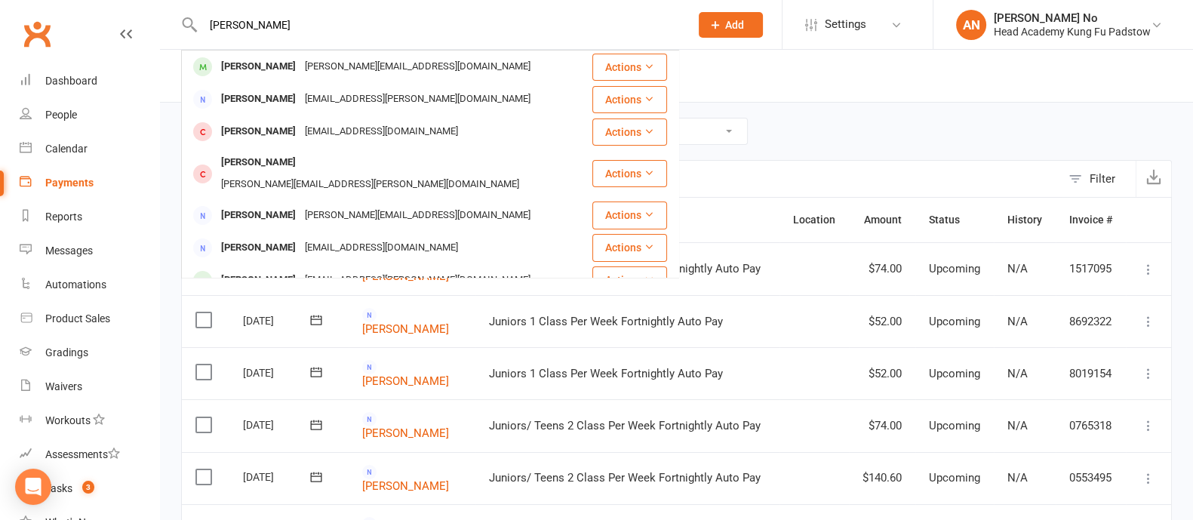
click at [274, 17] on input "raiden blake" at bounding box center [438, 24] width 481 height 21
paste input "Marcus Tun"
type input "Marcus Tun"
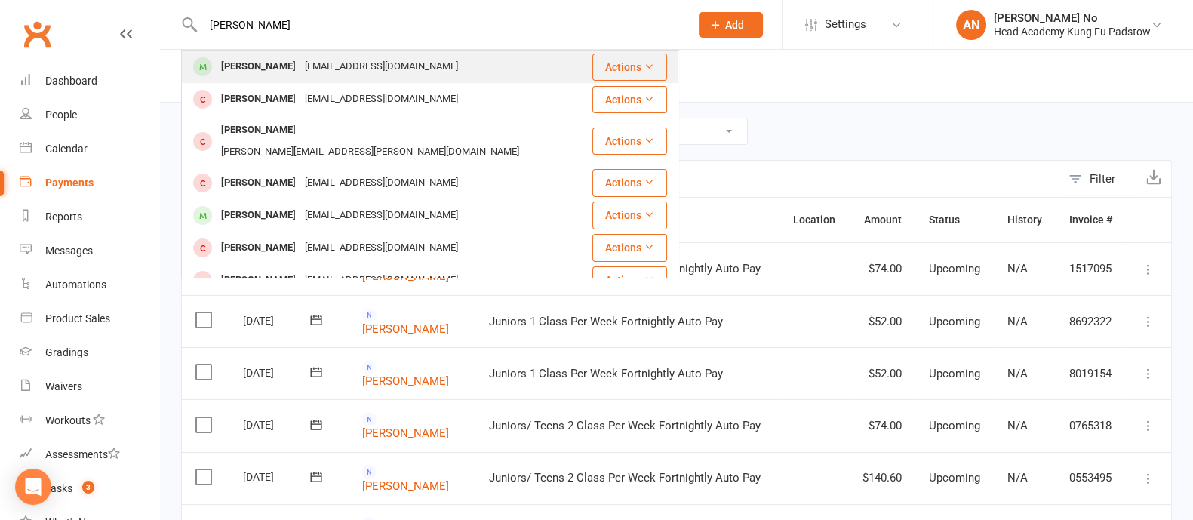
click at [268, 69] on div "Marcus Tun" at bounding box center [259, 67] width 84 height 22
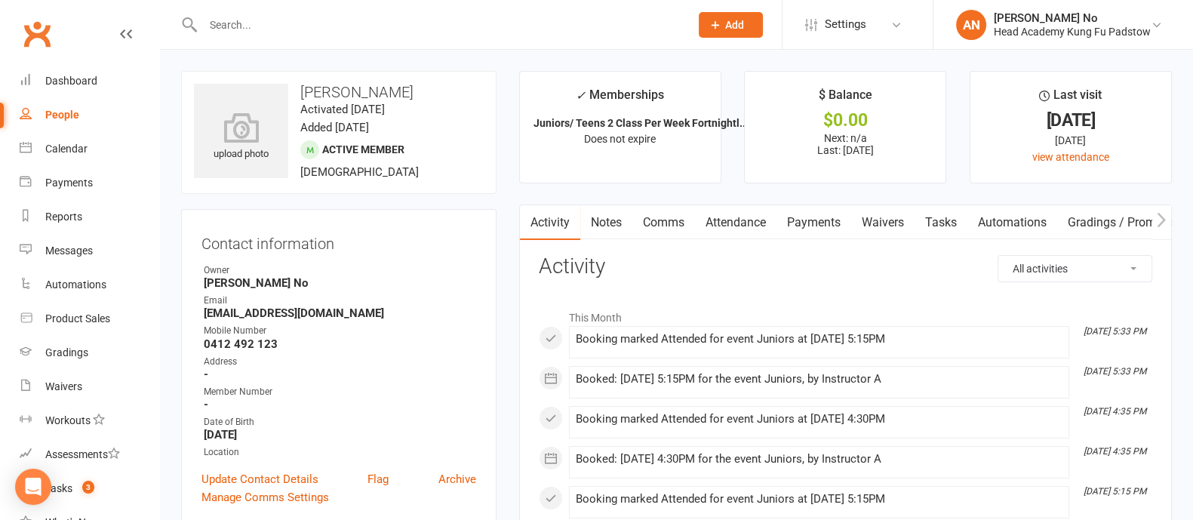
click at [751, 220] on link "Attendance" at bounding box center [735, 222] width 81 height 35
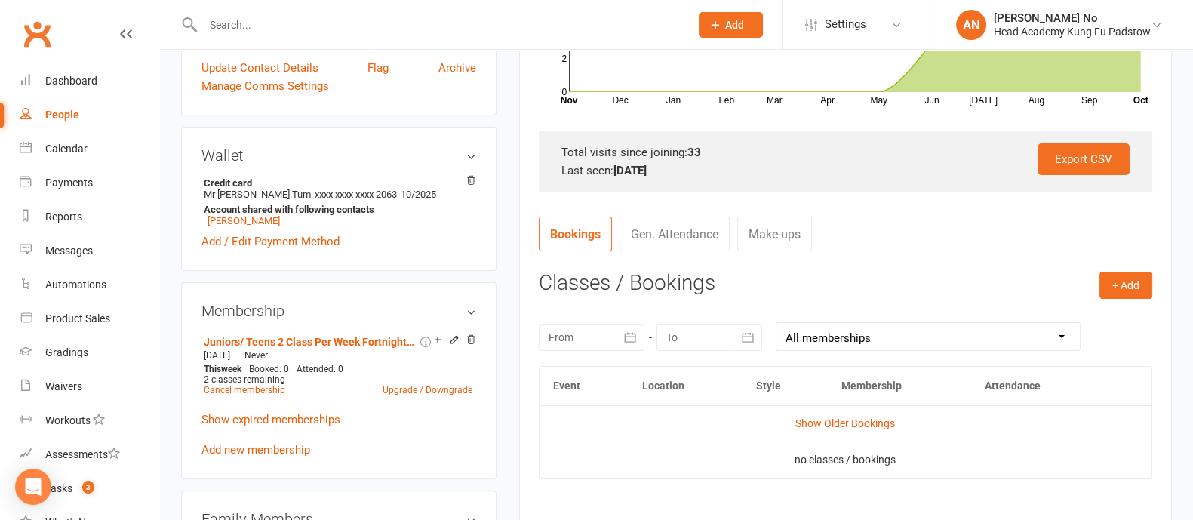
scroll to position [493, 0]
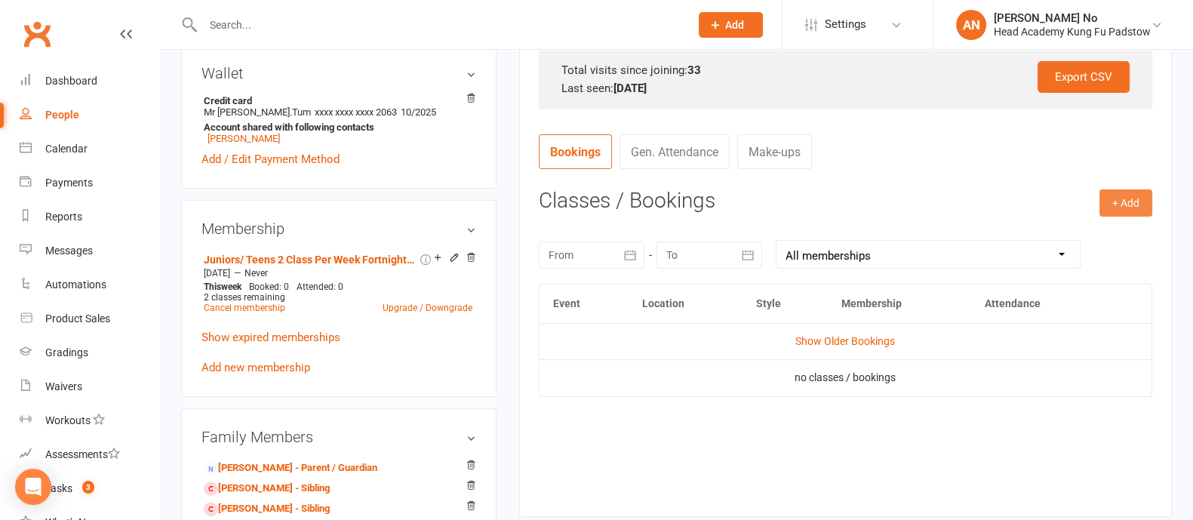
click at [1125, 212] on button "+ Add" at bounding box center [1125, 202] width 53 height 27
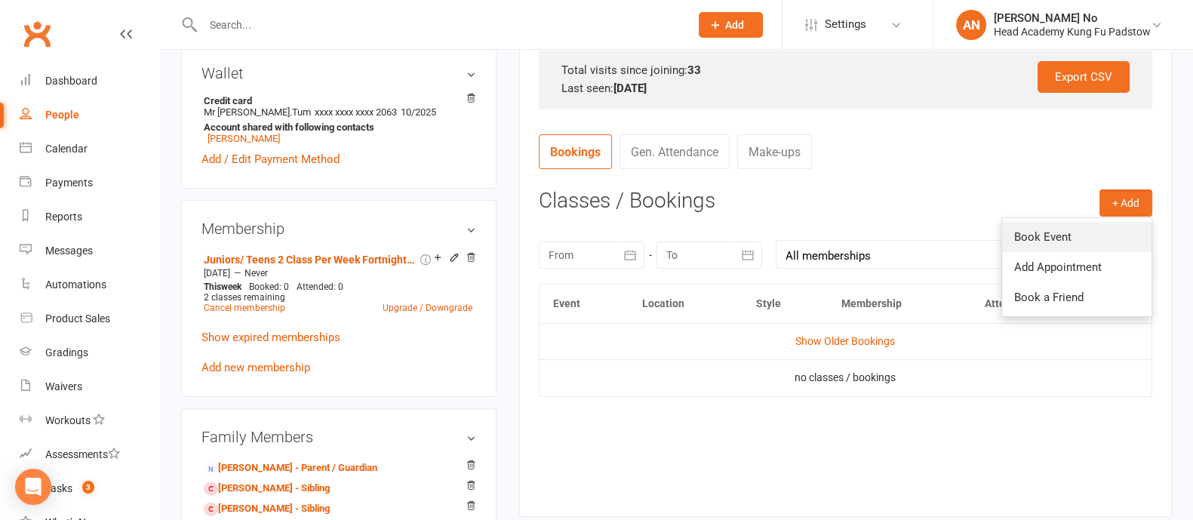
click at [1079, 226] on link "Book Event" at bounding box center [1076, 237] width 149 height 30
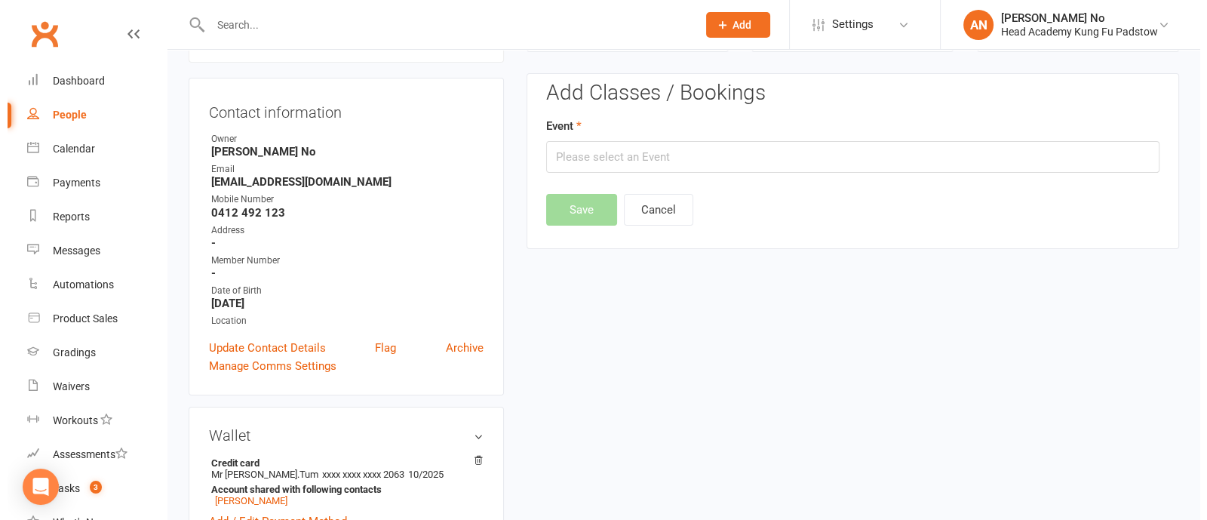
scroll to position [128, 0]
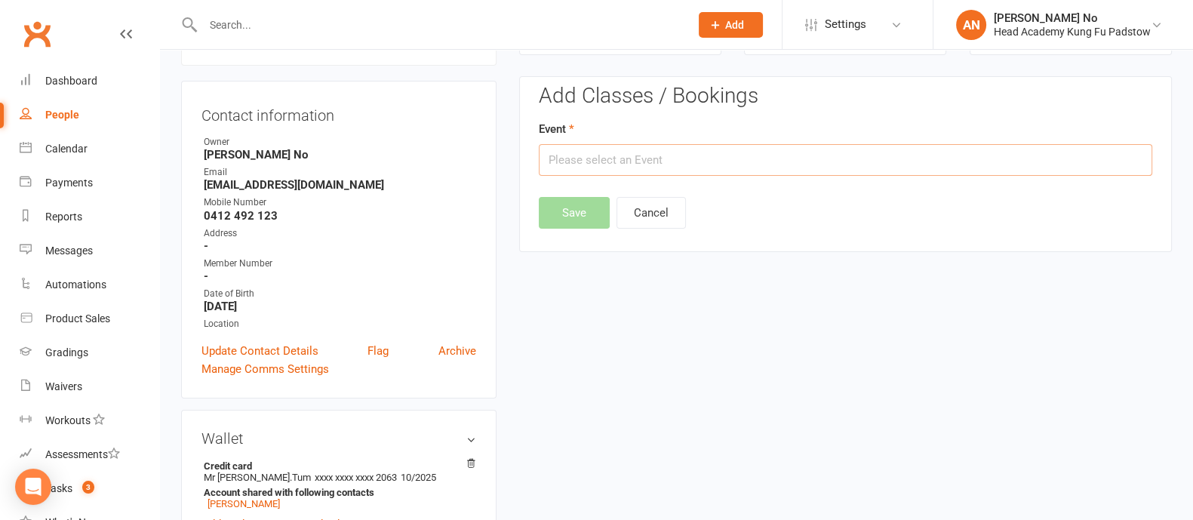
click at [883, 155] on input "text" at bounding box center [845, 160] width 613 height 32
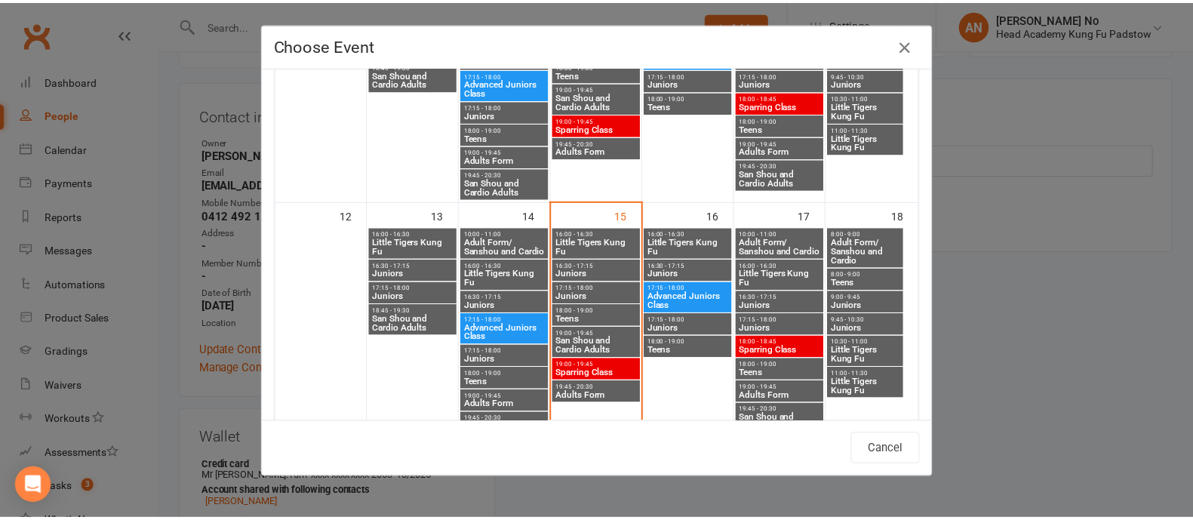
scroll to position [493, 0]
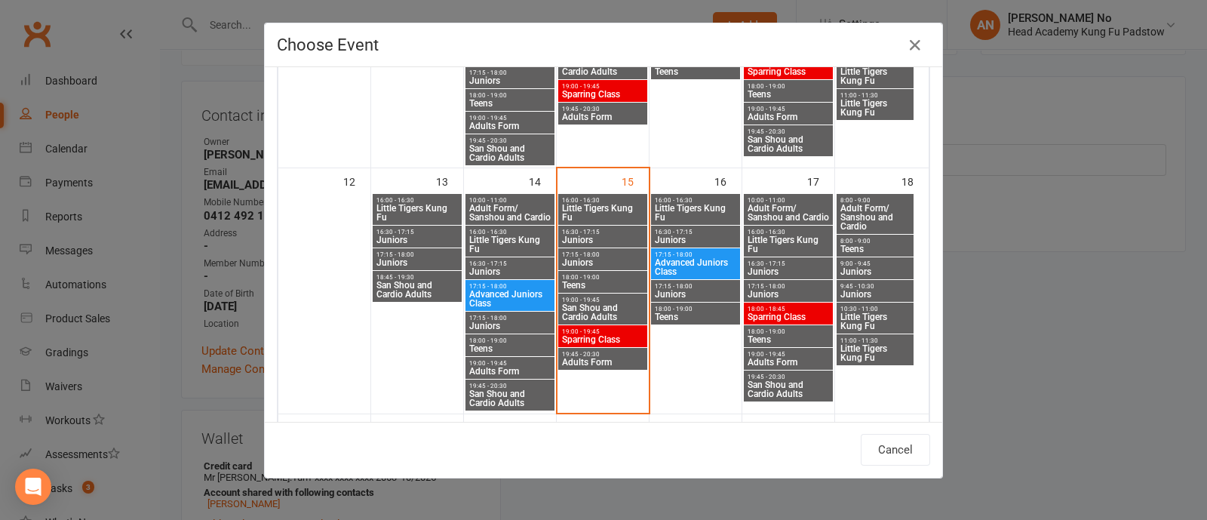
click at [867, 265] on span "9:00 - 9:45" at bounding box center [875, 263] width 71 height 7
type input "Juniors - Oct 18, 2025 9:00:00 AM"
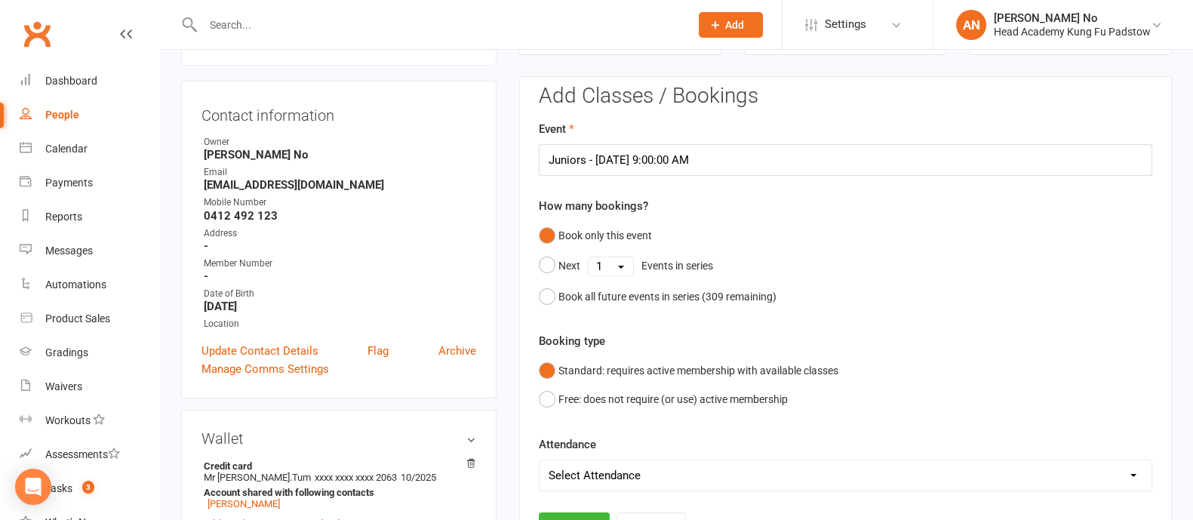
scroll to position [584, 0]
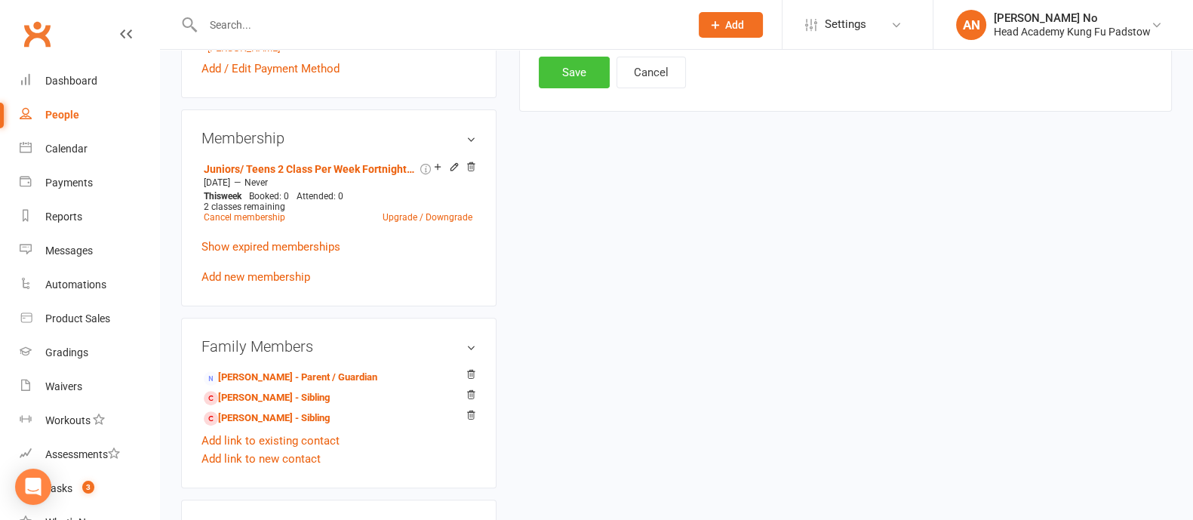
click at [565, 75] on button "Save" at bounding box center [574, 73] width 71 height 32
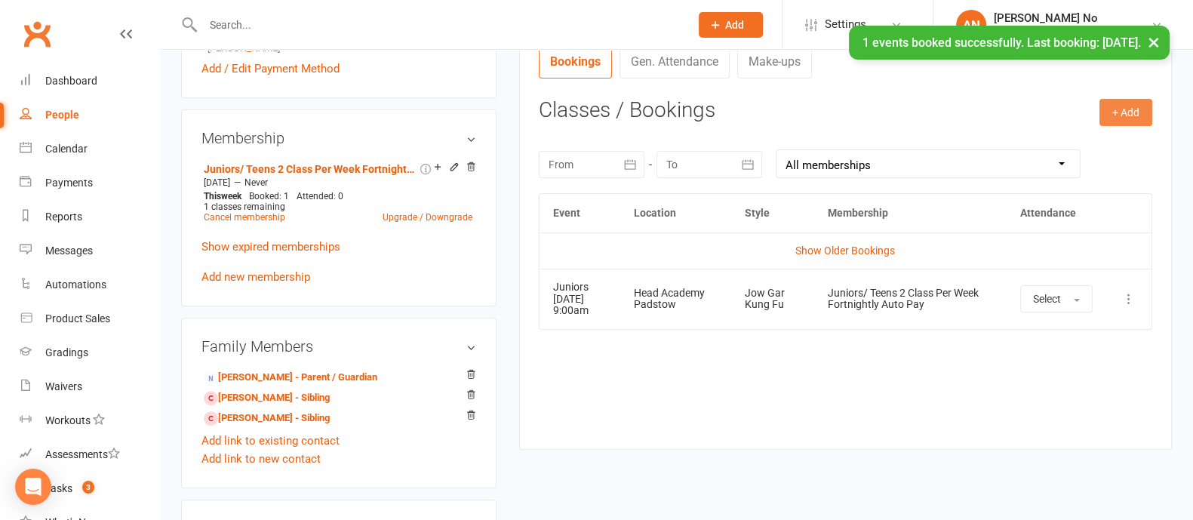
click at [1118, 116] on button "+ Add" at bounding box center [1125, 112] width 53 height 27
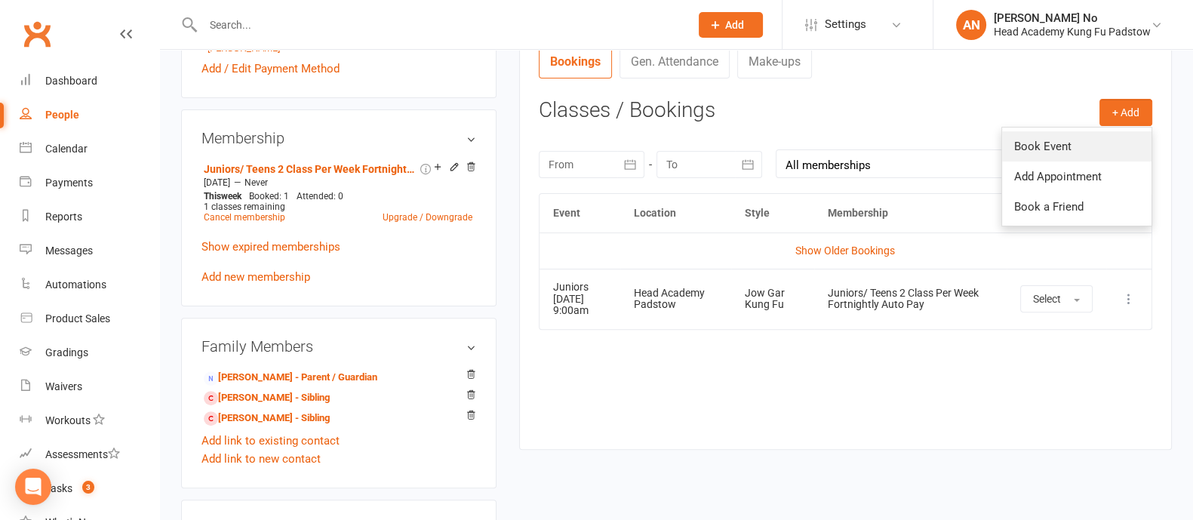
click at [1060, 149] on link "Book Event" at bounding box center [1076, 146] width 149 height 30
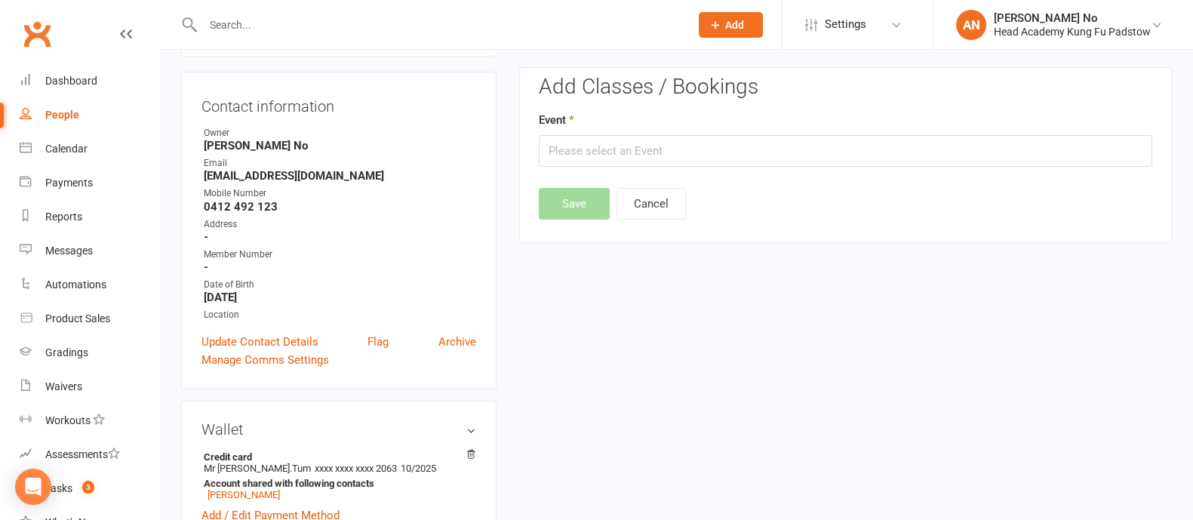
scroll to position [128, 0]
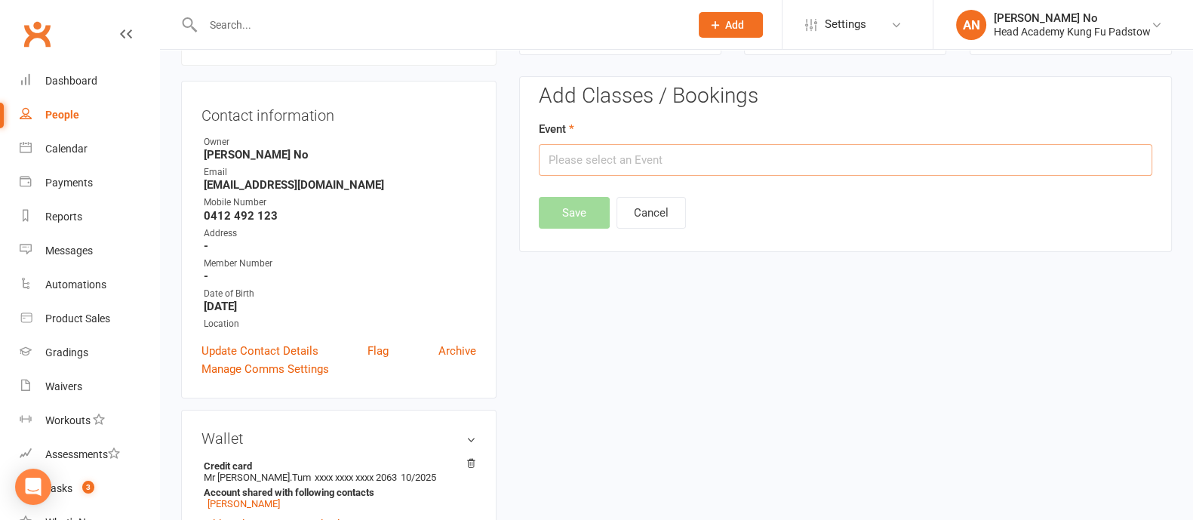
click at [917, 160] on input "text" at bounding box center [845, 160] width 613 height 32
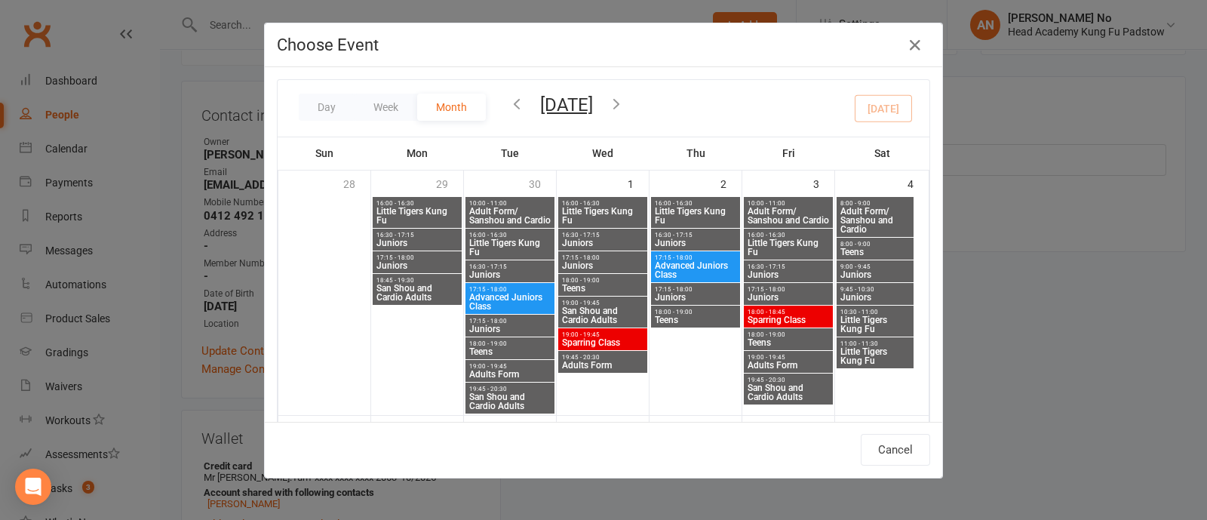
click at [625, 97] on icon "button" at bounding box center [616, 103] width 17 height 17
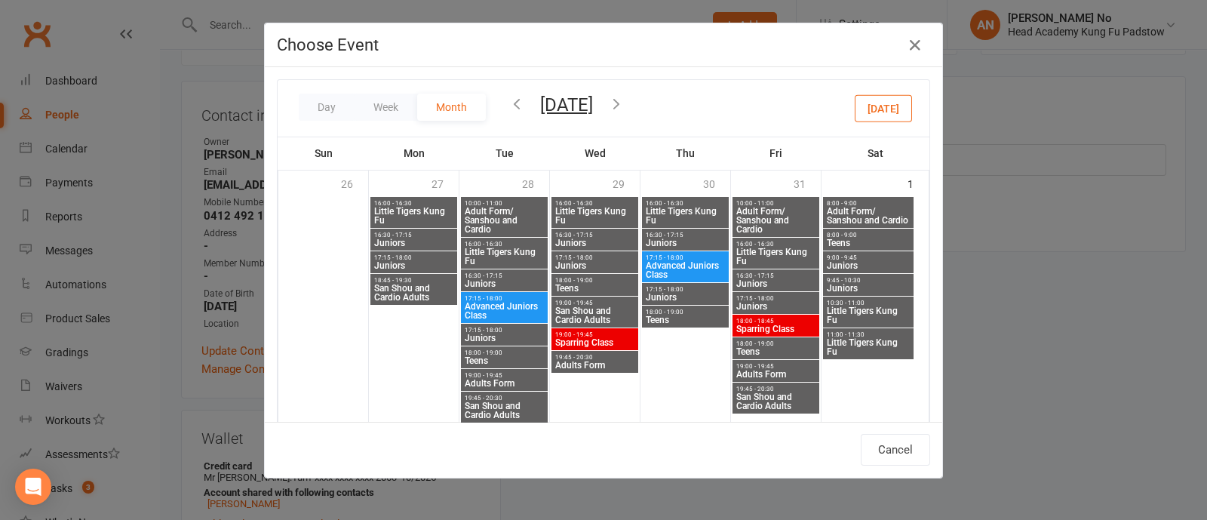
click at [853, 262] on span "Juniors" at bounding box center [868, 265] width 85 height 9
type input "Juniors - Nov 1, 2025 9:00:00 AM"
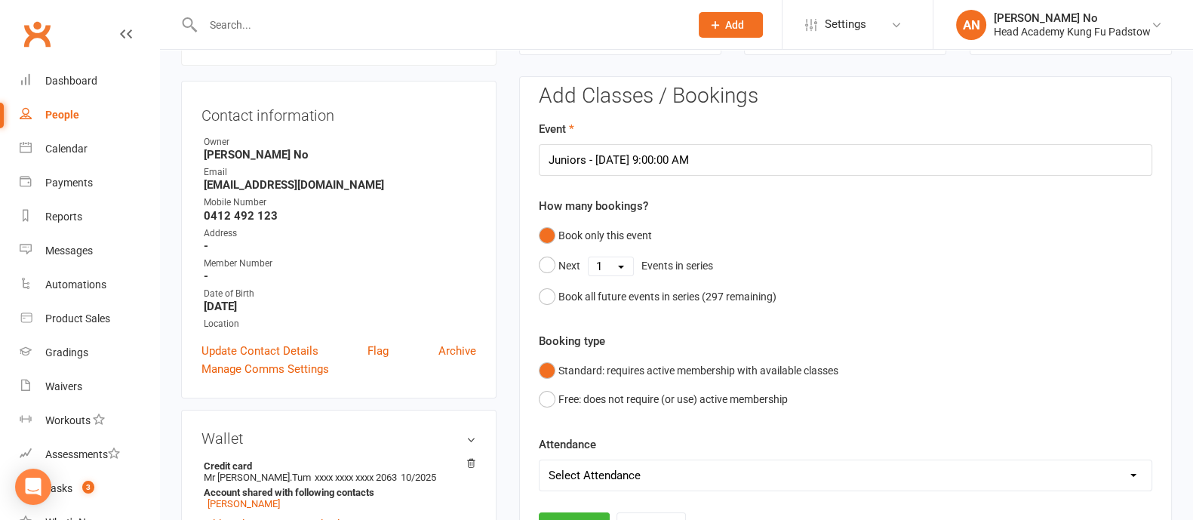
scroll to position [584, 0]
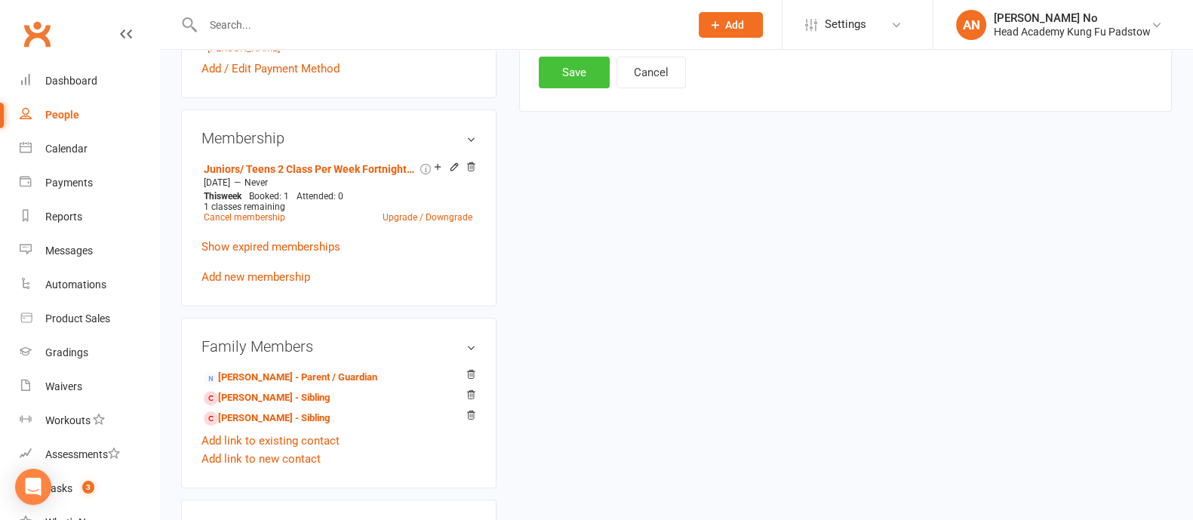
click at [558, 81] on button "Save" at bounding box center [574, 73] width 71 height 32
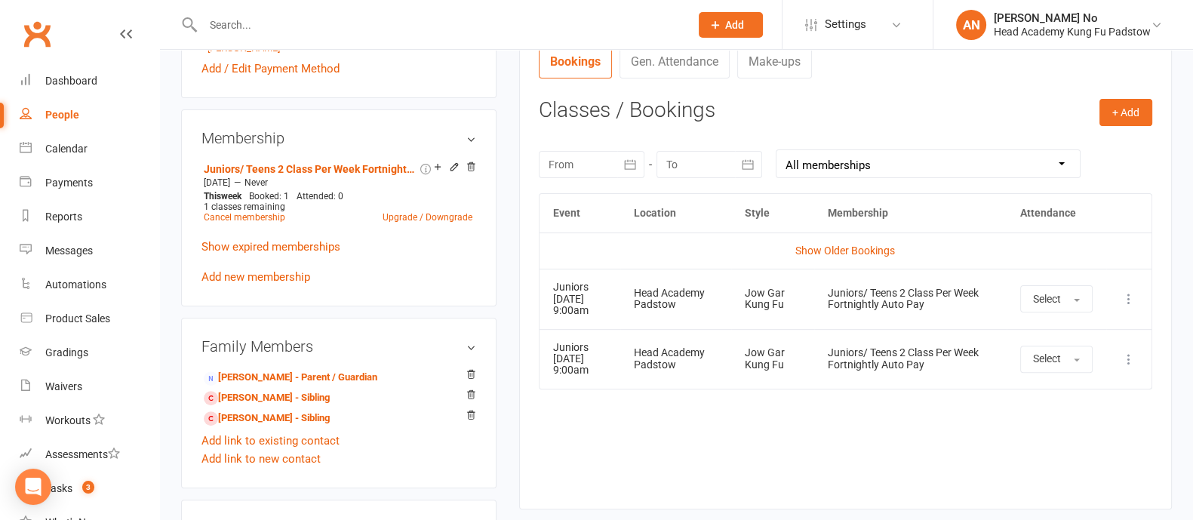
click at [246, 28] on input "text" at bounding box center [438, 24] width 481 height 21
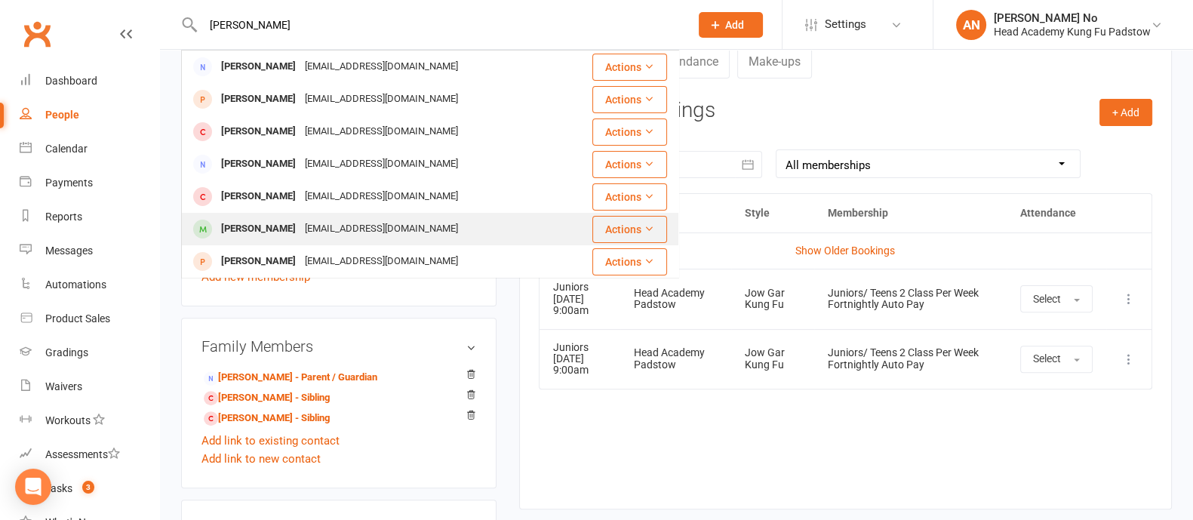
type input "joseph ch"
click at [349, 224] on div "Nicolemourad89@gmail.com" at bounding box center [381, 229] width 162 height 22
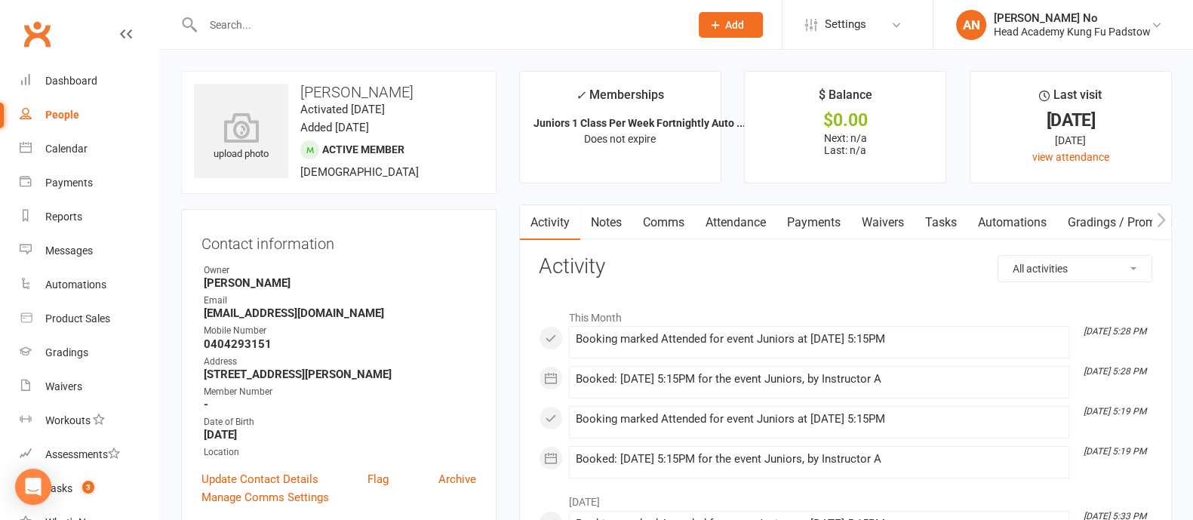
click at [741, 217] on link "Attendance" at bounding box center [735, 222] width 81 height 35
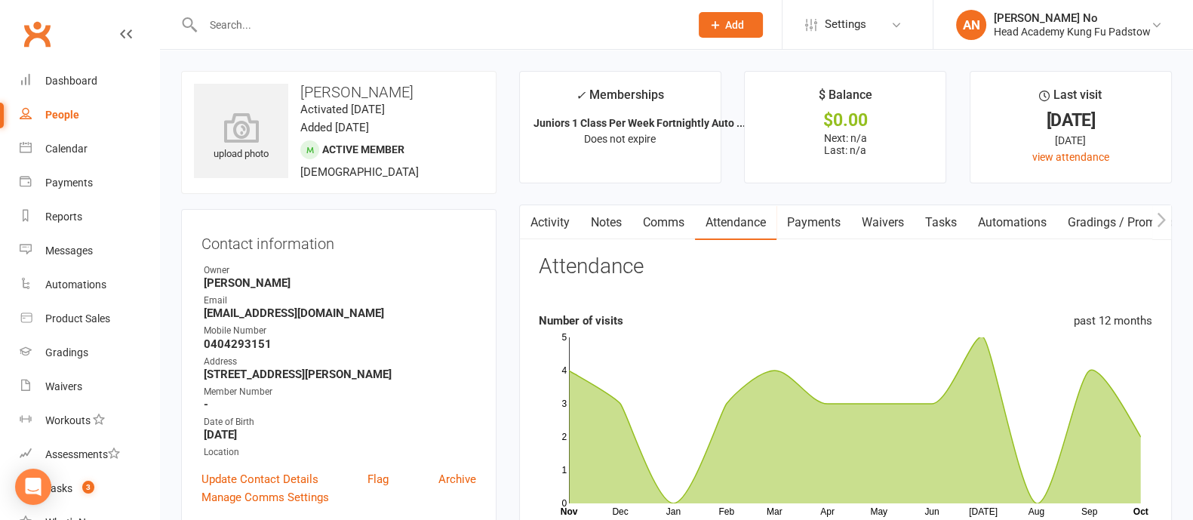
click at [564, 227] on link "Activity" at bounding box center [550, 222] width 60 height 35
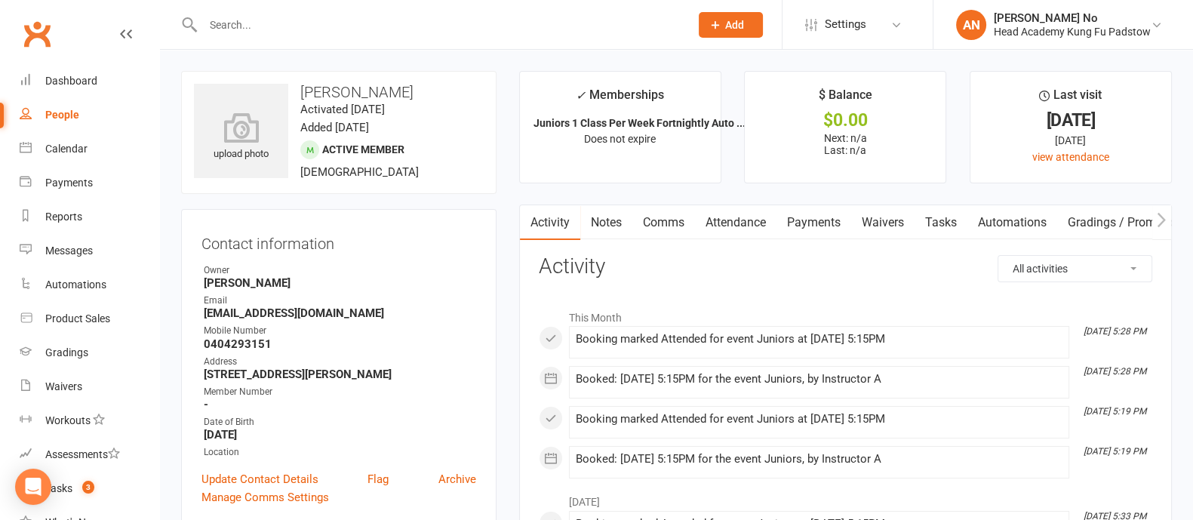
click at [729, 219] on link "Attendance" at bounding box center [735, 222] width 81 height 35
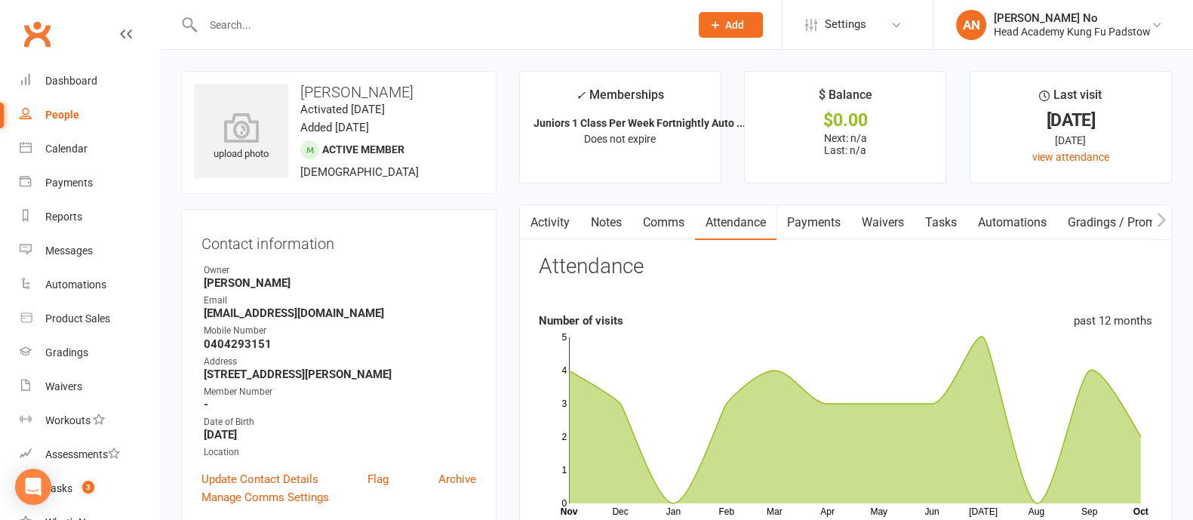
scroll to position [455, 0]
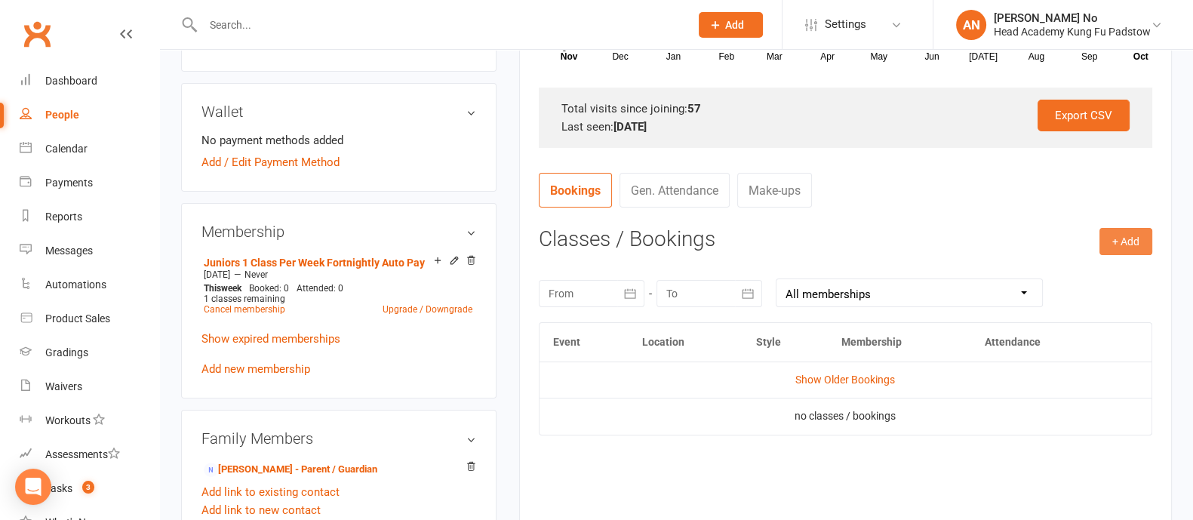
click at [1126, 241] on button "+ Add" at bounding box center [1125, 241] width 53 height 27
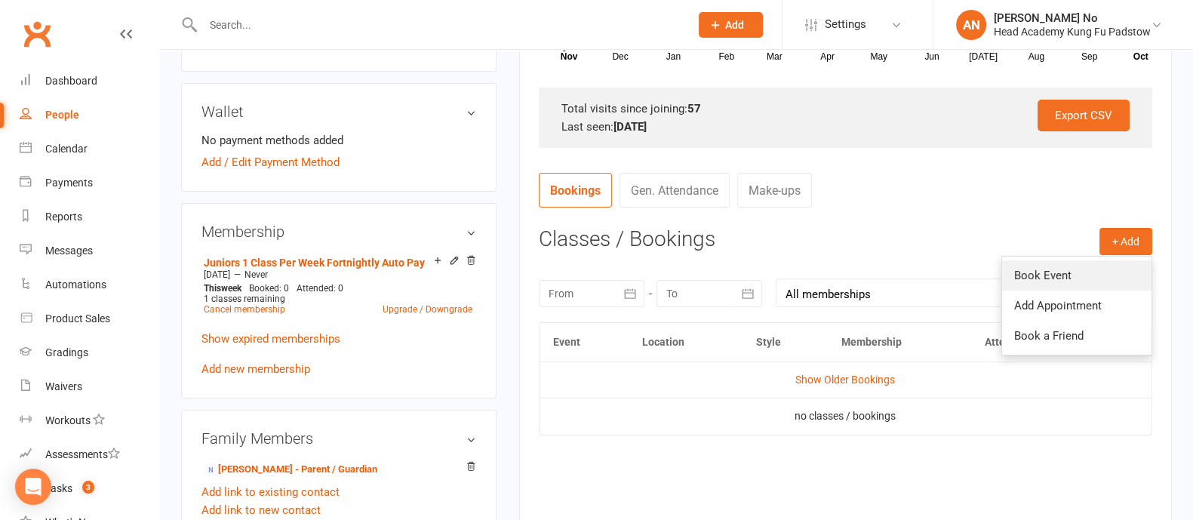
click at [1073, 271] on link "Book Event" at bounding box center [1076, 275] width 149 height 30
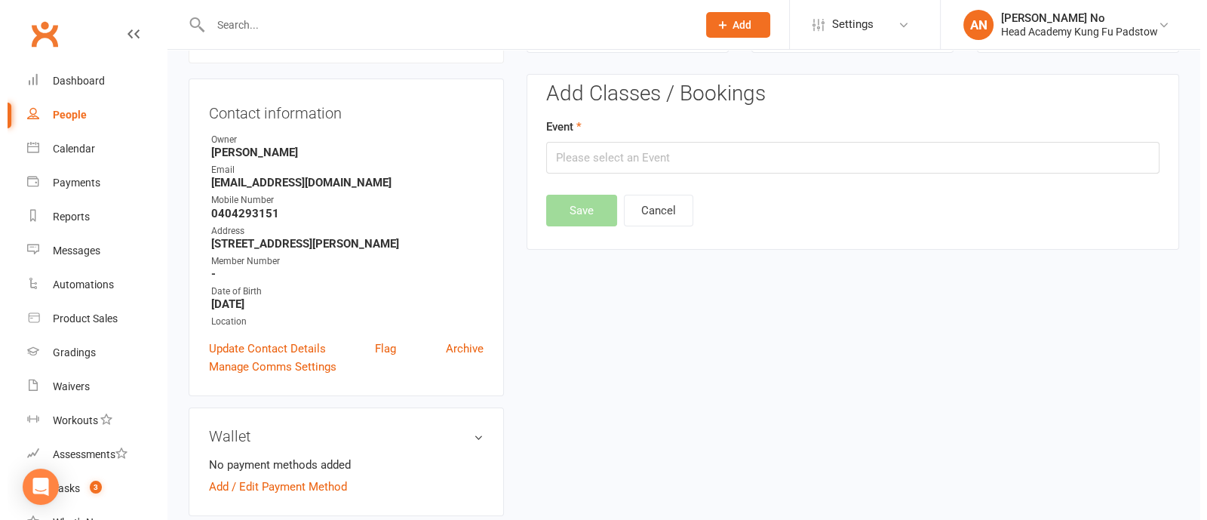
scroll to position [128, 0]
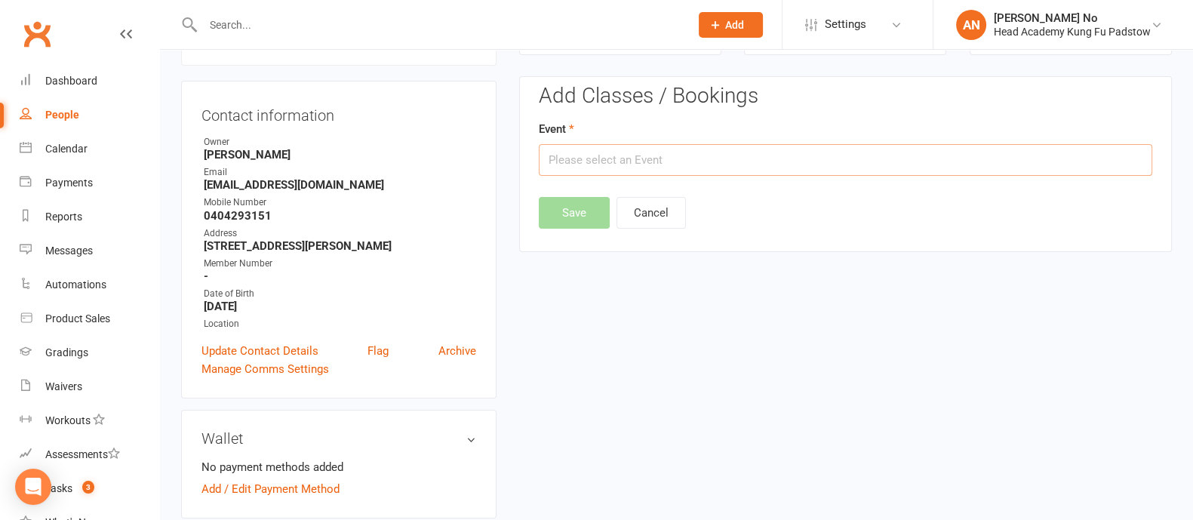
click at [939, 154] on input "text" at bounding box center [845, 160] width 613 height 32
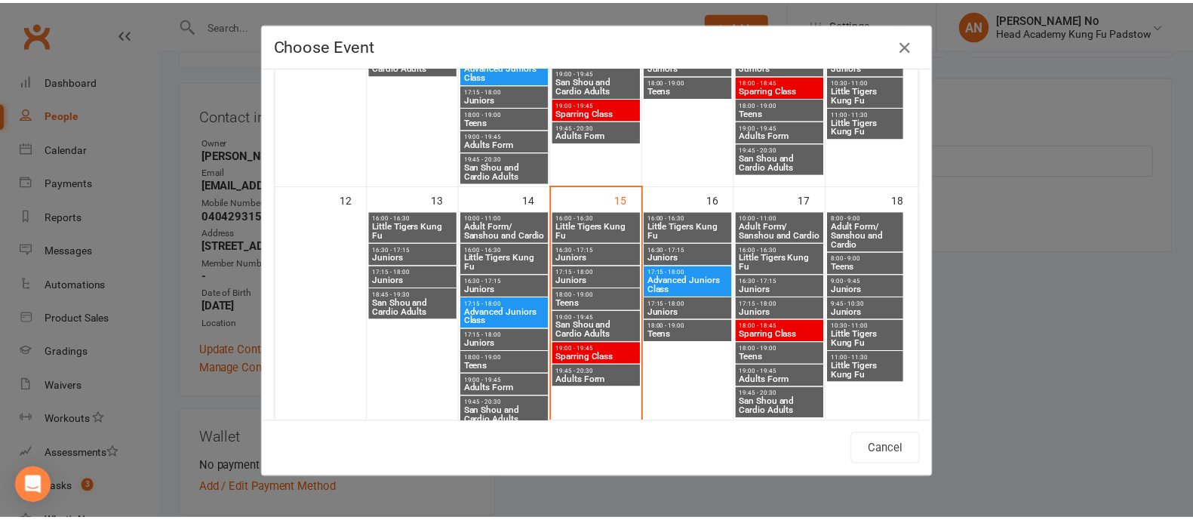
scroll to position [481, 0]
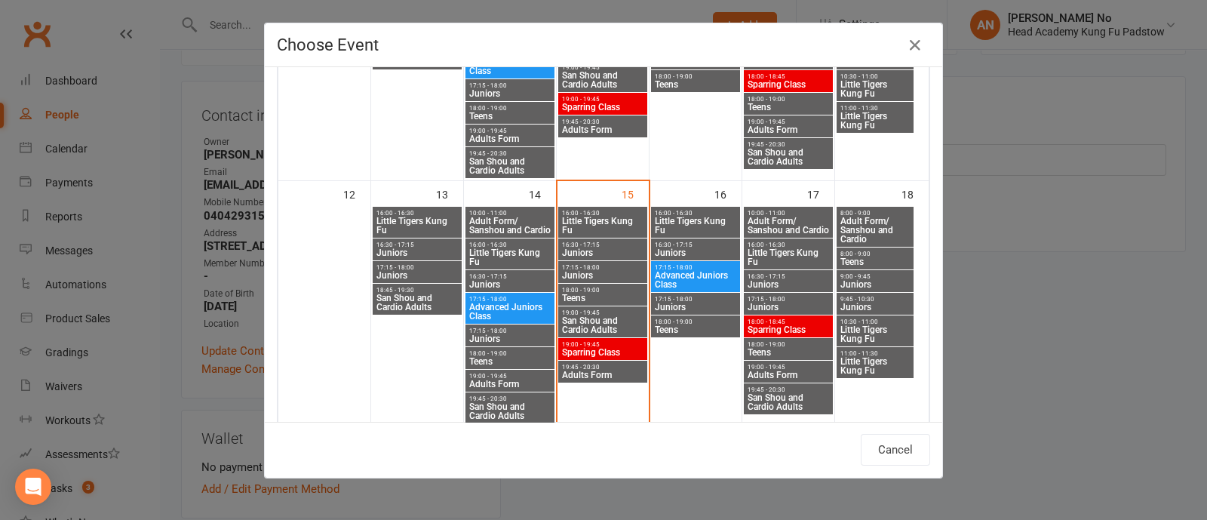
click at [859, 298] on span "9:45 - 10:30" at bounding box center [875, 299] width 71 height 7
type input "Juniors - Oct 18, 2025 9:45:00 AM"
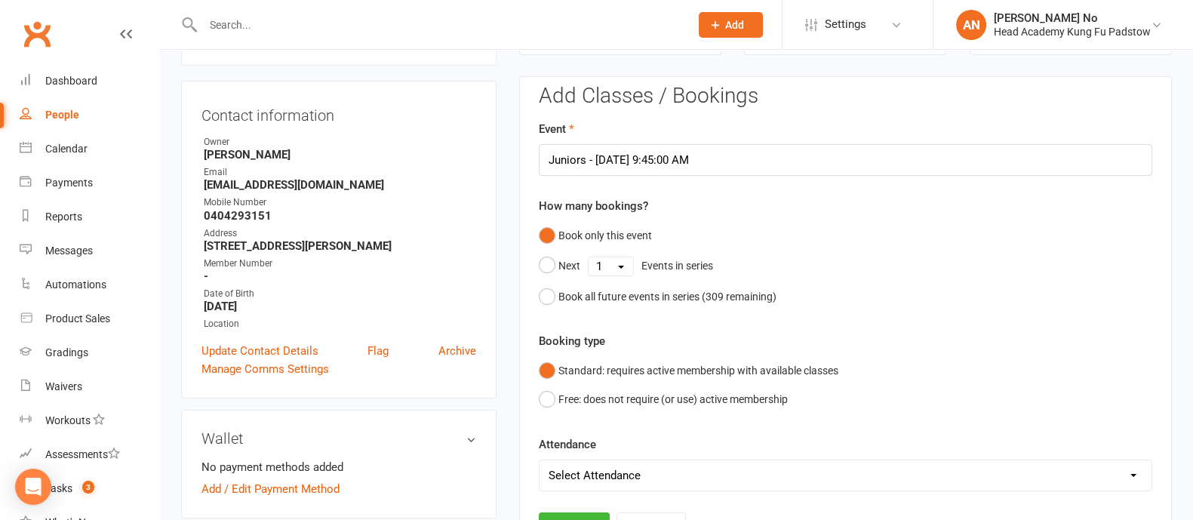
scroll to position [584, 0]
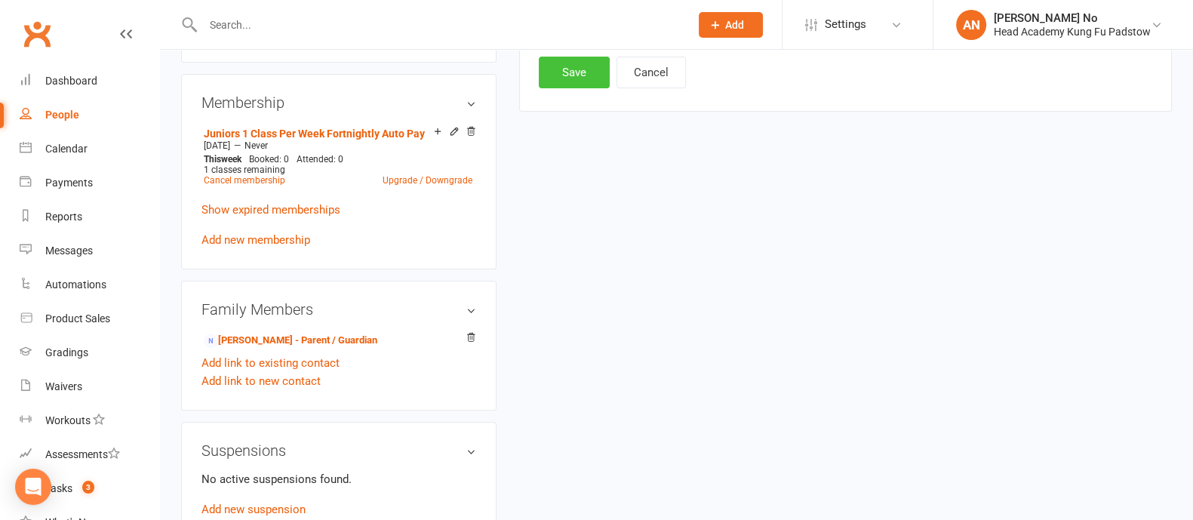
click at [567, 81] on button "Save" at bounding box center [574, 73] width 71 height 32
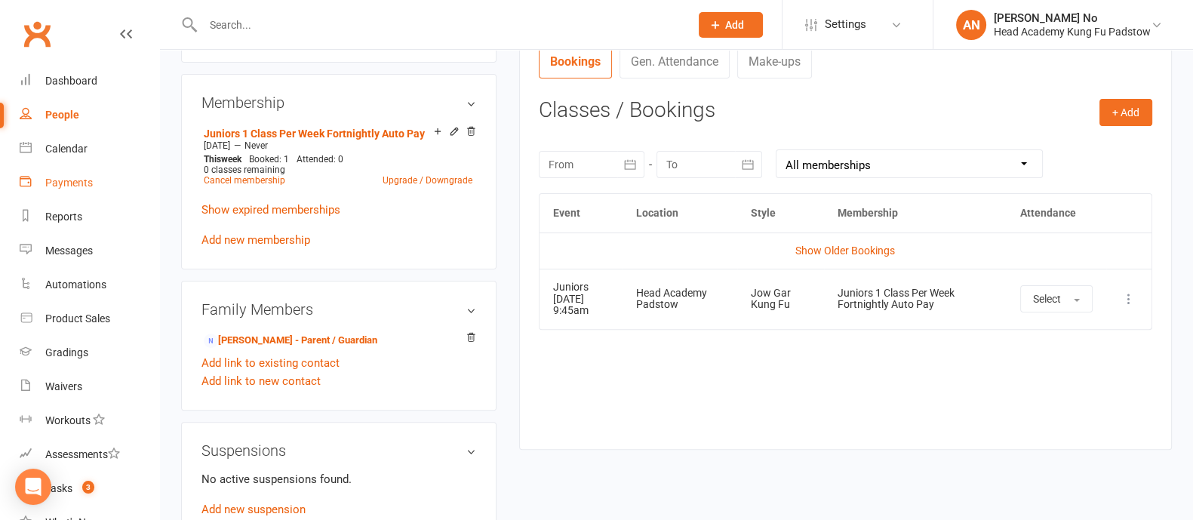
click at [74, 177] on div "Payments" at bounding box center [69, 183] width 48 height 12
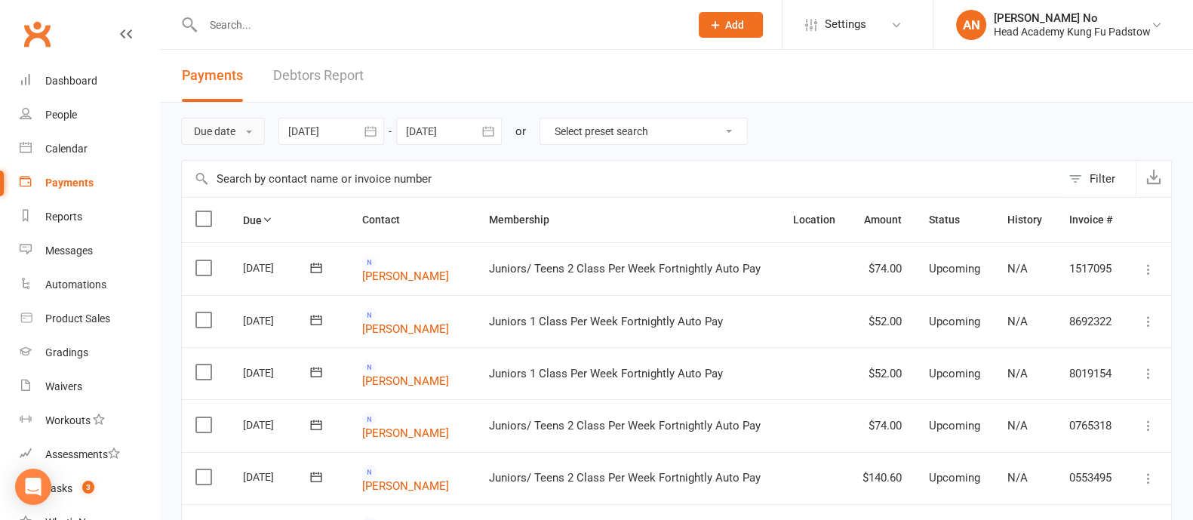
click at [226, 132] on button "Due date" at bounding box center [223, 131] width 84 height 27
click at [232, 219] on link "Date failed" at bounding box center [256, 226] width 149 height 30
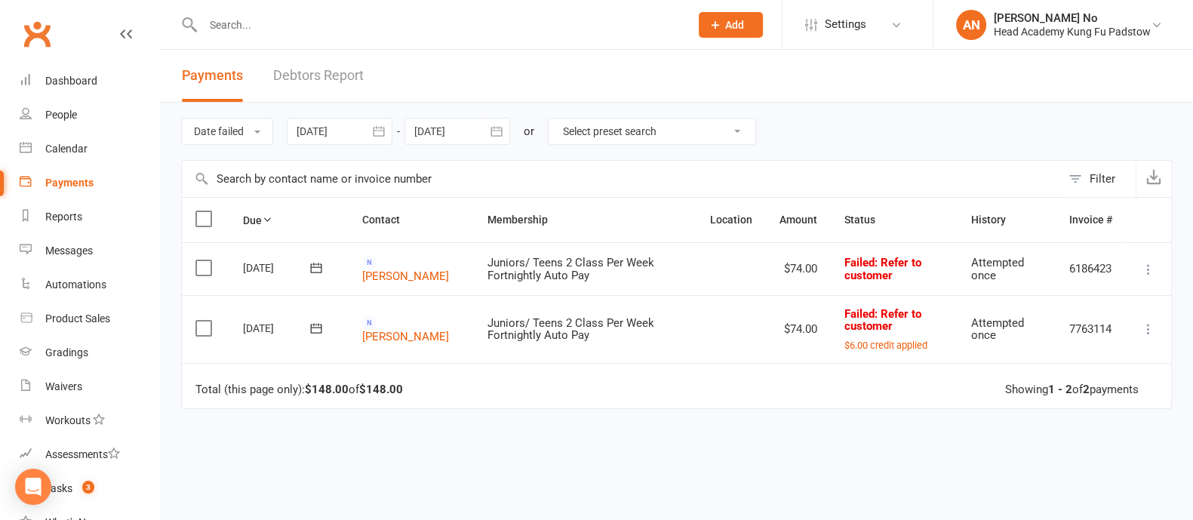
click at [354, 137] on div at bounding box center [340, 131] width 106 height 27
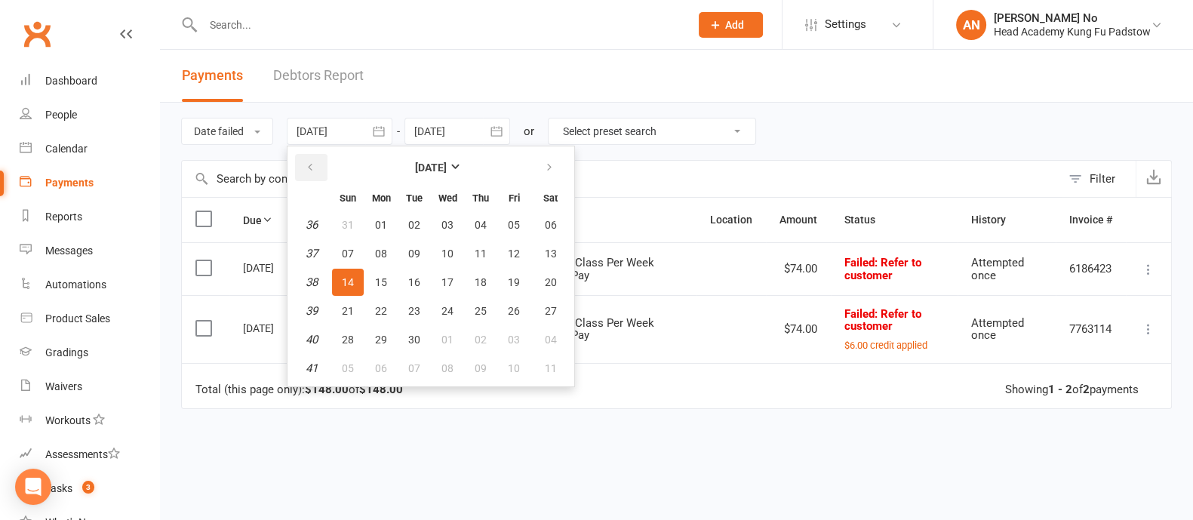
click at [318, 172] on button "button" at bounding box center [311, 167] width 32 height 27
click at [511, 224] on span "01" at bounding box center [514, 225] width 12 height 12
type input "01 Aug 2025"
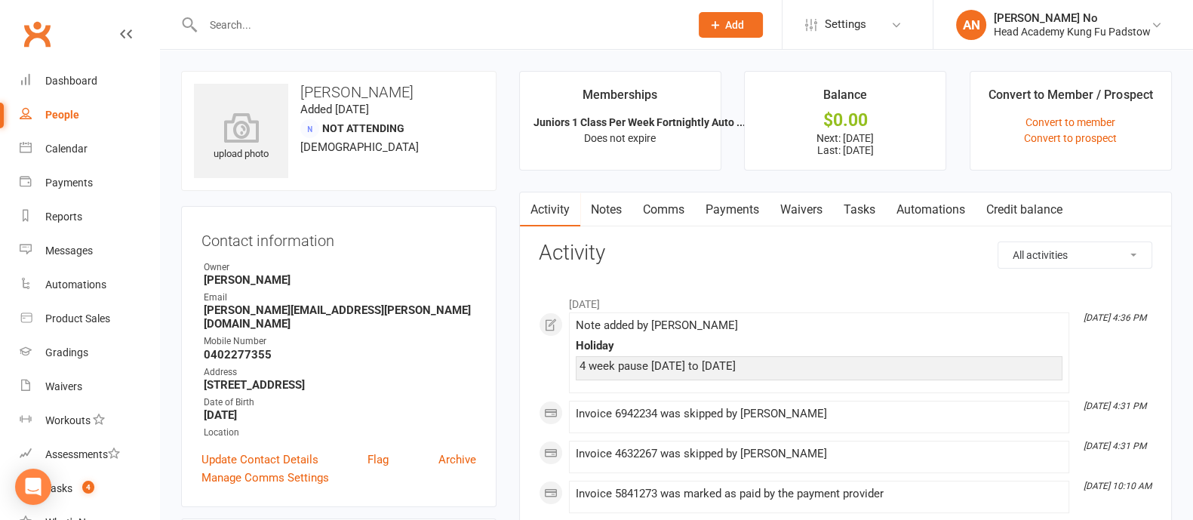
click at [751, 213] on link "Payments" at bounding box center [732, 209] width 75 height 35
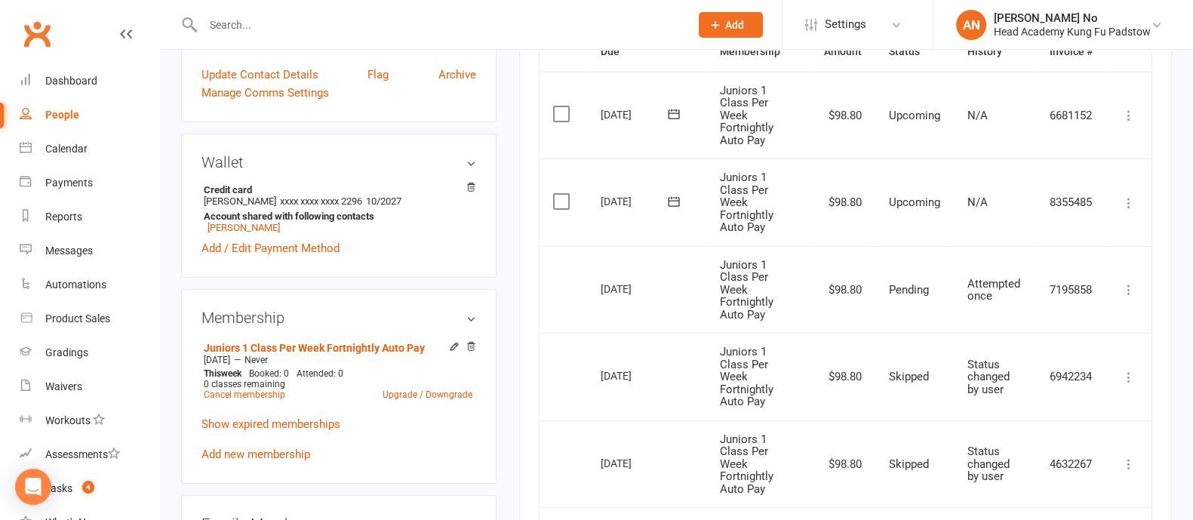
scroll to position [392, 0]
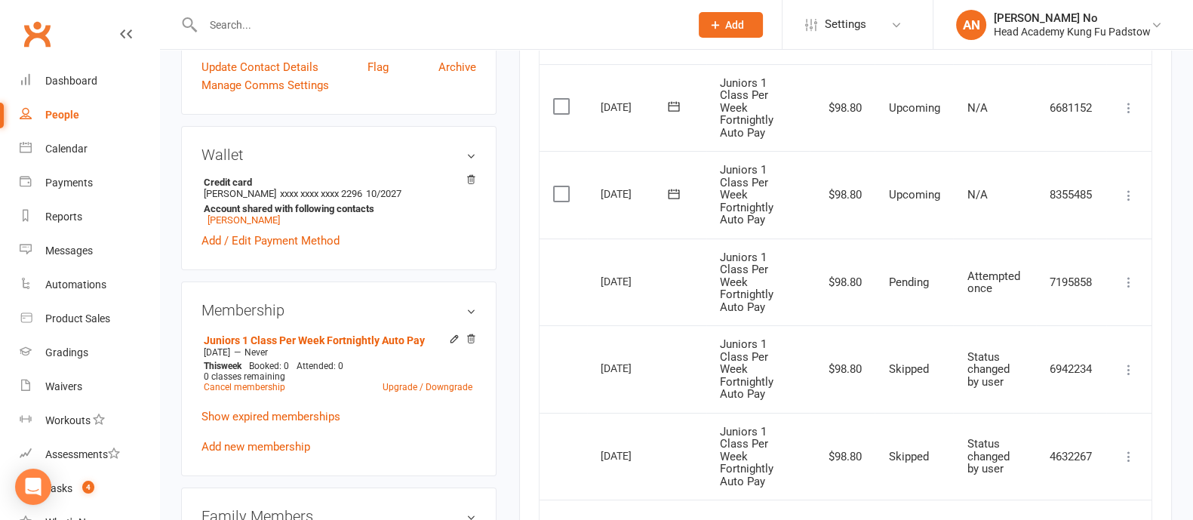
click at [282, 22] on input "text" at bounding box center [438, 24] width 481 height 21
paste input "Tiama Gardner"
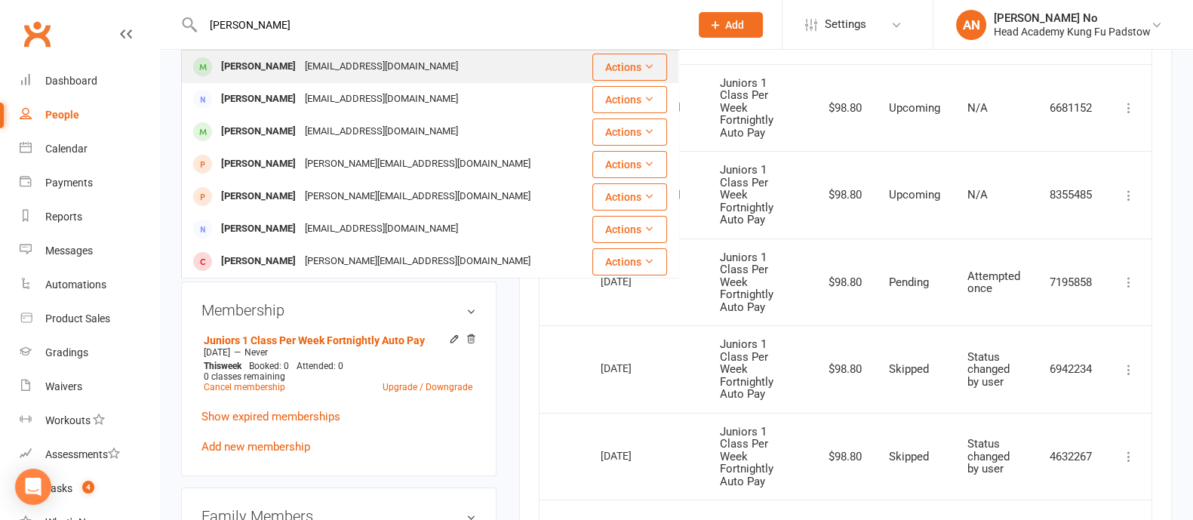
type input "Tiama Gardner"
click at [285, 63] on div "Tiama Gardner" at bounding box center [259, 67] width 84 height 22
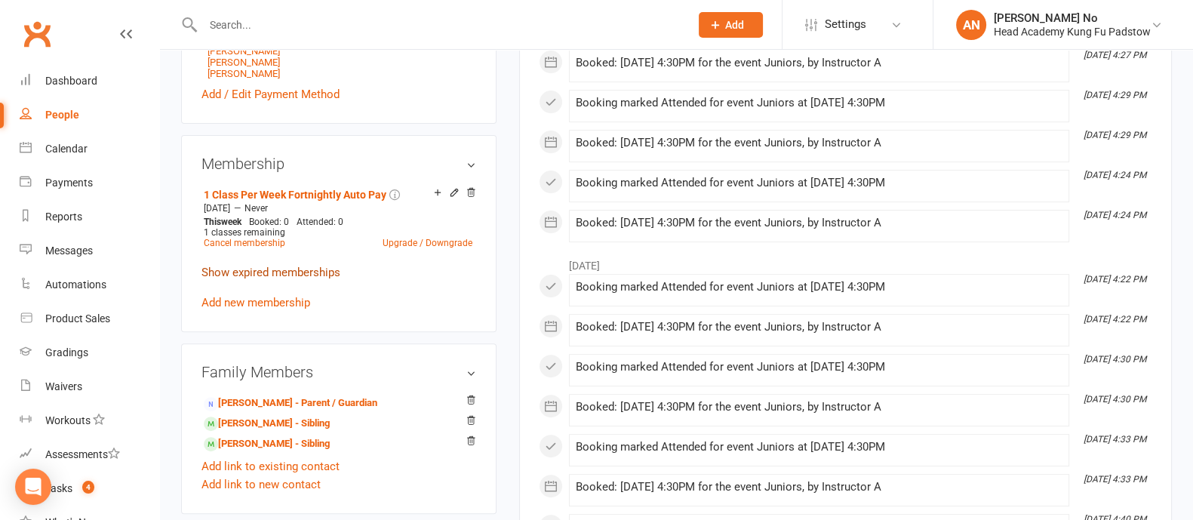
scroll to position [909, 0]
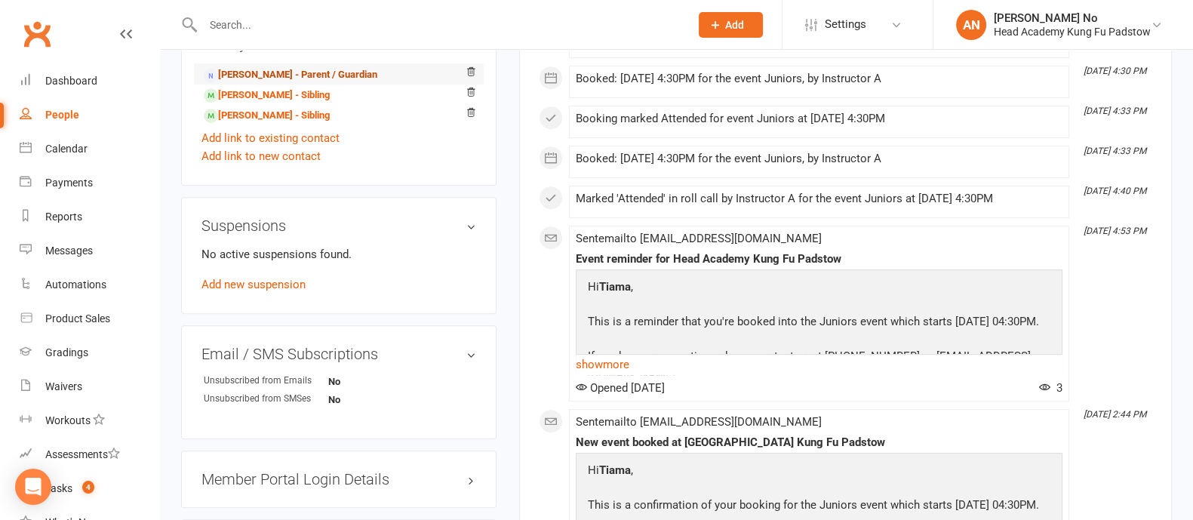
click at [298, 76] on link "Anita Gardner - Parent / Guardian" at bounding box center [291, 75] width 174 height 16
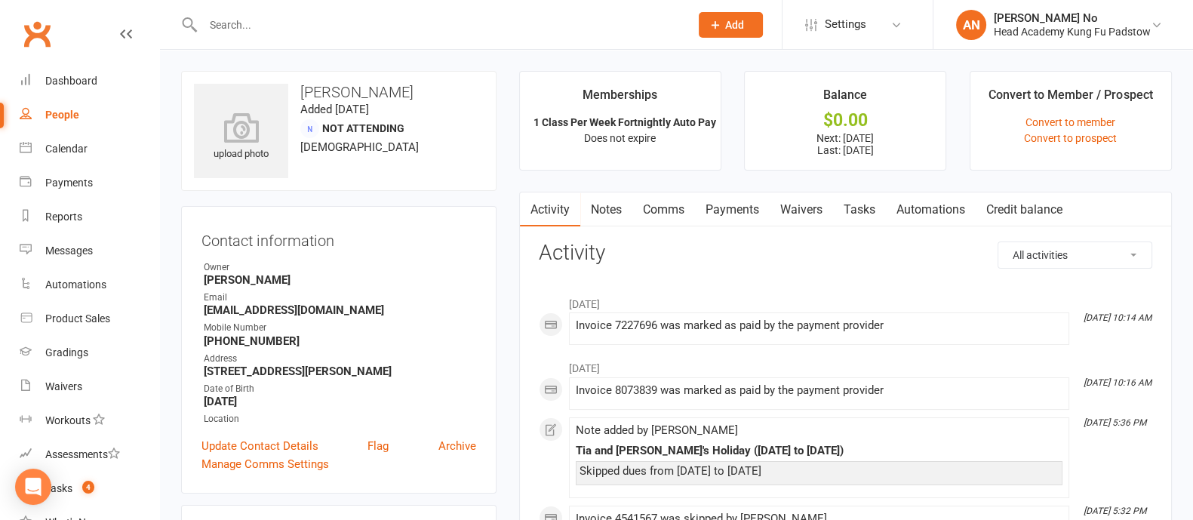
click at [740, 212] on link "Payments" at bounding box center [732, 209] width 75 height 35
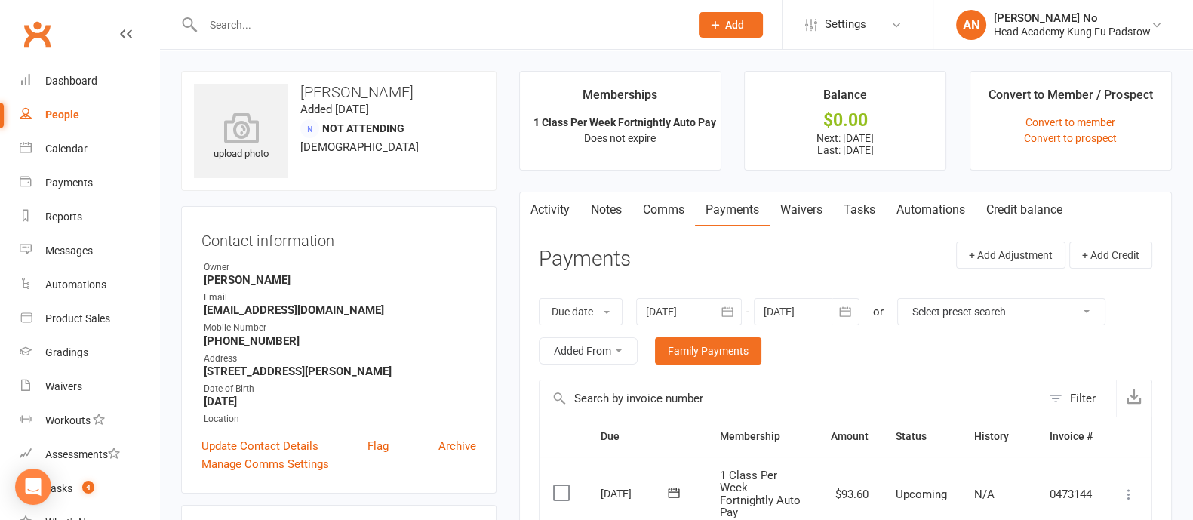
click at [596, 215] on link "Notes" at bounding box center [606, 209] width 52 height 35
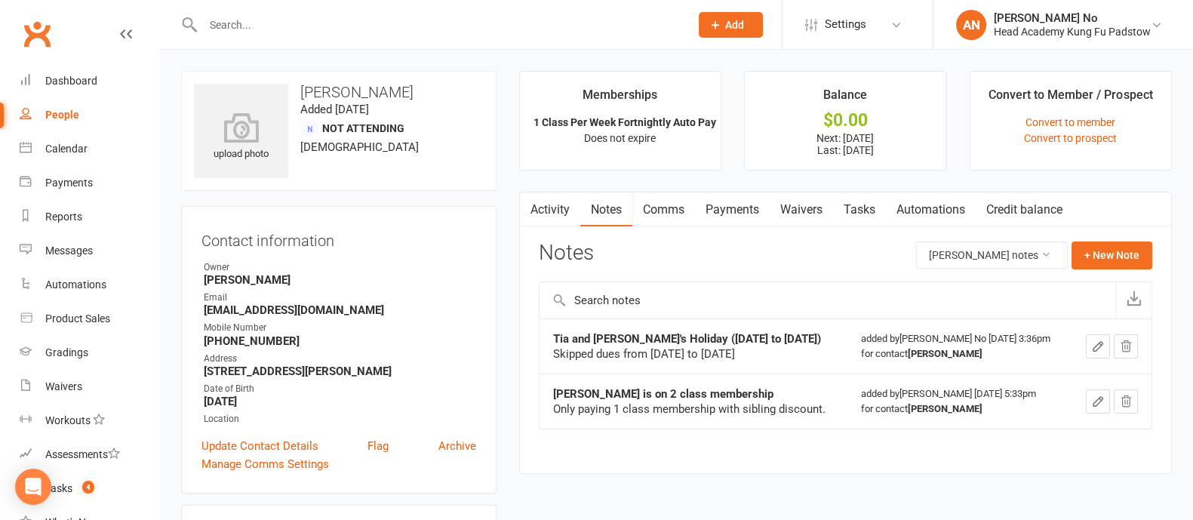
click at [743, 207] on link "Payments" at bounding box center [732, 209] width 75 height 35
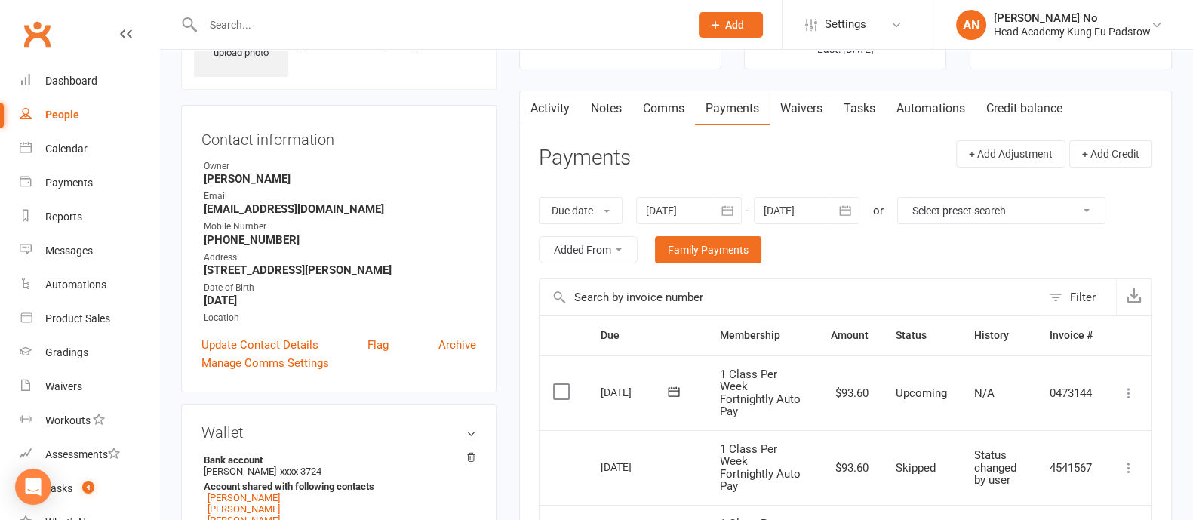
scroll to position [132, 0]
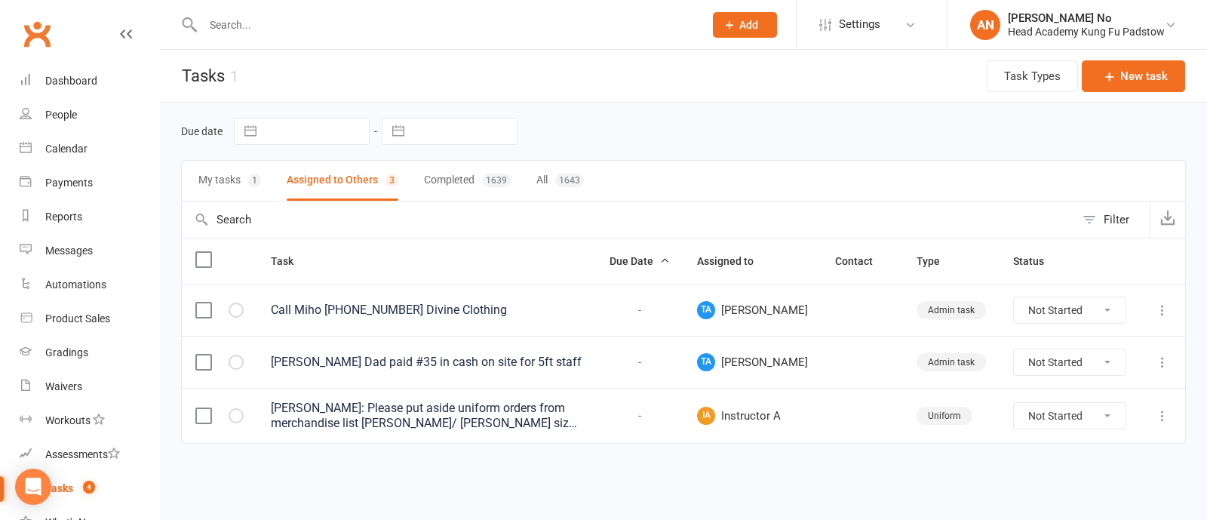
click at [238, 183] on button "My tasks 1" at bounding box center [229, 181] width 63 height 40
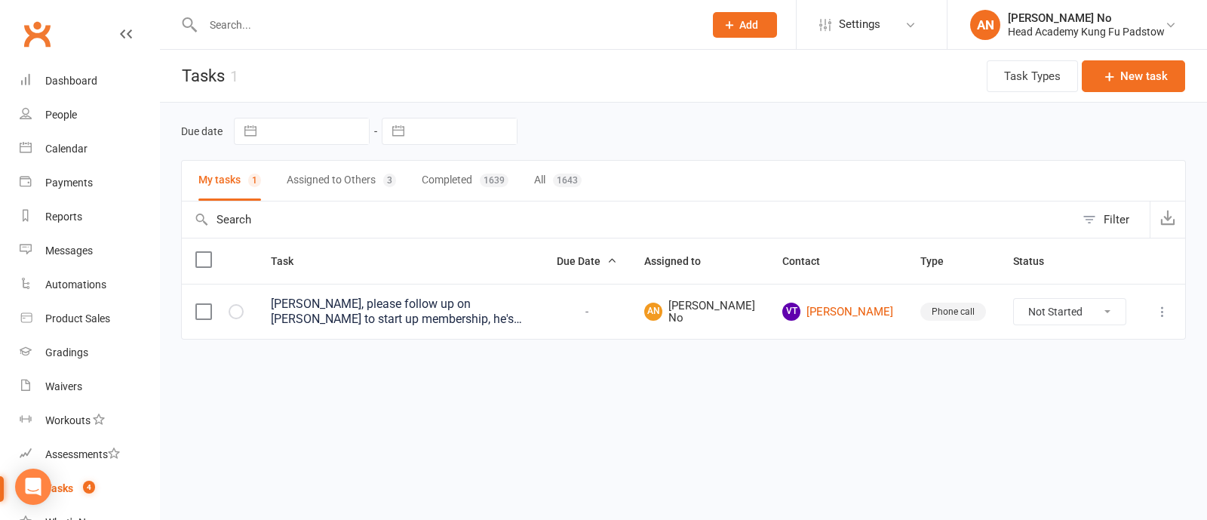
click at [530, 316] on div "[PERSON_NAME], please follow up on [PERSON_NAME] to start up membership, he's u…" at bounding box center [400, 312] width 259 height 30
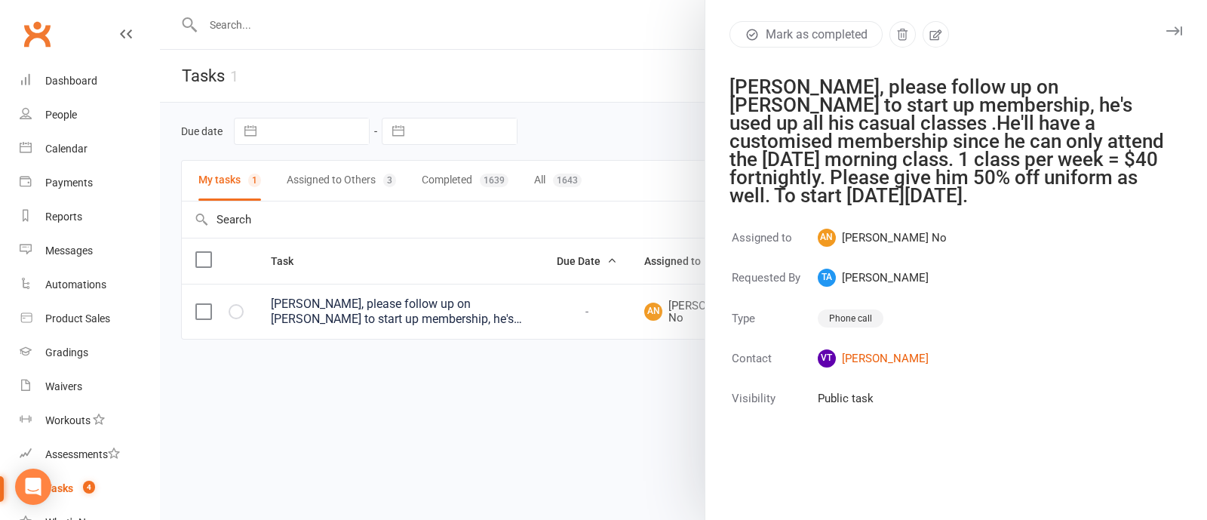
click at [612, 380] on div at bounding box center [683, 260] width 1047 height 520
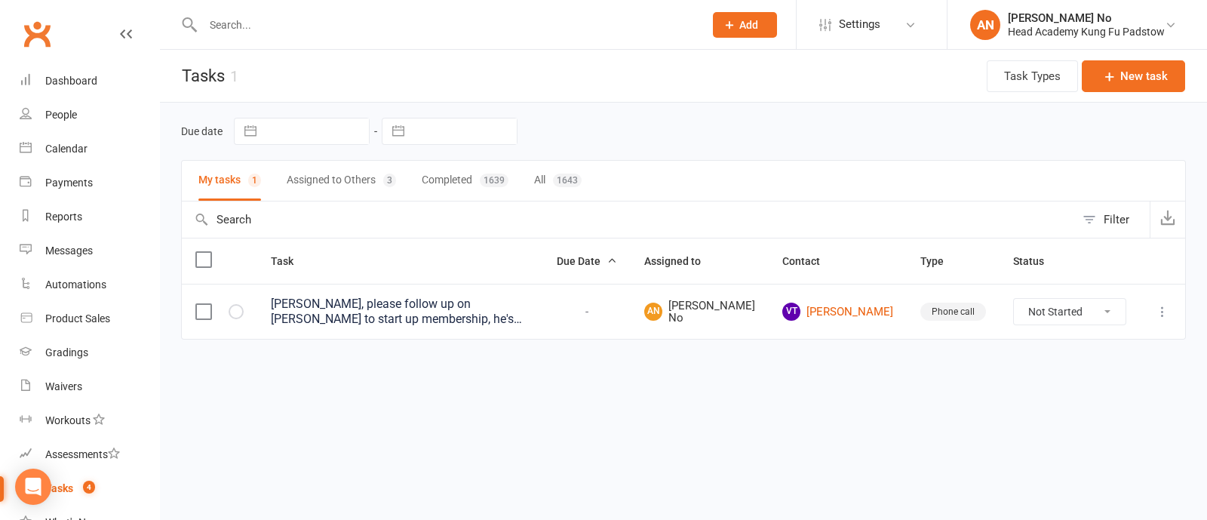
click at [1099, 313] on select "Not Started In Progress Waiting Complete" at bounding box center [1070, 312] width 112 height 26
click at [1014, 299] on select "Not Started In Progress Waiting Complete" at bounding box center [1070, 312] width 112 height 26
select select "unstarted"
click at [515, 321] on div "Ann, please follow up on Vince to start up membership, he's used up all his cas…" at bounding box center [400, 312] width 259 height 30
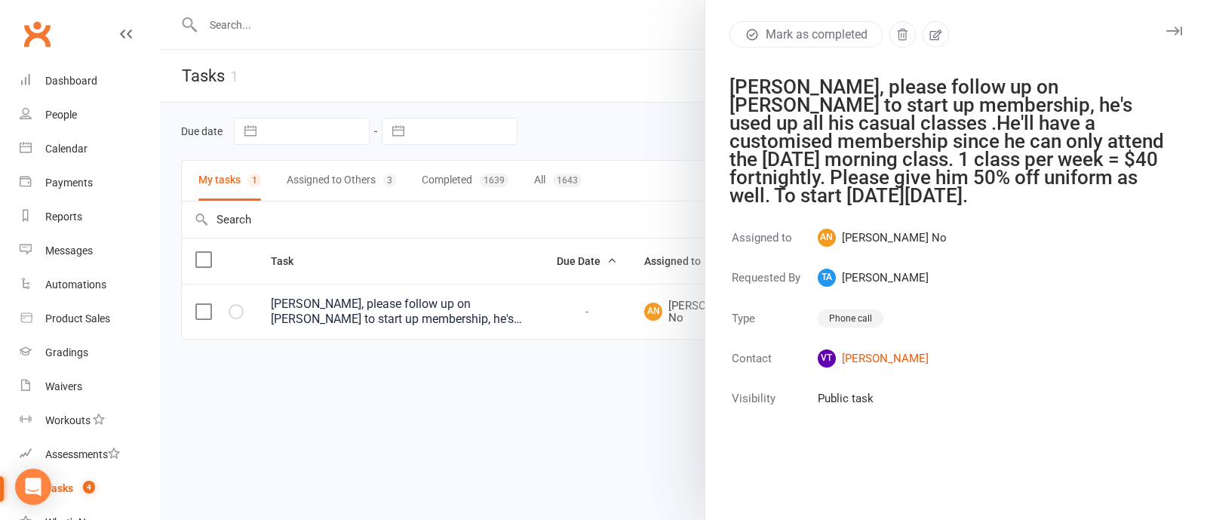
click at [576, 28] on div at bounding box center [683, 260] width 1047 height 520
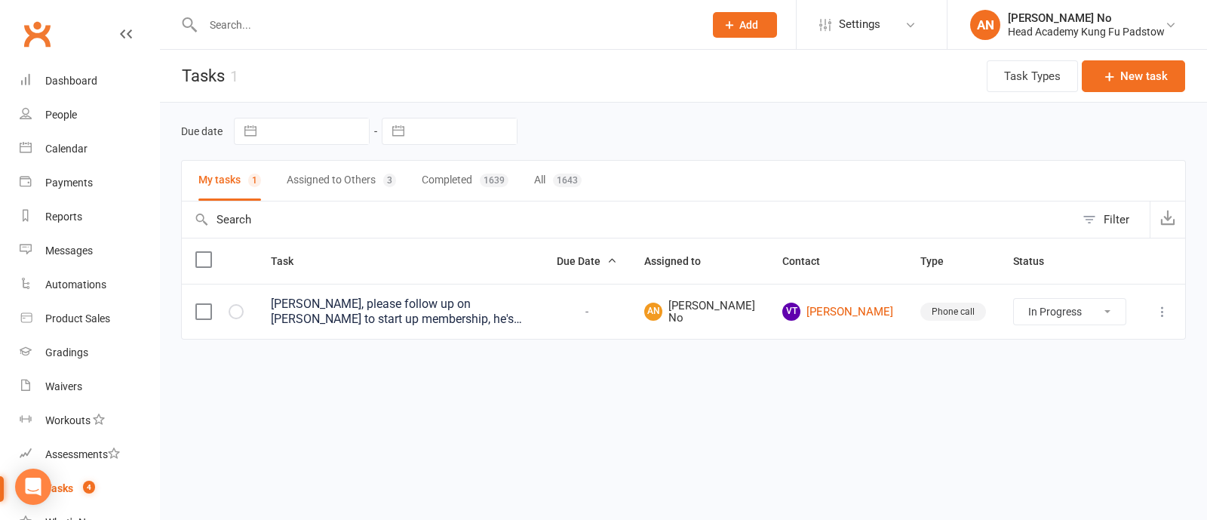
click at [525, 316] on div "Ann, please follow up on Vince to start up membership, he's used up all his cas…" at bounding box center [400, 312] width 259 height 30
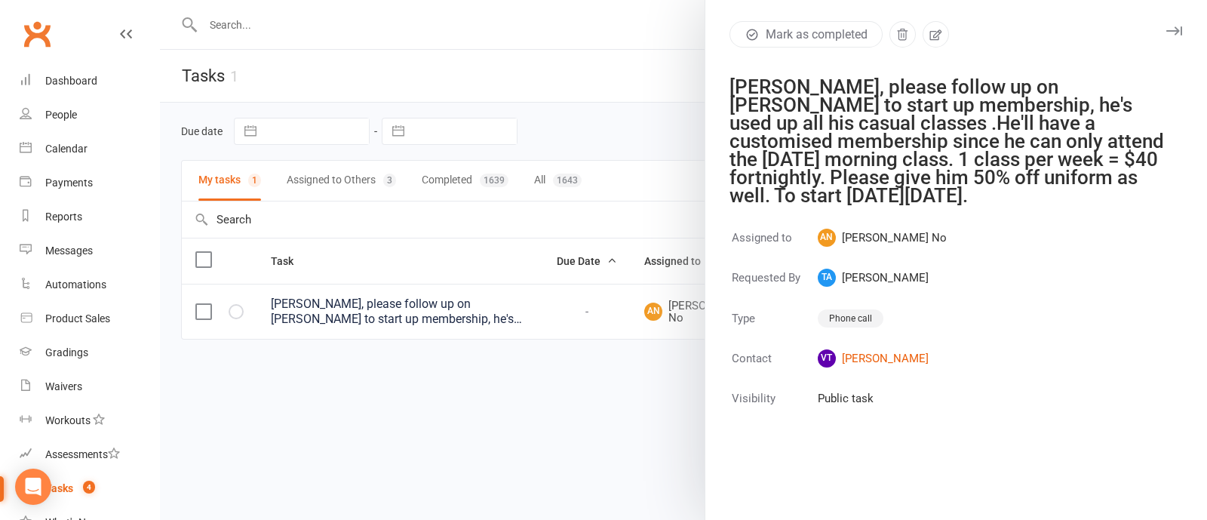
click at [469, 394] on div at bounding box center [683, 260] width 1047 height 520
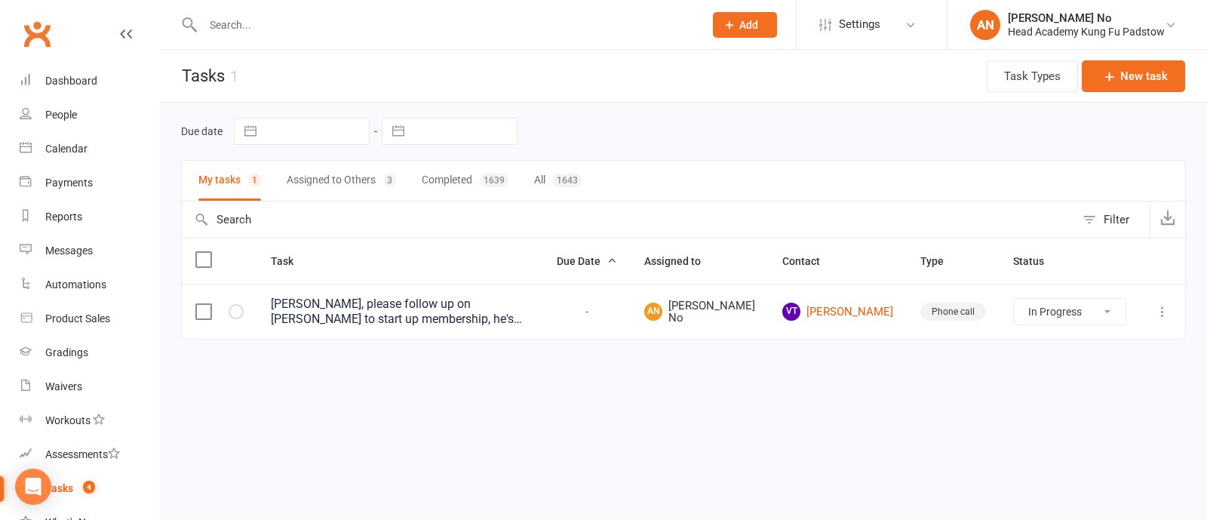
click at [1105, 309] on select "Not Started In Progress Waiting Complete" at bounding box center [1070, 312] width 112 height 26
click at [1014, 299] on select "Not Started In Progress Waiting Complete" at bounding box center [1070, 312] width 112 height 26
select select "started"
select select "waiting"
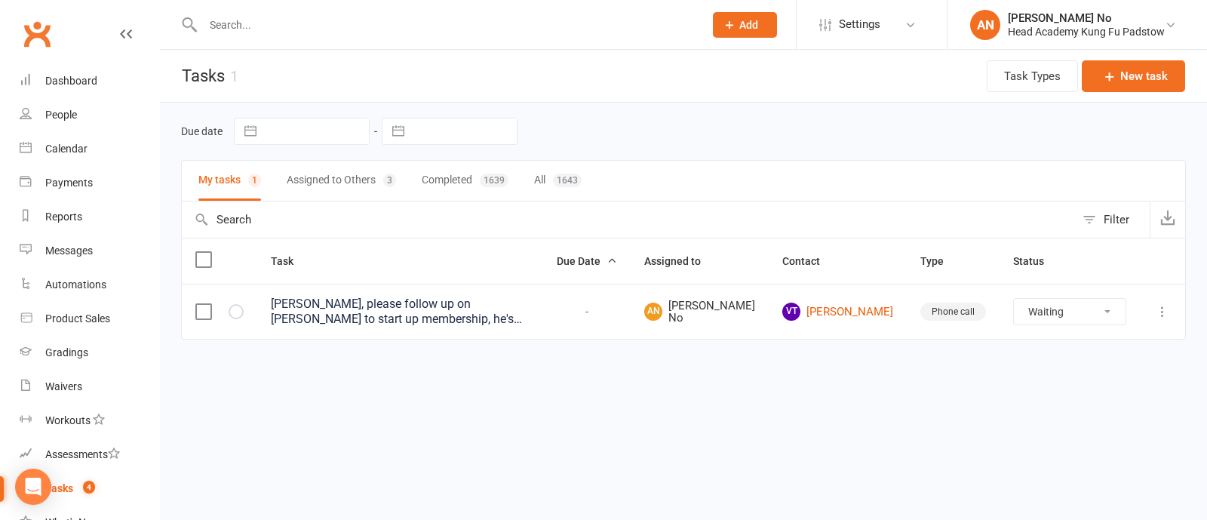
click at [1098, 310] on select "Not Started In Progress Waiting Complete" at bounding box center [1070, 312] width 112 height 26
select select "waiting"
click at [849, 380] on html "Prospect Member Non-attending contact Class / event Appointment Grading event T…" at bounding box center [603, 201] width 1207 height 403
click at [1084, 318] on select "Not Started In Progress Waiting Complete" at bounding box center [1070, 312] width 112 height 26
click at [861, 386] on html "Prospect Member Non-attending contact Class / event Appointment Grading event T…" at bounding box center [603, 201] width 1207 height 403
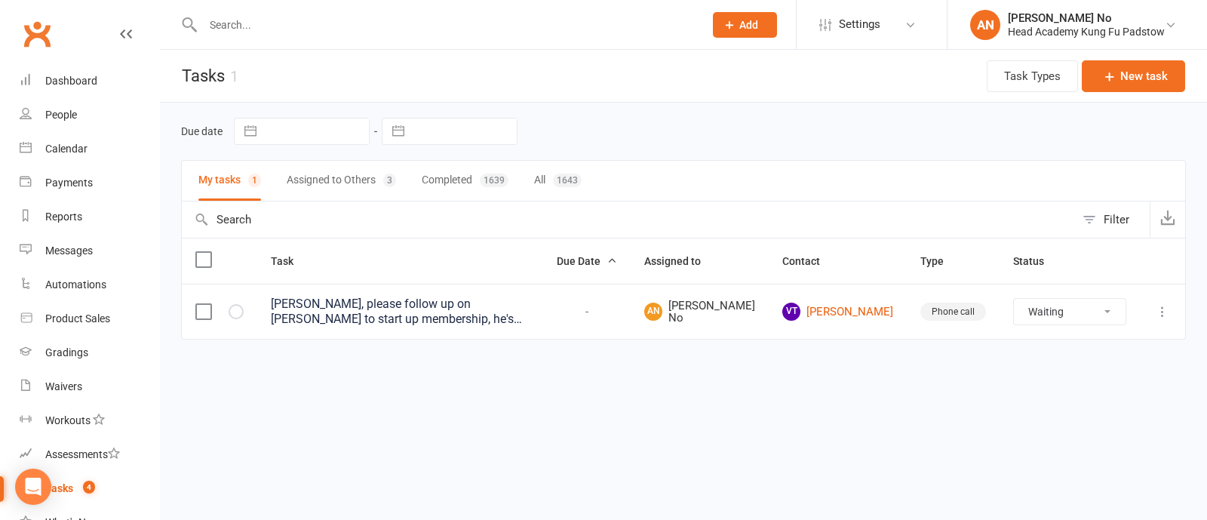
click at [484, 326] on td "Ann, please follow up on Vince to start up membership, he's used up all his cas…" at bounding box center [400, 311] width 286 height 55
click at [456, 306] on div "Ann, please follow up on Vince to start up membership, he's used up all his cas…" at bounding box center [400, 312] width 259 height 30
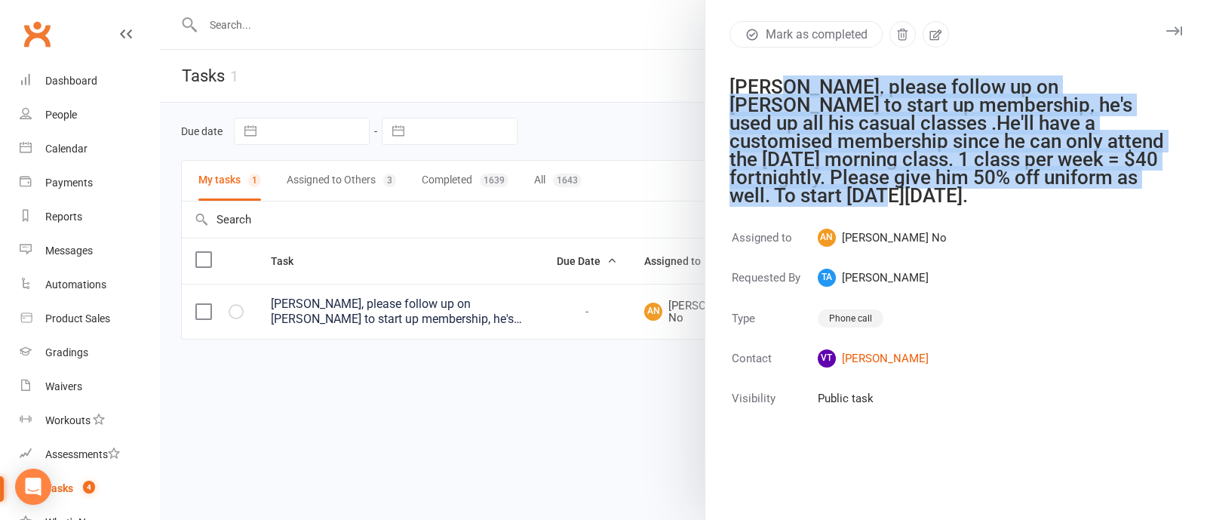
drag, startPoint x: 767, startPoint y: 85, endPoint x: 796, endPoint y: 204, distance: 123.5
click at [796, 204] on div "Mark as completed Ann, please follow up on Vince to start up membership, he's u…" at bounding box center [956, 260] width 502 height 520
copy div "please follow up on Vince to start up membership, he's used up all his casual c…"
click at [856, 361] on link "VT Vince Tzortzis" at bounding box center [882, 358] width 129 height 18
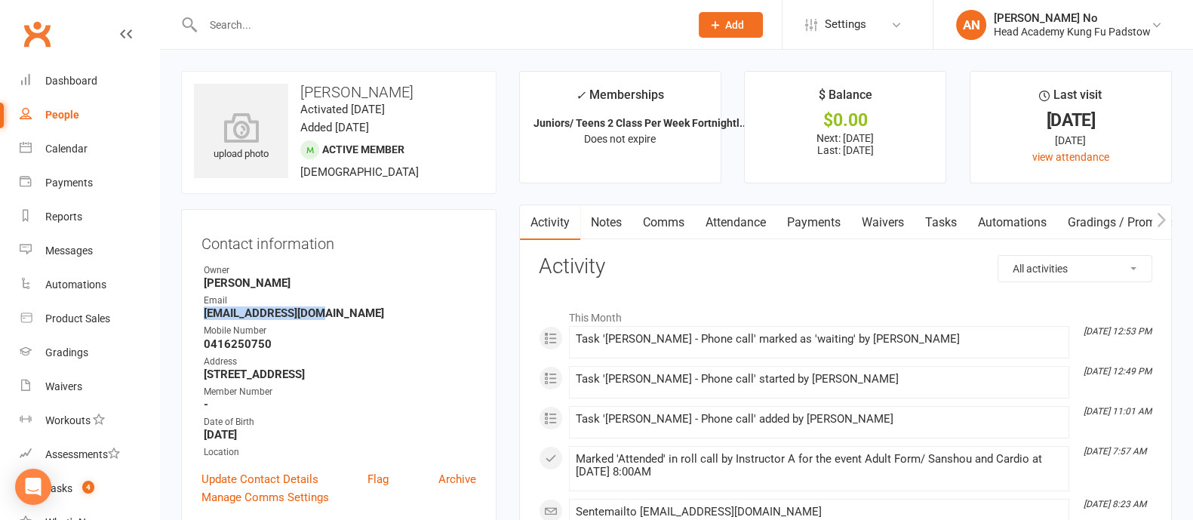
drag, startPoint x: 204, startPoint y: 314, endPoint x: 309, endPoint y: 315, distance: 105.6
click at [309, 315] on strong "vtzortzis@gmail.com" at bounding box center [340, 313] width 272 height 14
copy strong "vtzortzis@gmail.com"
click at [252, 34] on input "text" at bounding box center [438, 24] width 481 height 21
paste input "Benjamin Kaler"
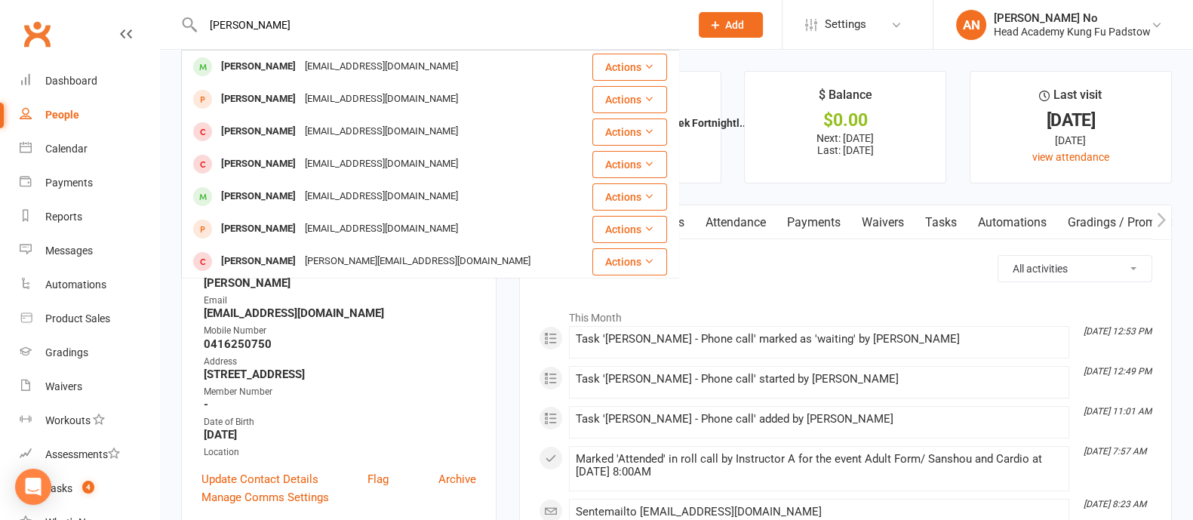
type input "Benjamin Kaler"
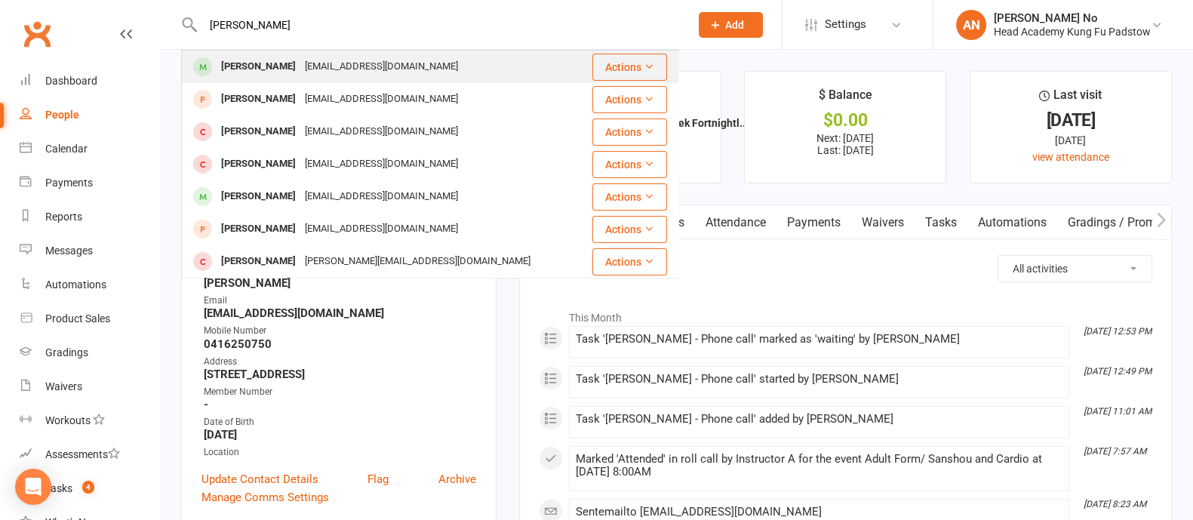
click at [257, 62] on div "Benjamin Kaler" at bounding box center [259, 67] width 84 height 22
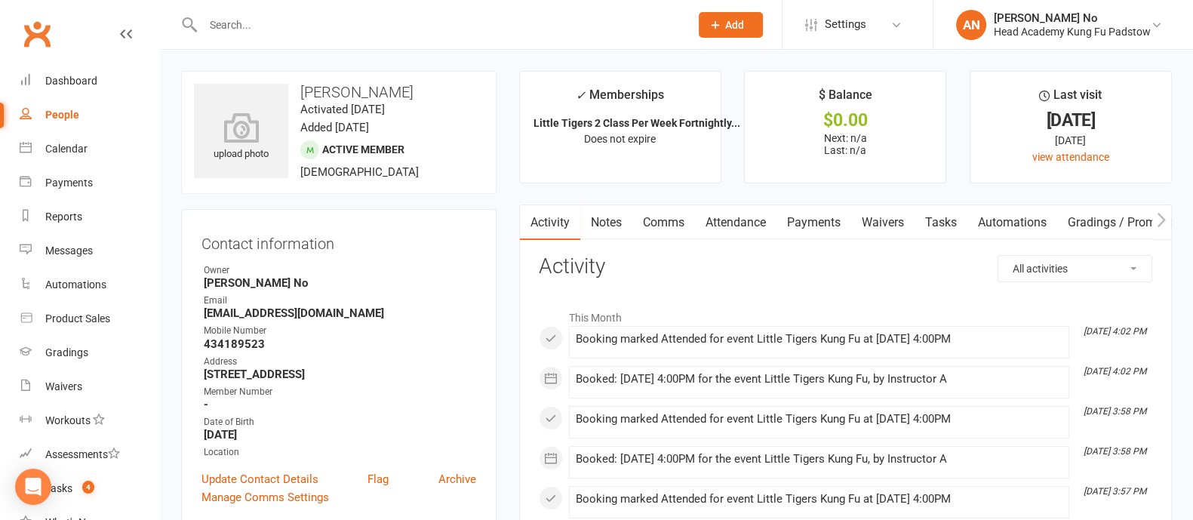
click at [763, 223] on link "Attendance" at bounding box center [735, 222] width 81 height 35
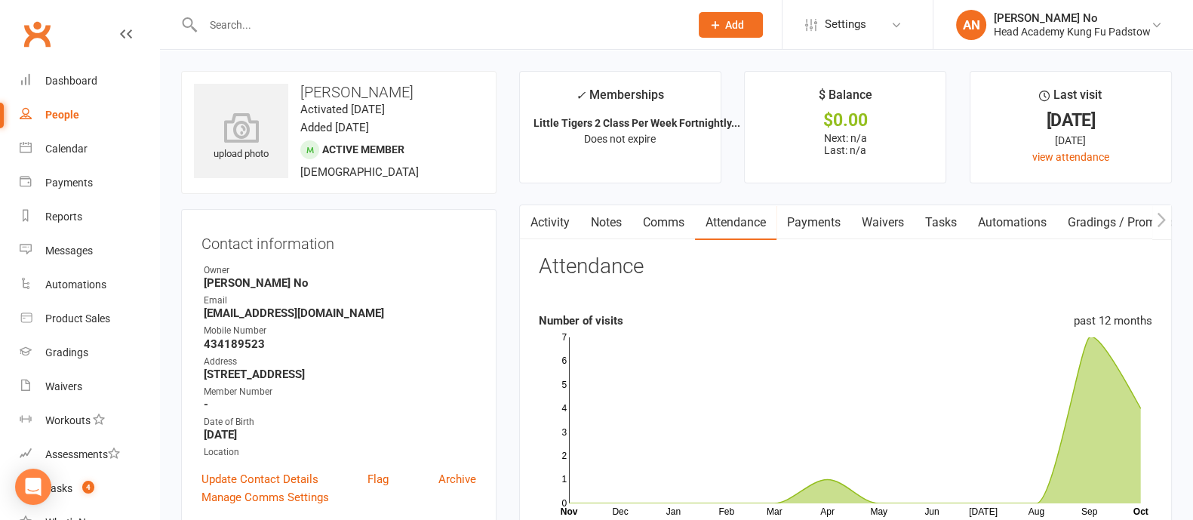
scroll to position [455, 0]
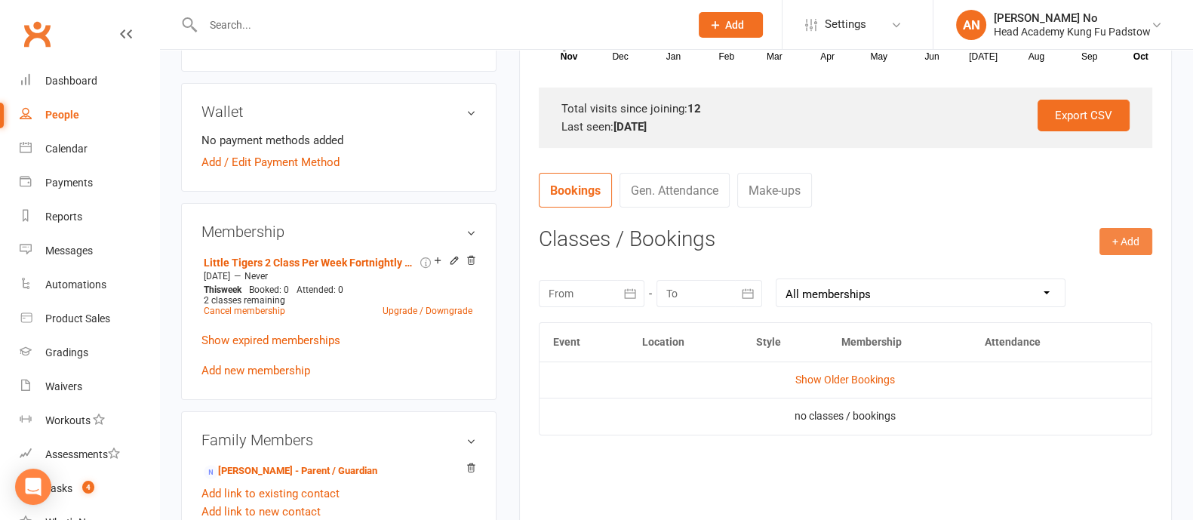
click at [1143, 245] on button "+ Add" at bounding box center [1125, 241] width 53 height 27
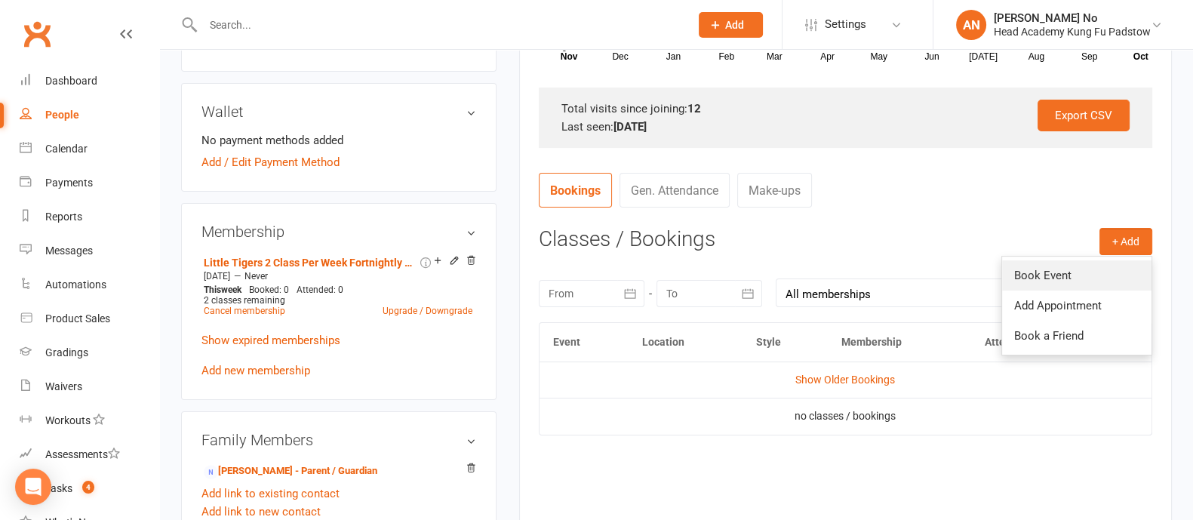
click at [1056, 269] on link "Book Event" at bounding box center [1076, 275] width 149 height 30
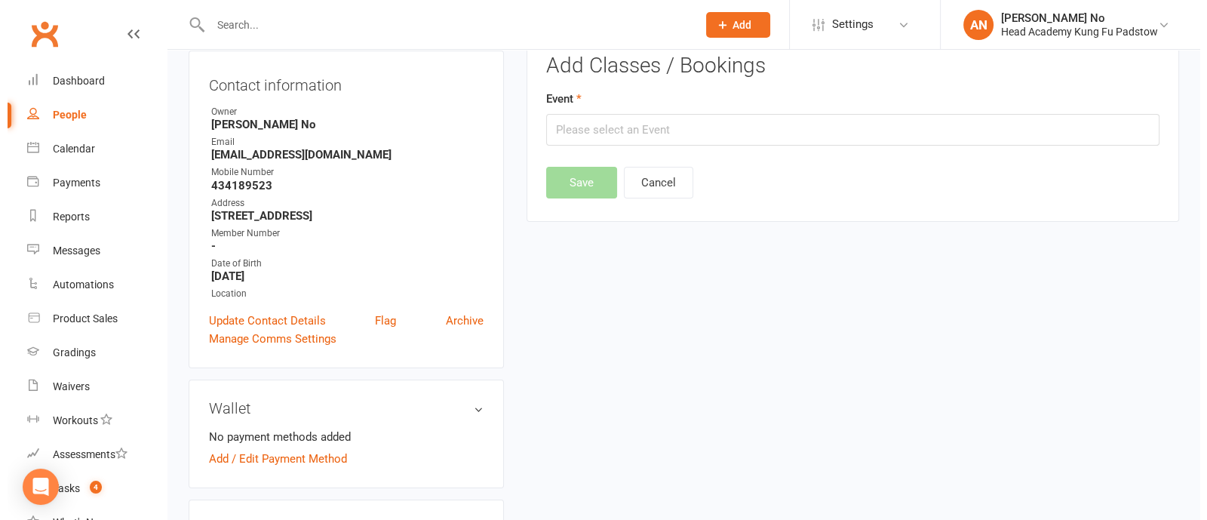
scroll to position [128, 0]
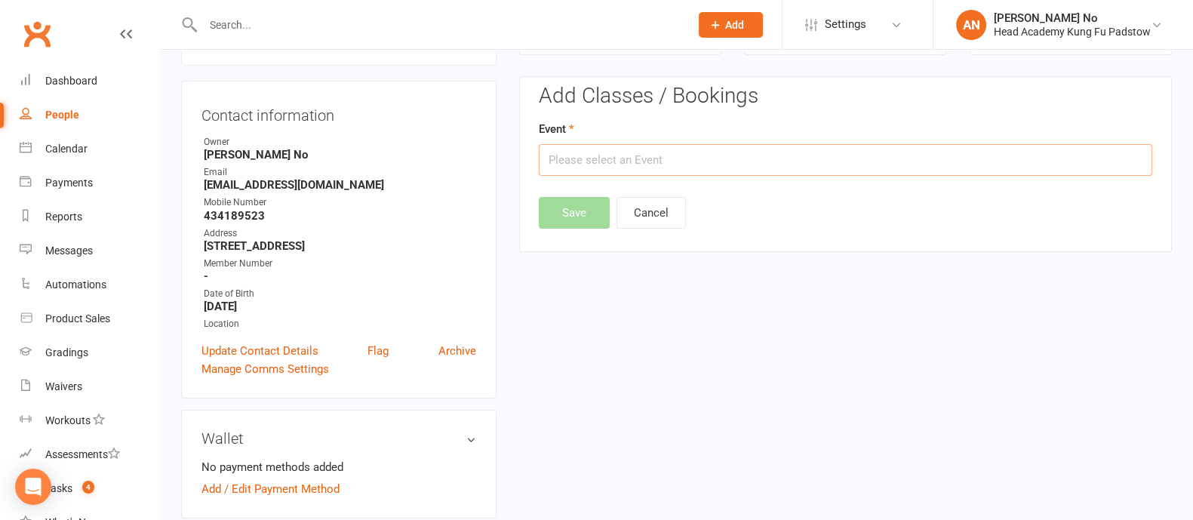
click at [924, 168] on input "text" at bounding box center [845, 160] width 613 height 32
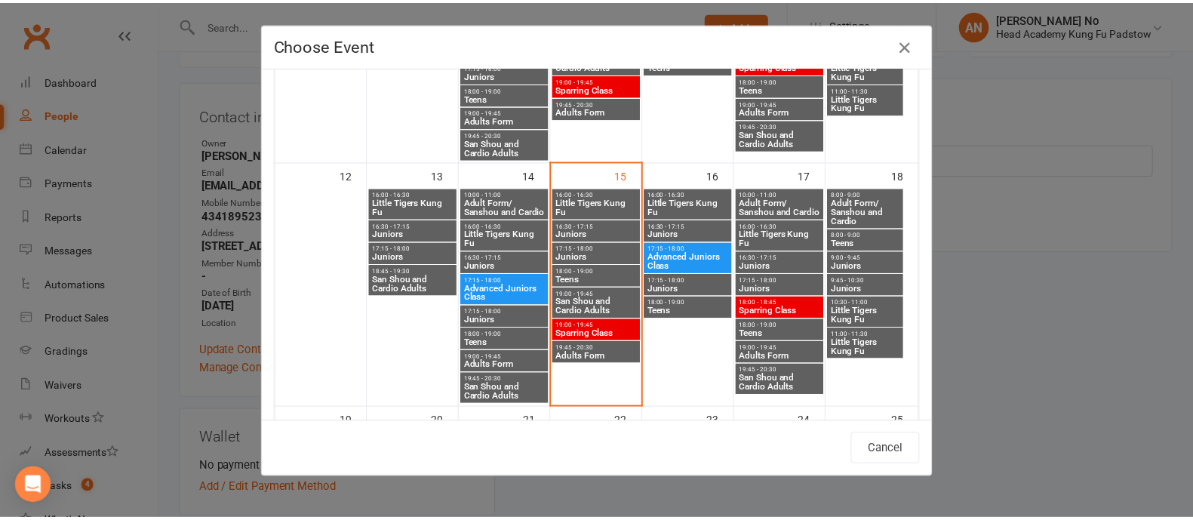
scroll to position [502, 0]
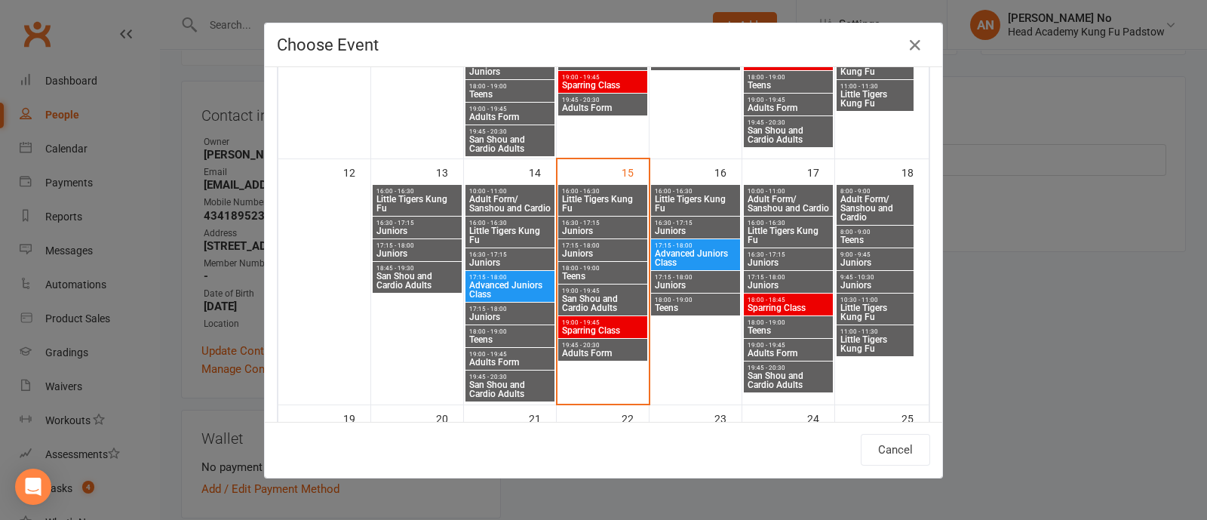
click at [702, 195] on span "Little Tigers Kung Fu" at bounding box center [695, 204] width 83 height 18
type input "Little Tigers Kung Fu - Oct 16, 2025 4:00:00 PM"
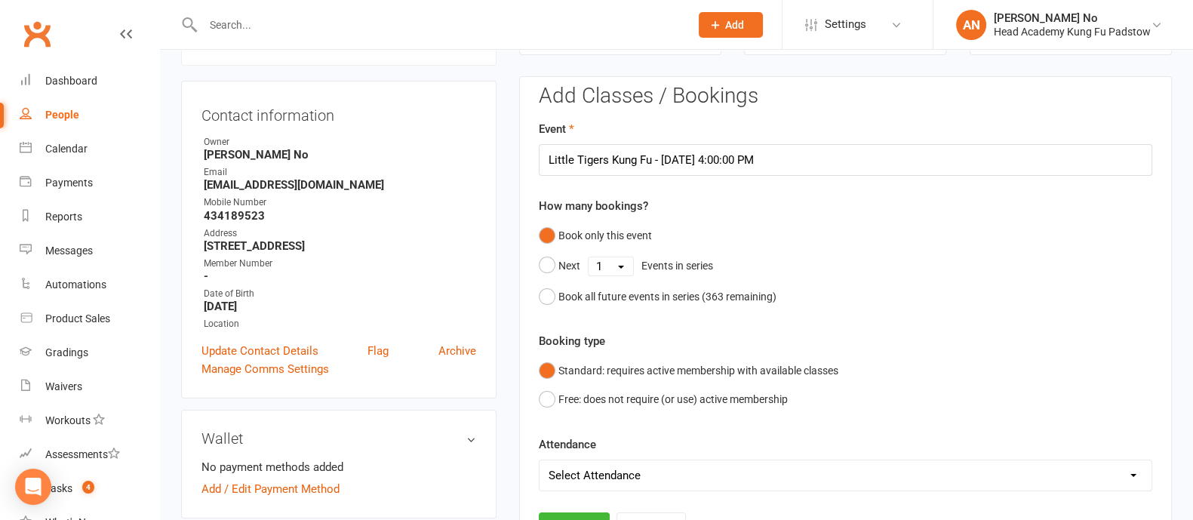
scroll to position [584, 0]
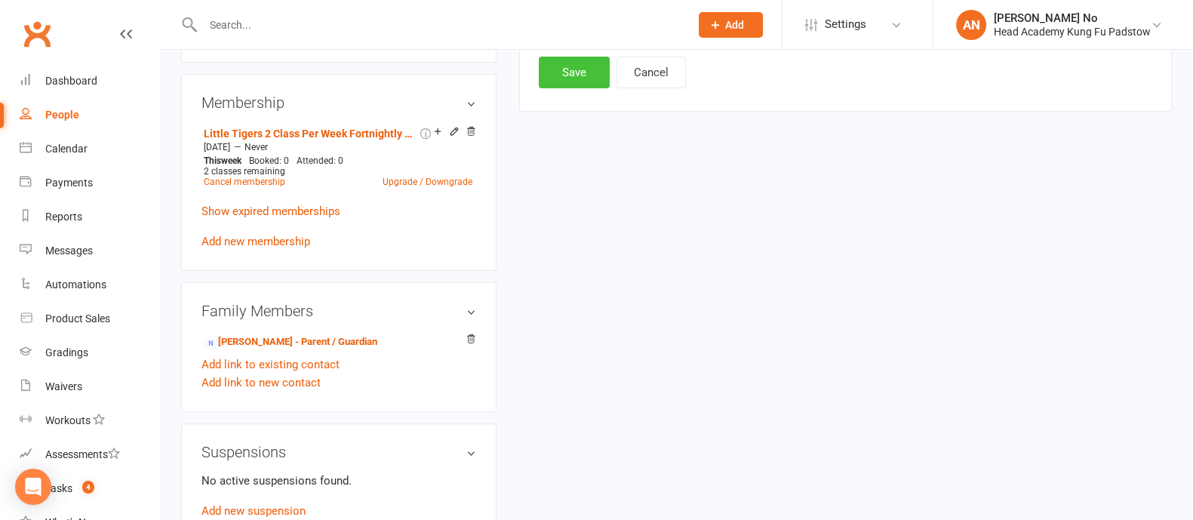
click at [588, 77] on button "Save" at bounding box center [574, 73] width 71 height 32
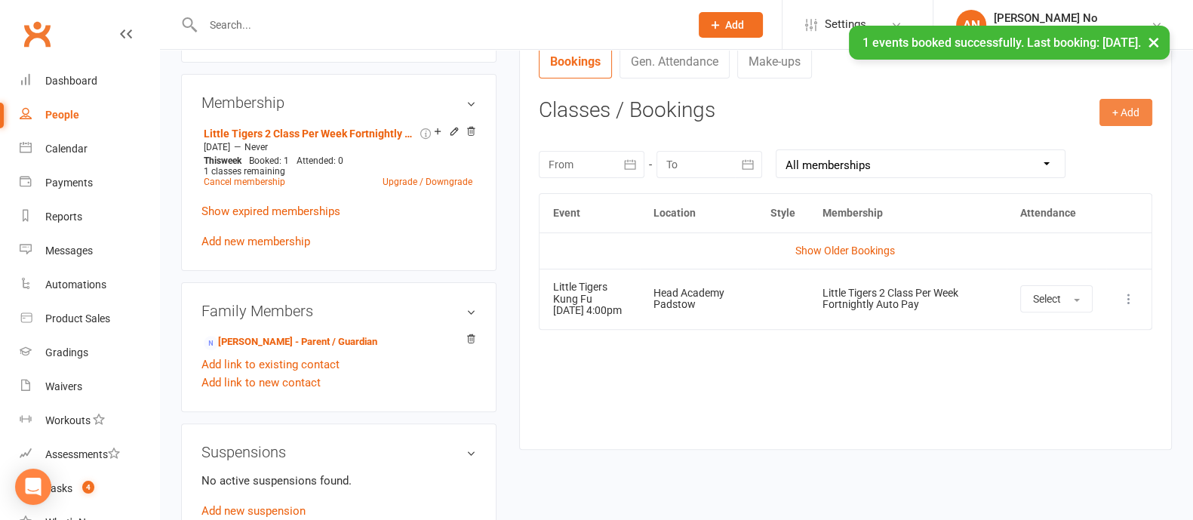
click at [1136, 113] on button "+ Add" at bounding box center [1125, 112] width 53 height 27
click at [988, 103] on h3 "Classes / Bookings" at bounding box center [845, 110] width 613 height 23
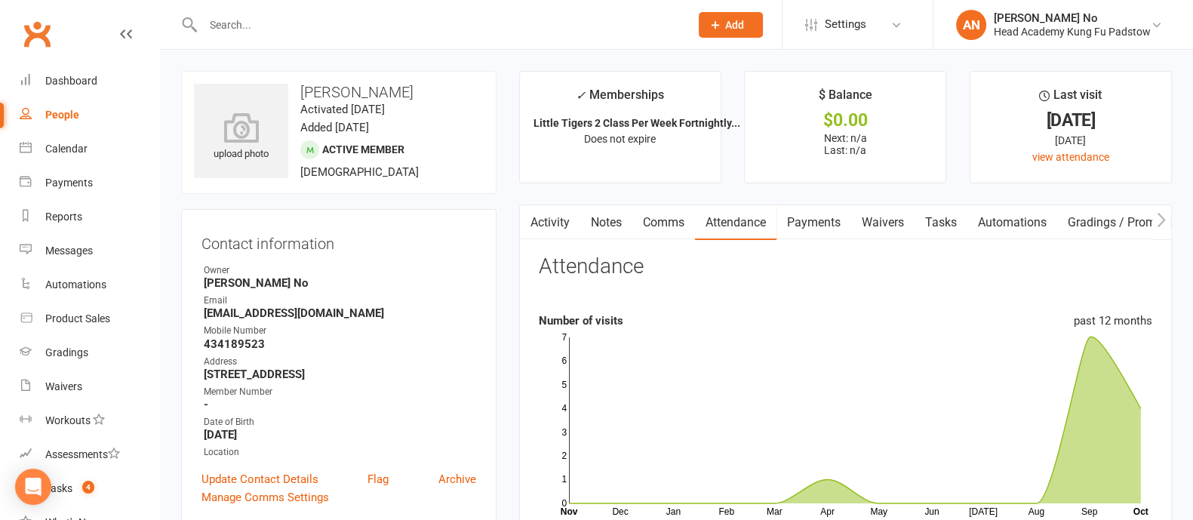
scroll to position [455, 0]
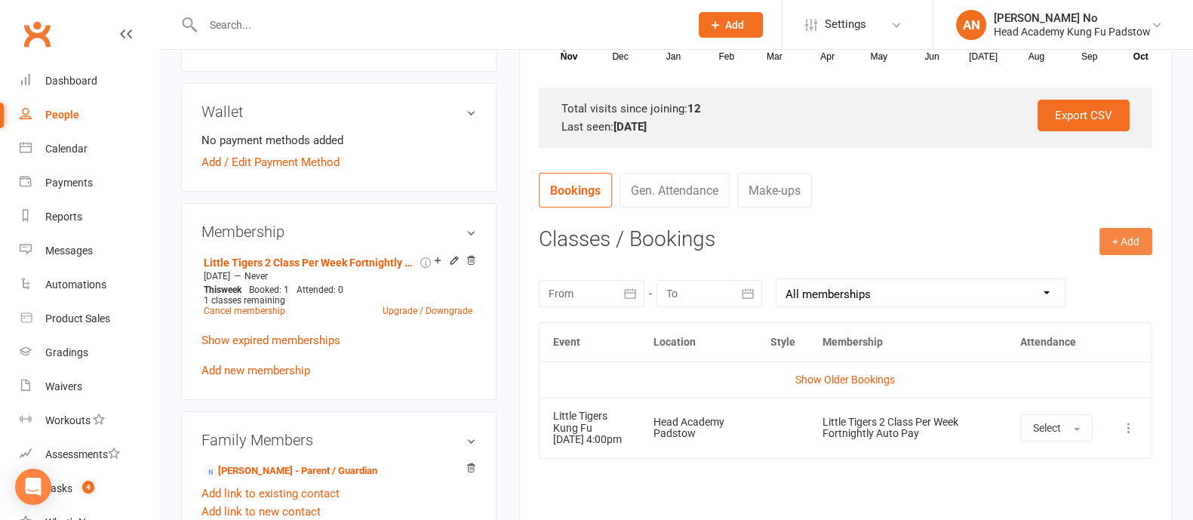
click at [1133, 235] on button "+ Add" at bounding box center [1125, 241] width 53 height 27
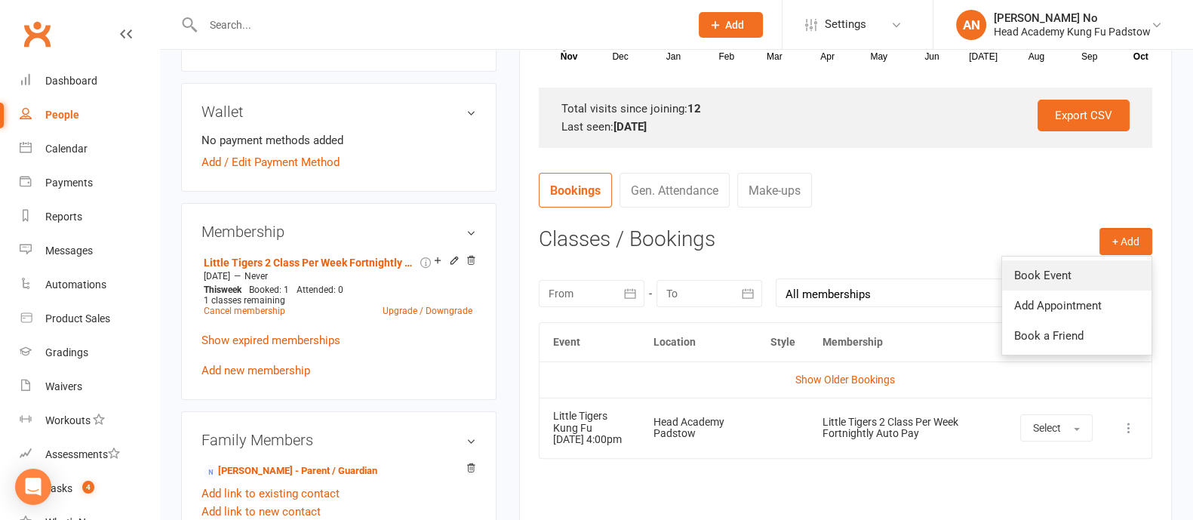
click at [1060, 269] on link "Book Event" at bounding box center [1076, 275] width 149 height 30
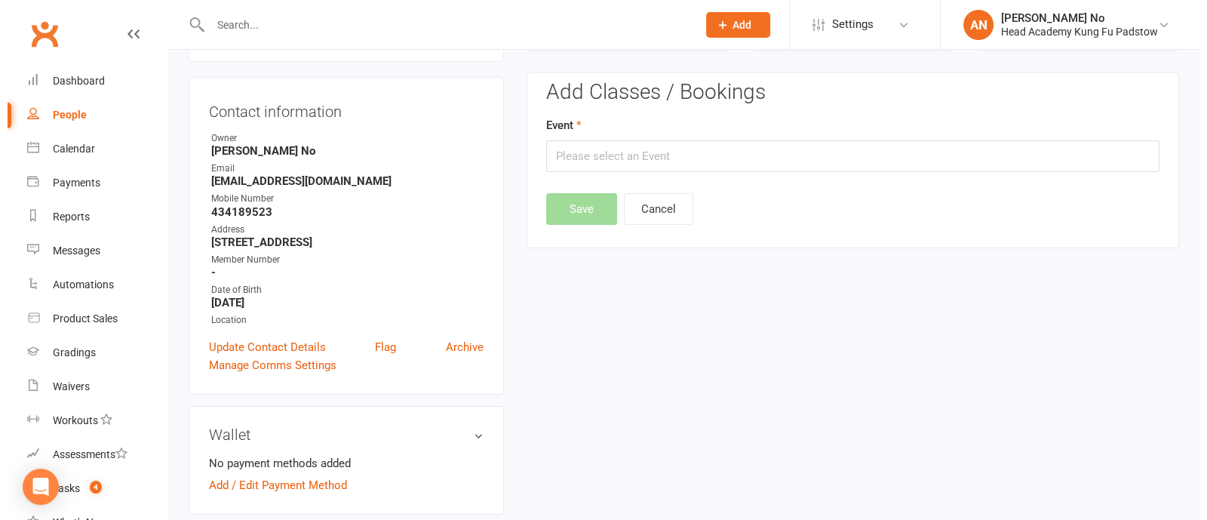
scroll to position [128, 0]
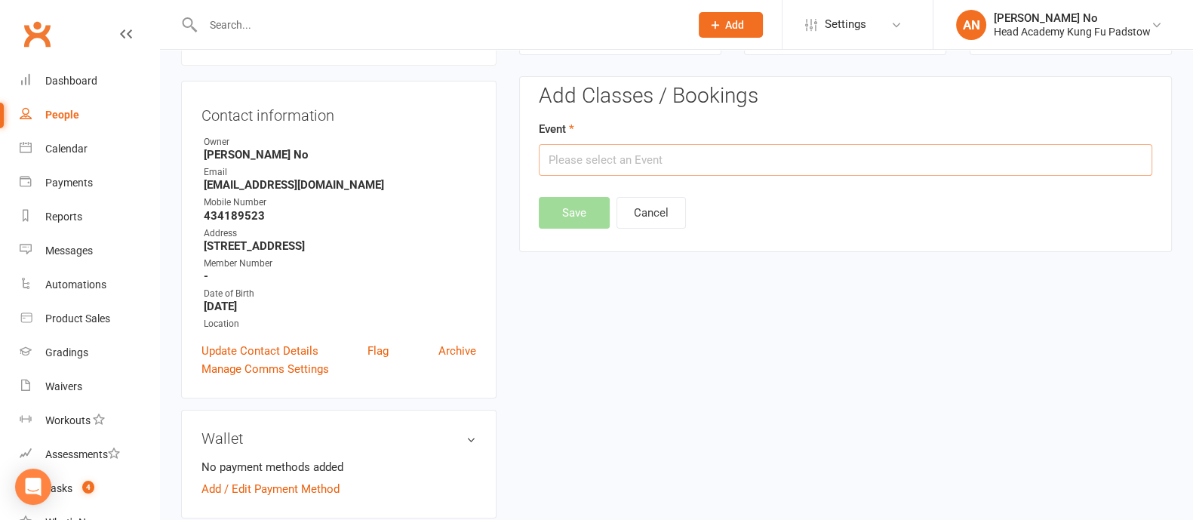
click at [942, 154] on input "text" at bounding box center [845, 160] width 613 height 32
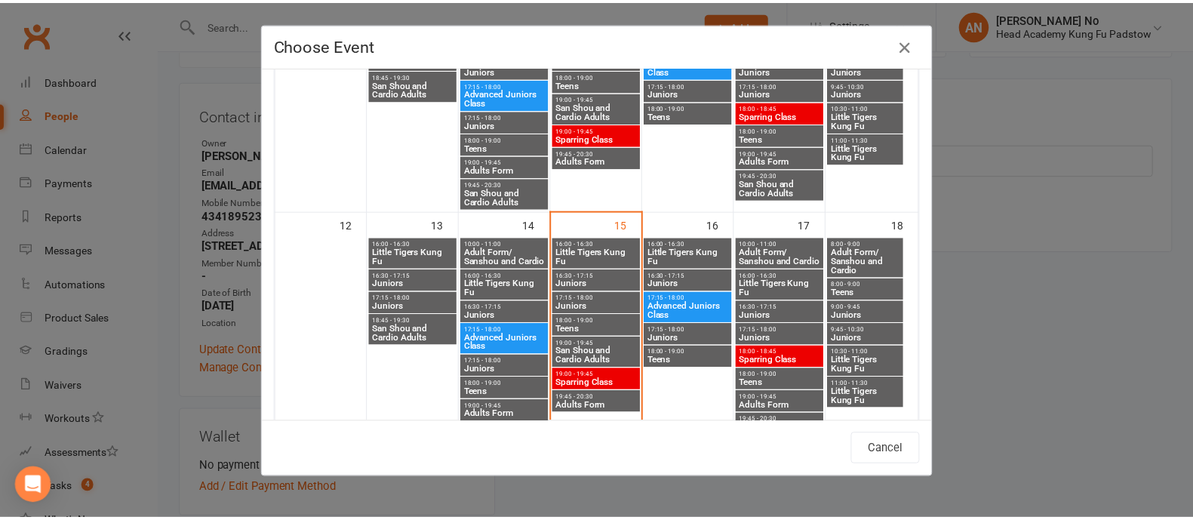
scroll to position [493, 0]
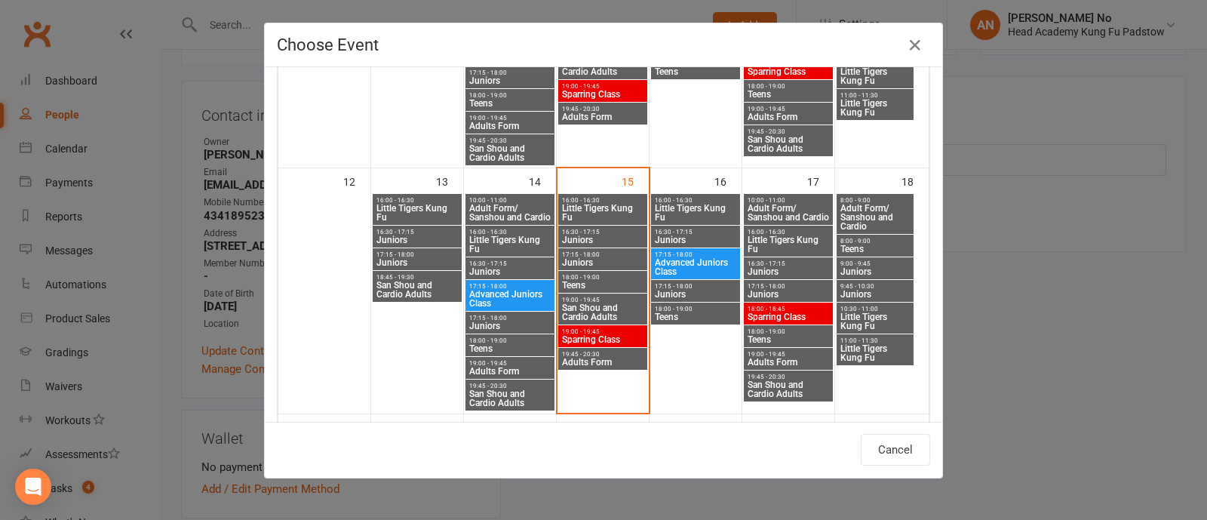
click at [807, 238] on span "Little Tigers Kung Fu" at bounding box center [788, 244] width 83 height 18
type input "Little Tigers Kung Fu - Oct 17, 2025 4:00:00 PM"
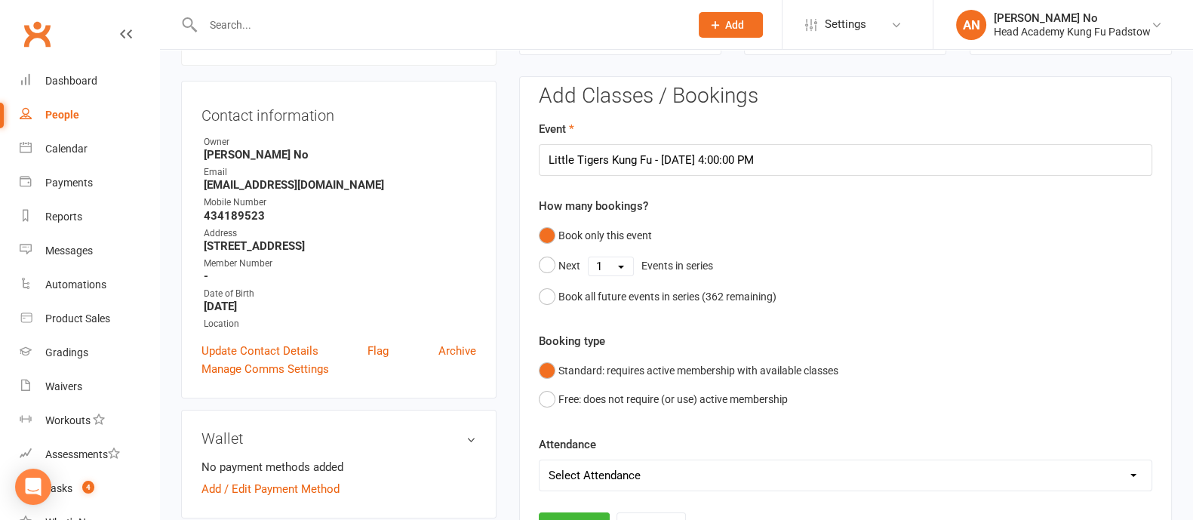
scroll to position [584, 0]
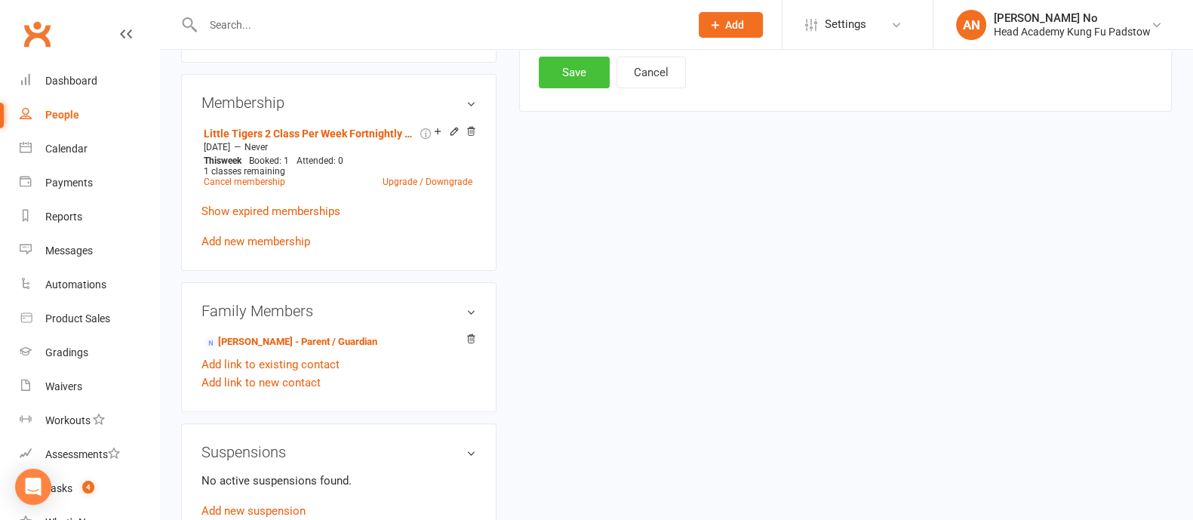
click at [577, 73] on button "Save" at bounding box center [574, 73] width 71 height 32
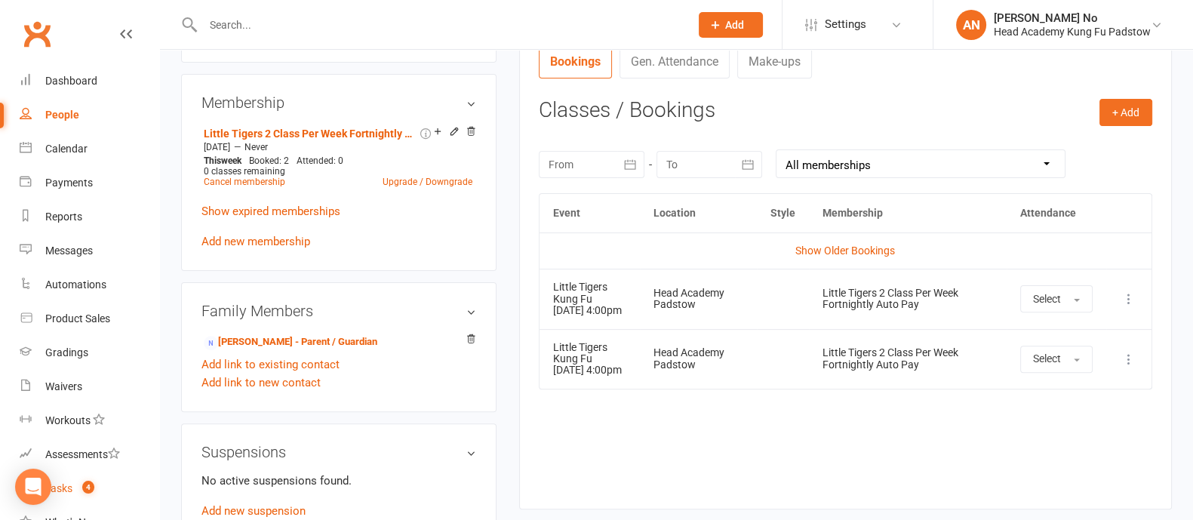
click at [91, 492] on span "4" at bounding box center [88, 487] width 12 height 13
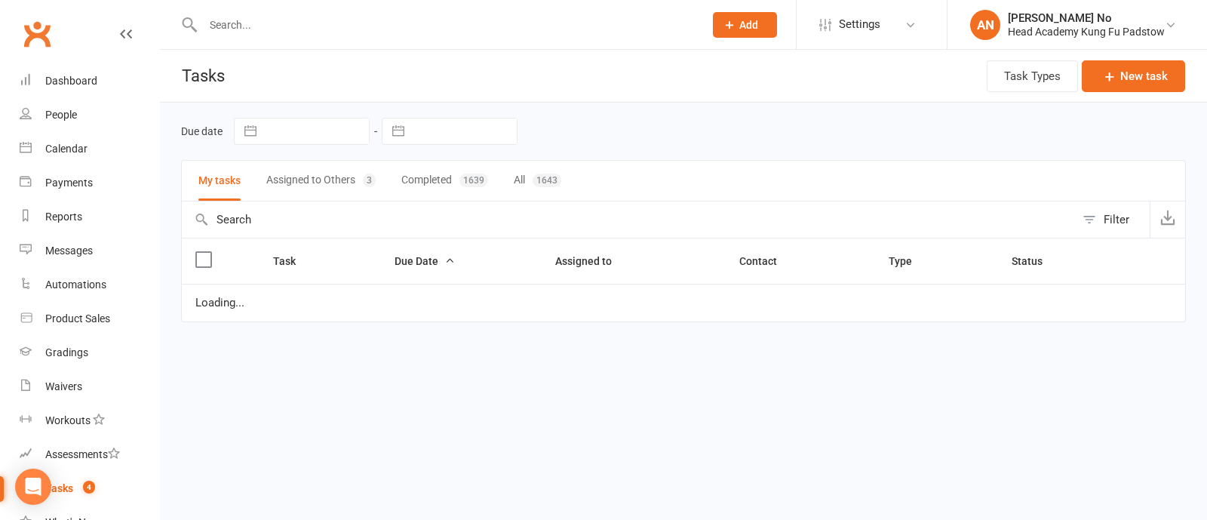
select select "waiting"
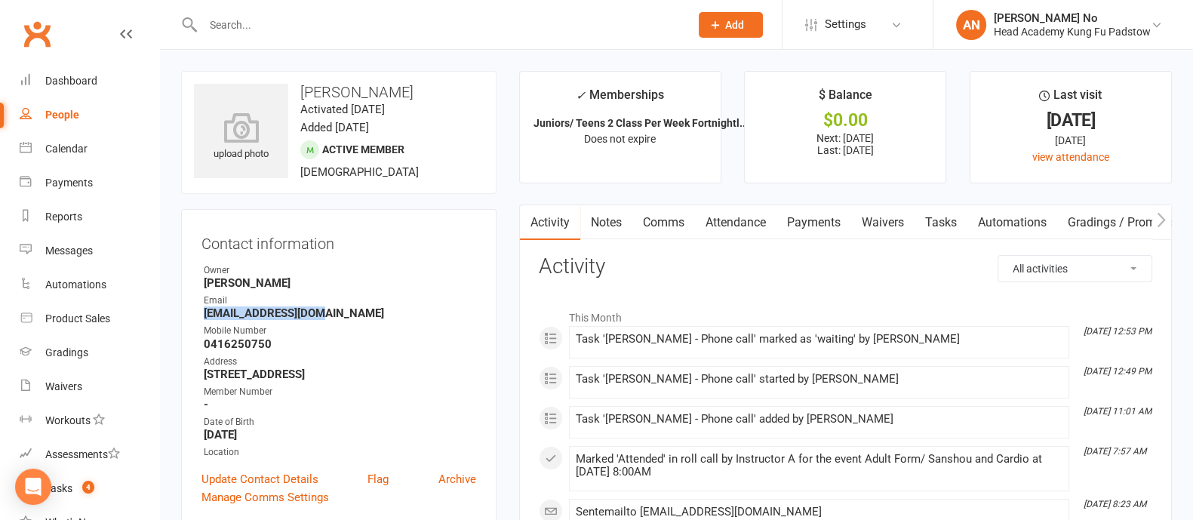
drag, startPoint x: 204, startPoint y: 313, endPoint x: 315, endPoint y: 315, distance: 110.9
click at [315, 315] on strong "[EMAIL_ADDRESS][DOMAIN_NAME]" at bounding box center [340, 313] width 272 height 14
copy strong "vtzortzis@gmail.com"
click at [818, 223] on link "Payments" at bounding box center [813, 222] width 75 height 35
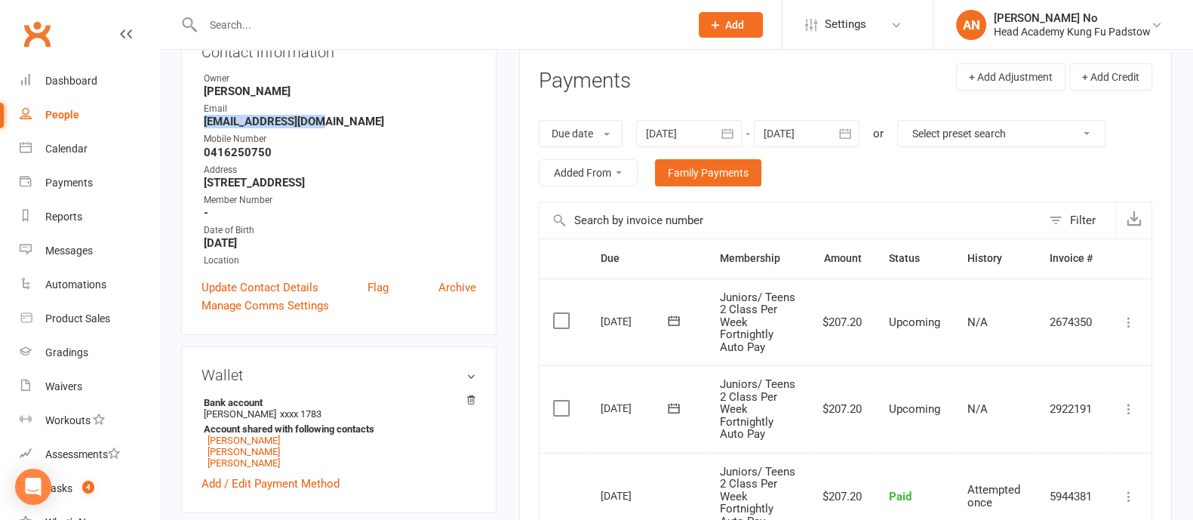
scroll to position [165, 0]
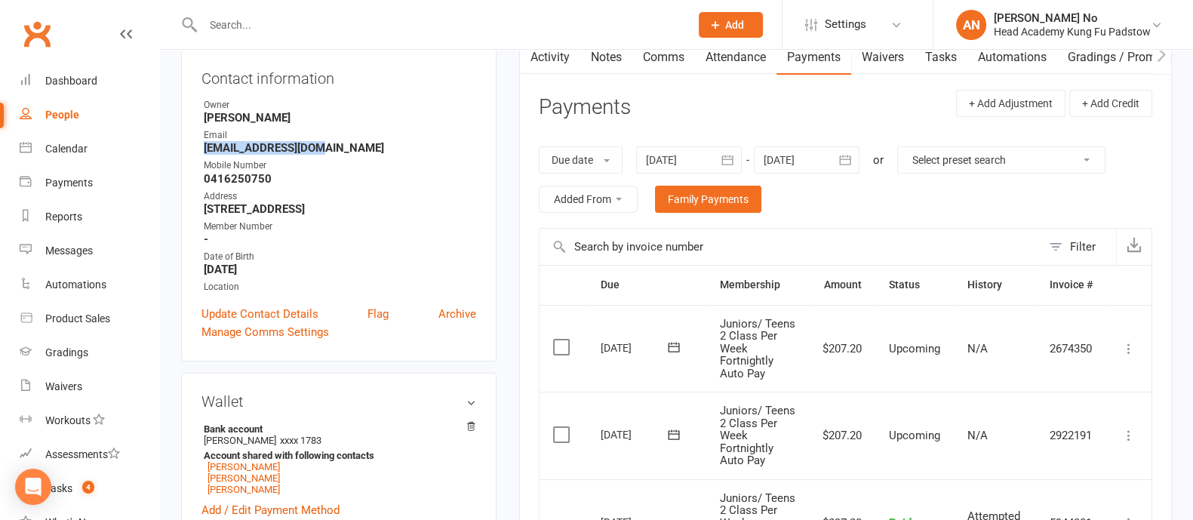
click at [724, 163] on icon "button" at bounding box center [727, 160] width 11 height 10
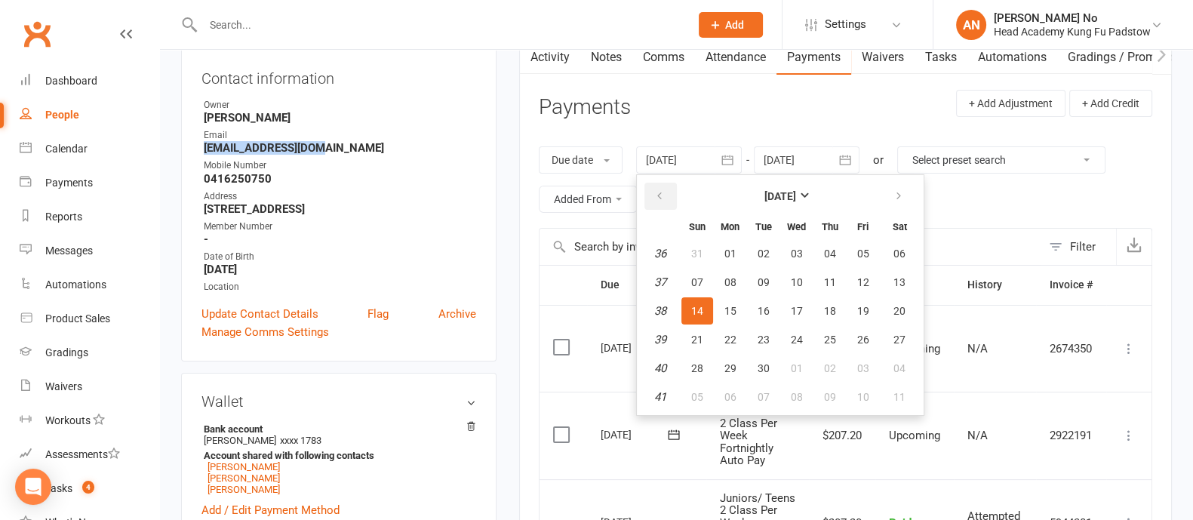
click at [660, 198] on icon "button" at bounding box center [659, 196] width 11 height 12
click at [898, 198] on icon "button" at bounding box center [898, 196] width 11 height 12
click at [857, 250] on span "01" at bounding box center [863, 253] width 12 height 12
type input "01 Aug 2025"
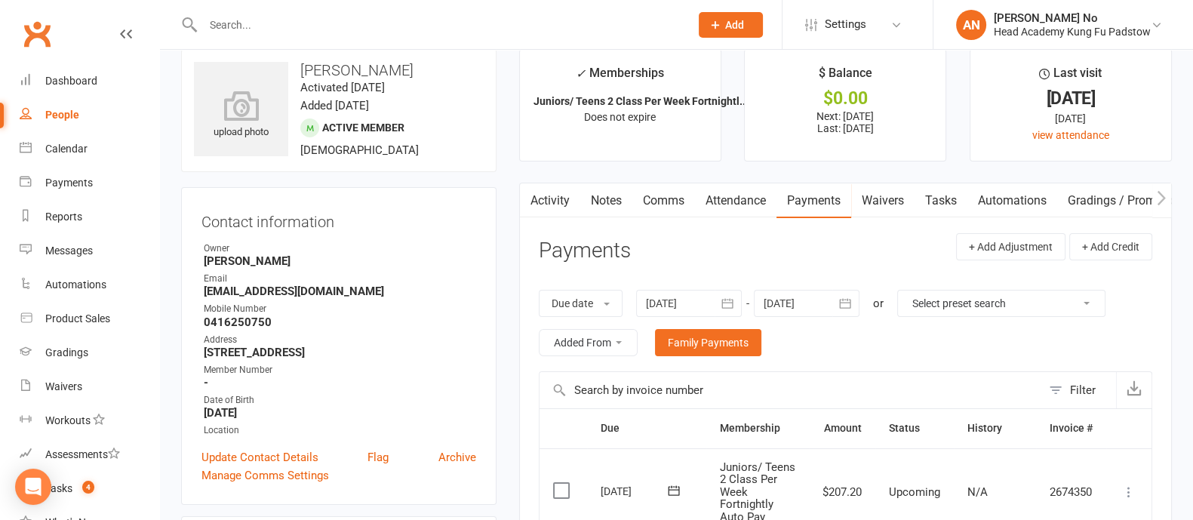
scroll to position [0, 0]
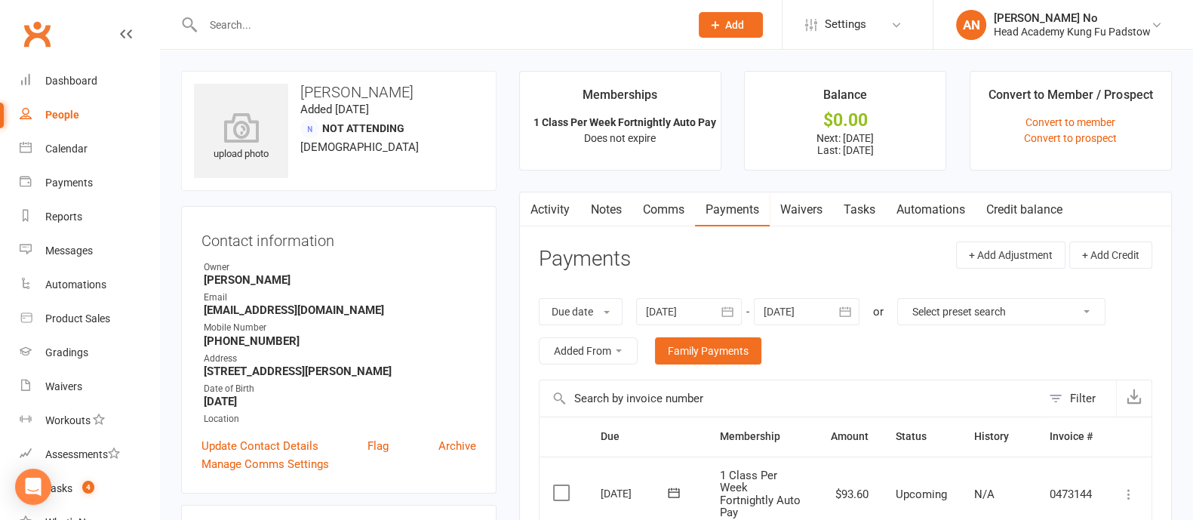
scroll to position [455, 0]
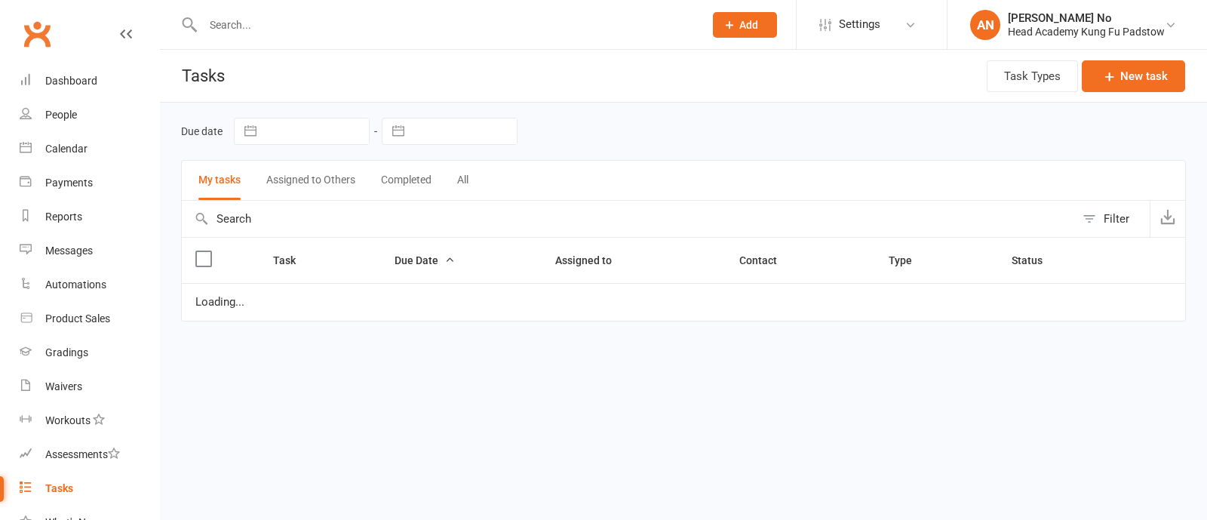
select select "waiting"
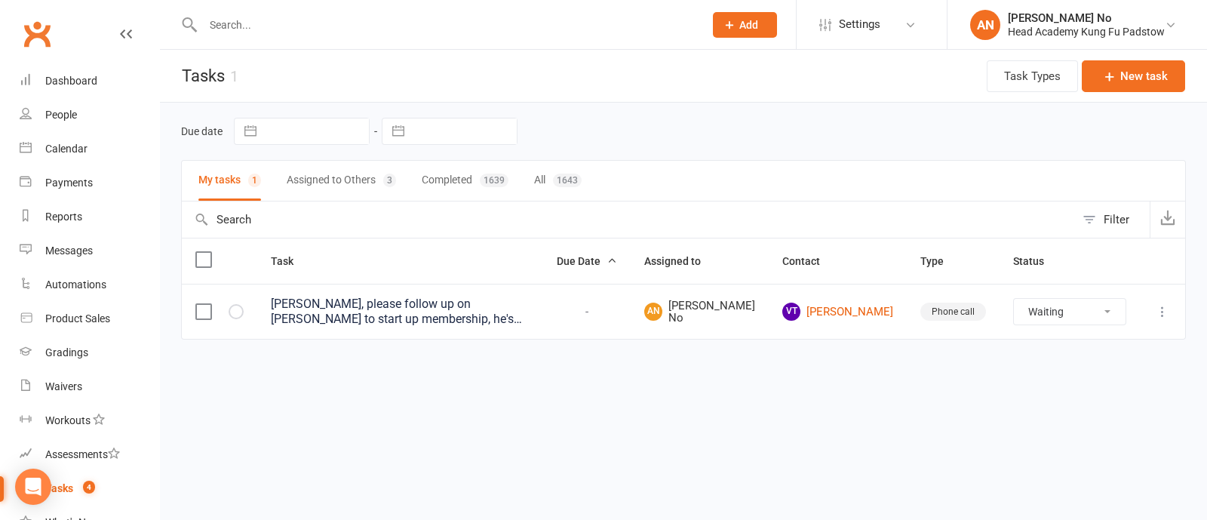
click at [365, 179] on button "Assigned to Others 3" at bounding box center [341, 181] width 109 height 40
select select "waiting"
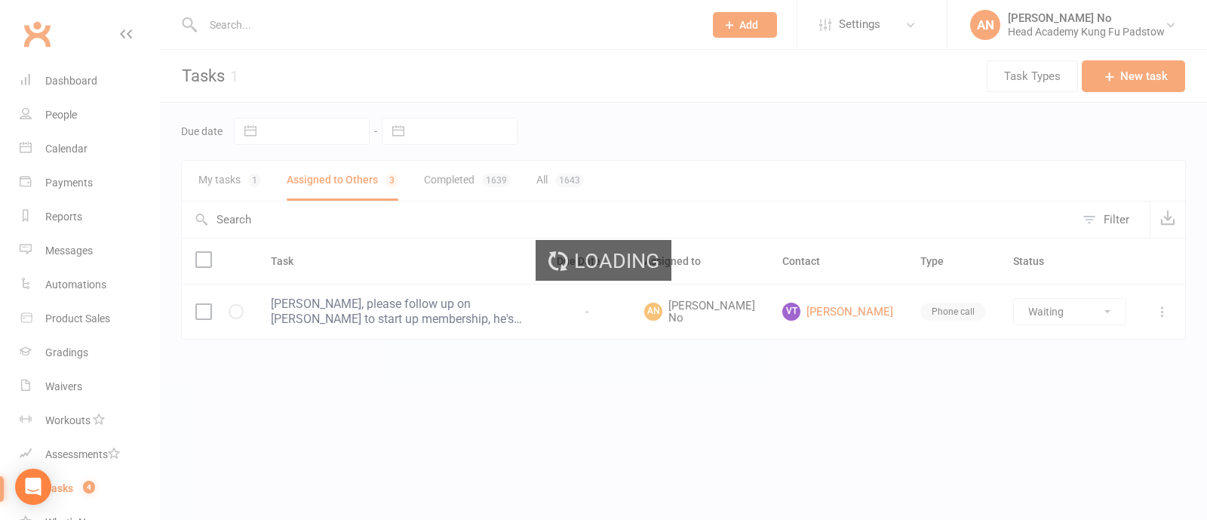
select select "waiting"
